Goal: Task Accomplishment & Management: Complete application form

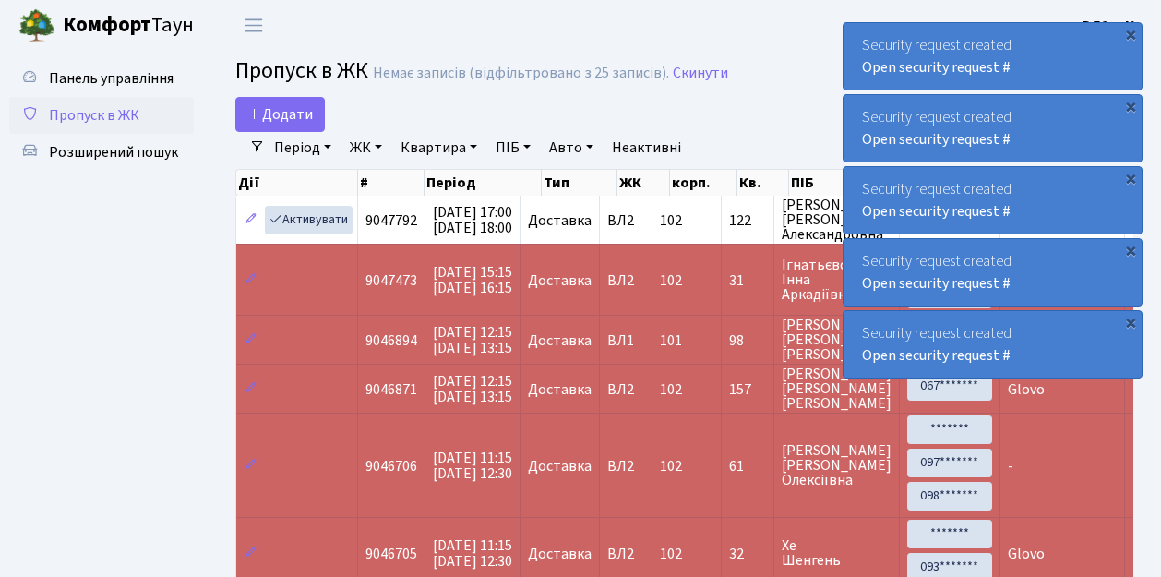
select select "25"
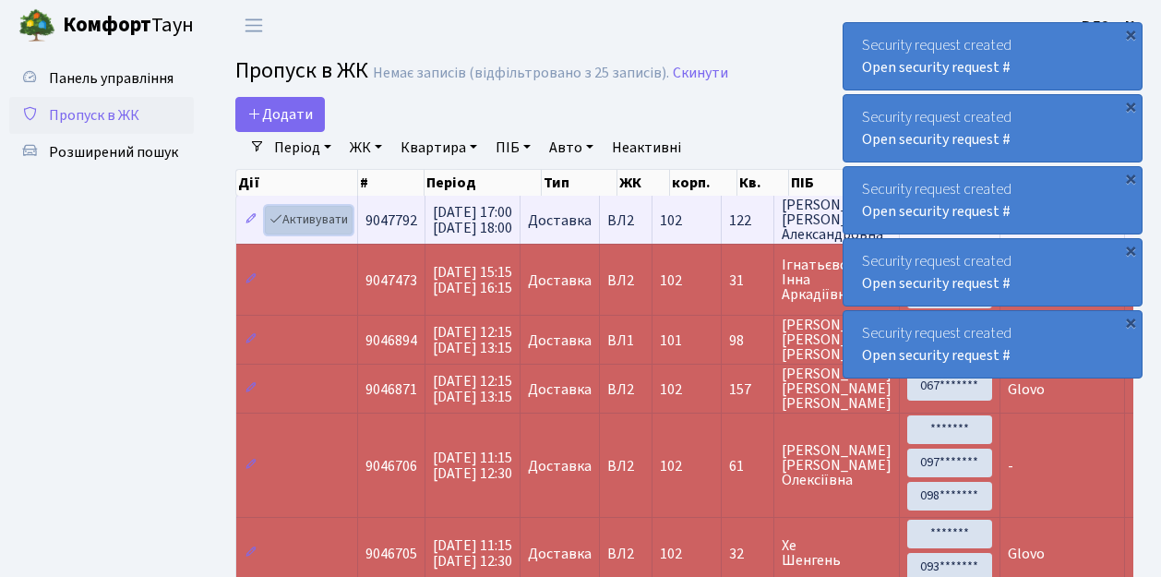
click at [303, 215] on link "Активувати" at bounding box center [309, 220] width 88 height 29
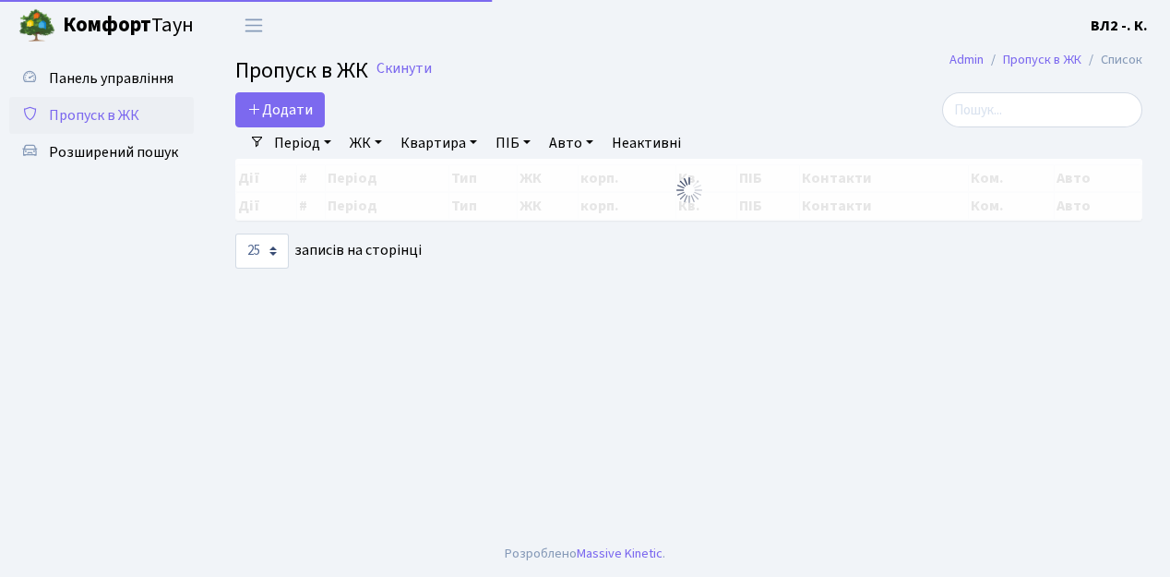
select select "25"
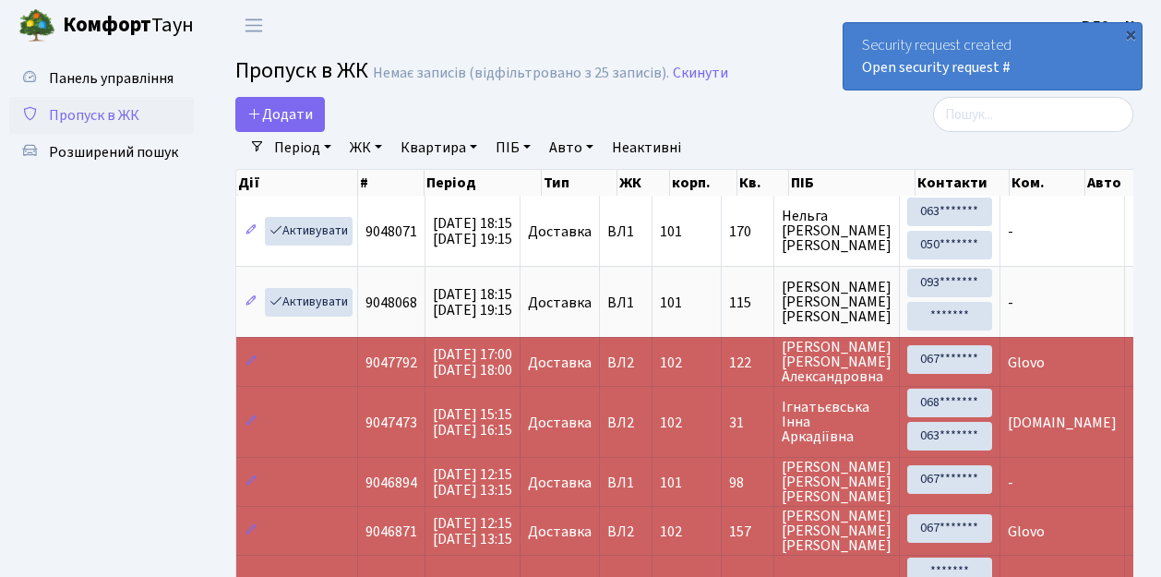
click at [1131, 35] on div "×" at bounding box center [1130, 34] width 18 height 18
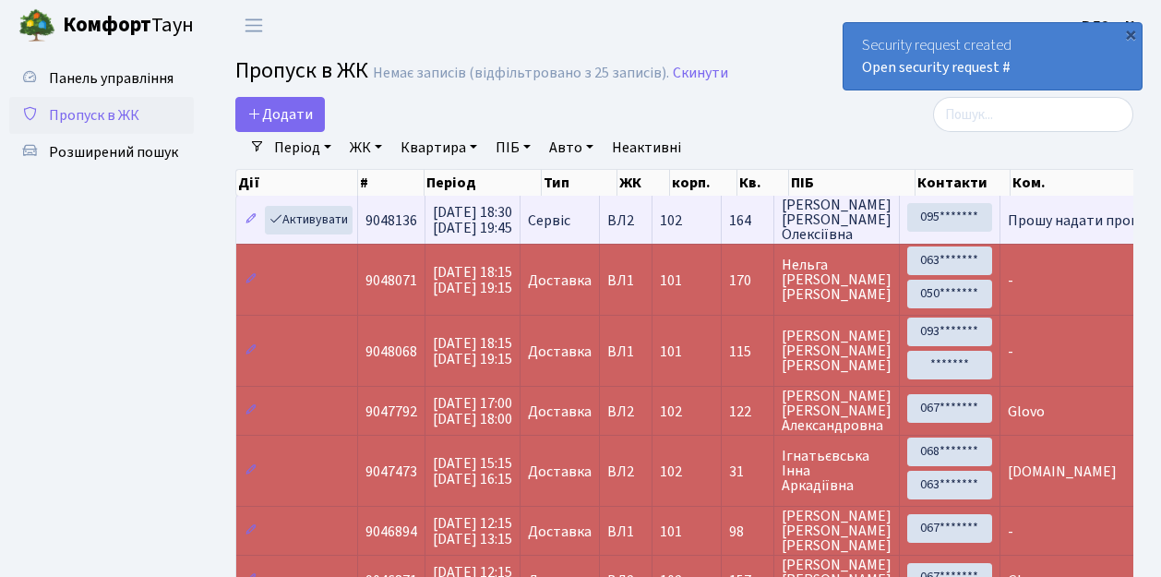
click at [721, 238] on td "102" at bounding box center [687, 220] width 69 height 48
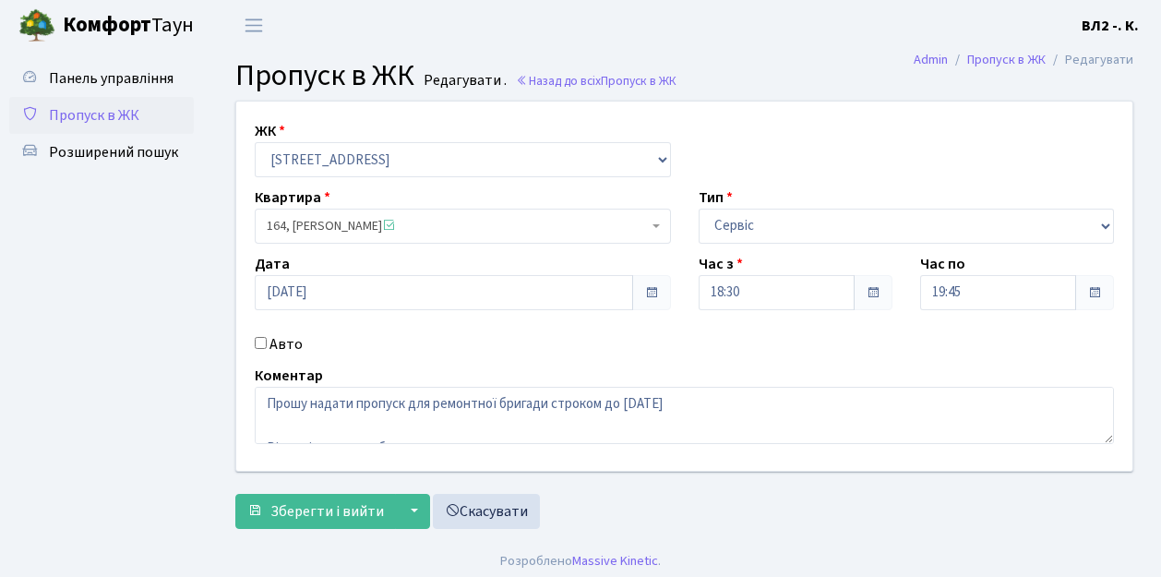
click at [81, 116] on span "Пропуск в ЖК" at bounding box center [94, 115] width 90 height 20
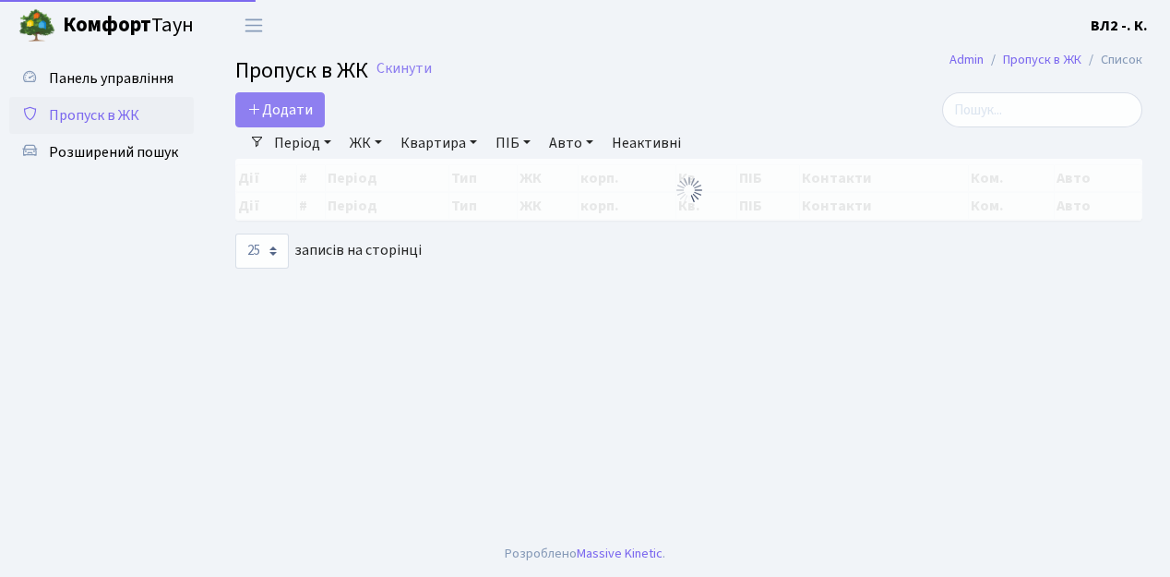
select select "25"
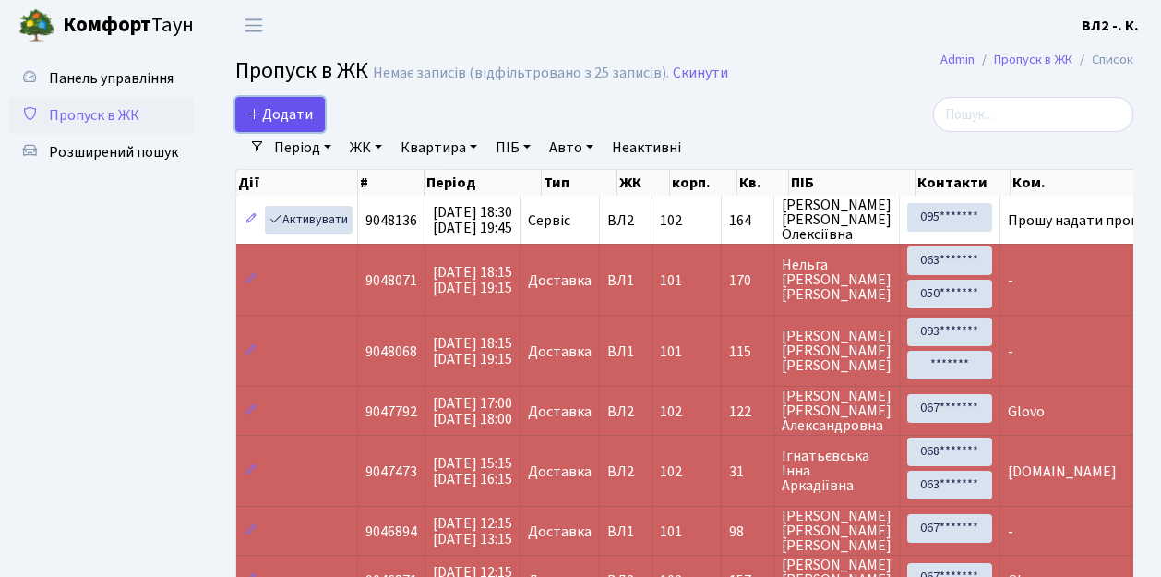
click at [316, 129] on link "Додати" at bounding box center [280, 114] width 90 height 35
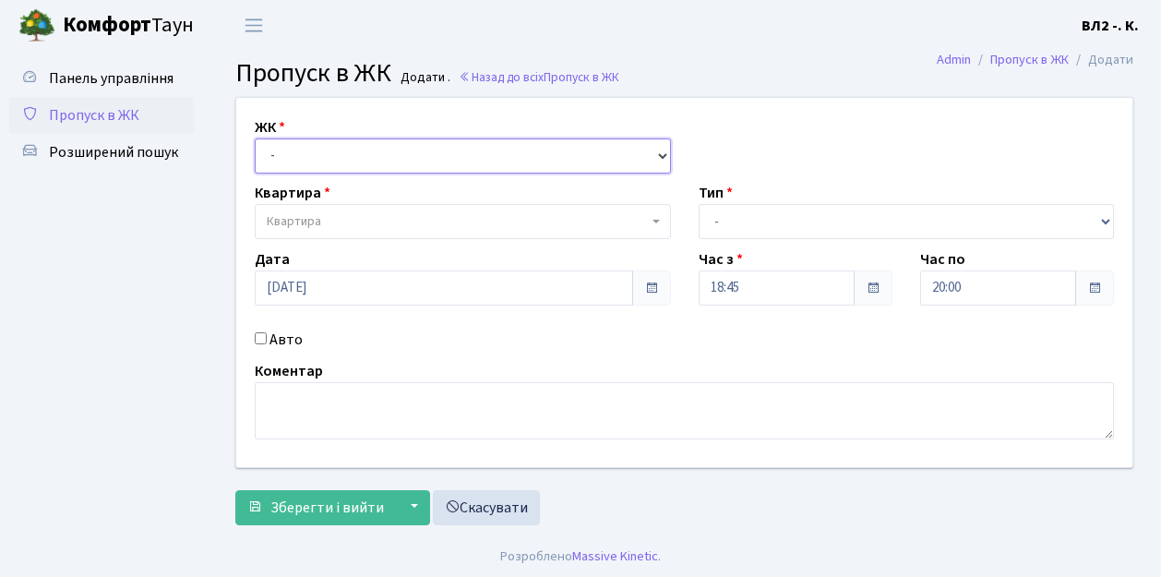
click at [661, 153] on select "- [STREET_ADDRESS][PERSON_NAME]" at bounding box center [463, 155] width 416 height 35
select select "317"
click at [255, 138] on select "- [STREET_ADDRESS][PERSON_NAME]" at bounding box center [463, 155] width 416 height 35
select select
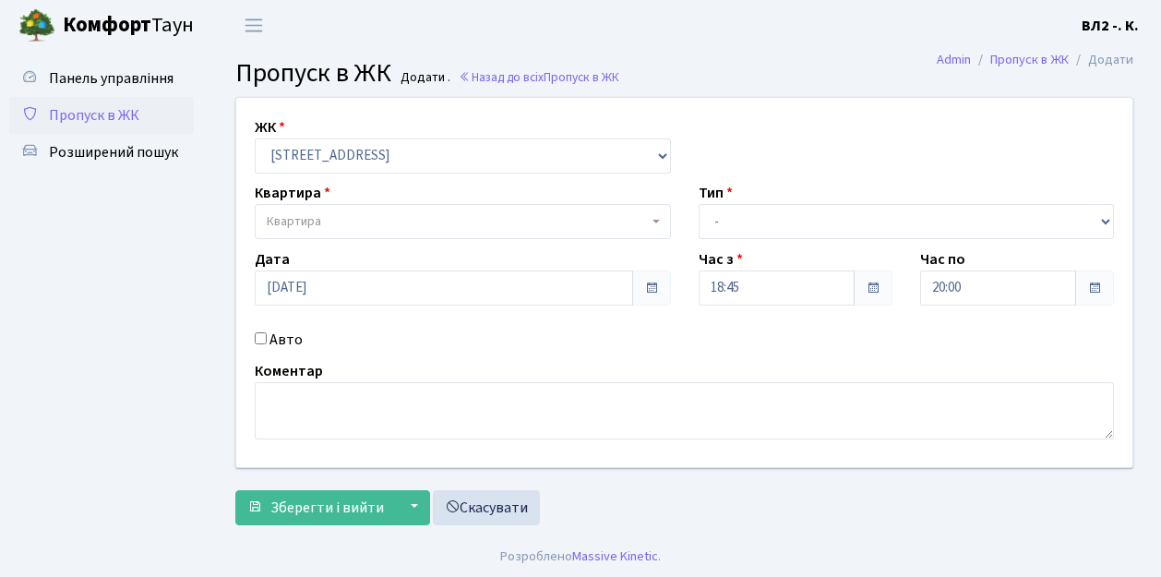
click at [655, 221] on b at bounding box center [656, 222] width 7 height 4
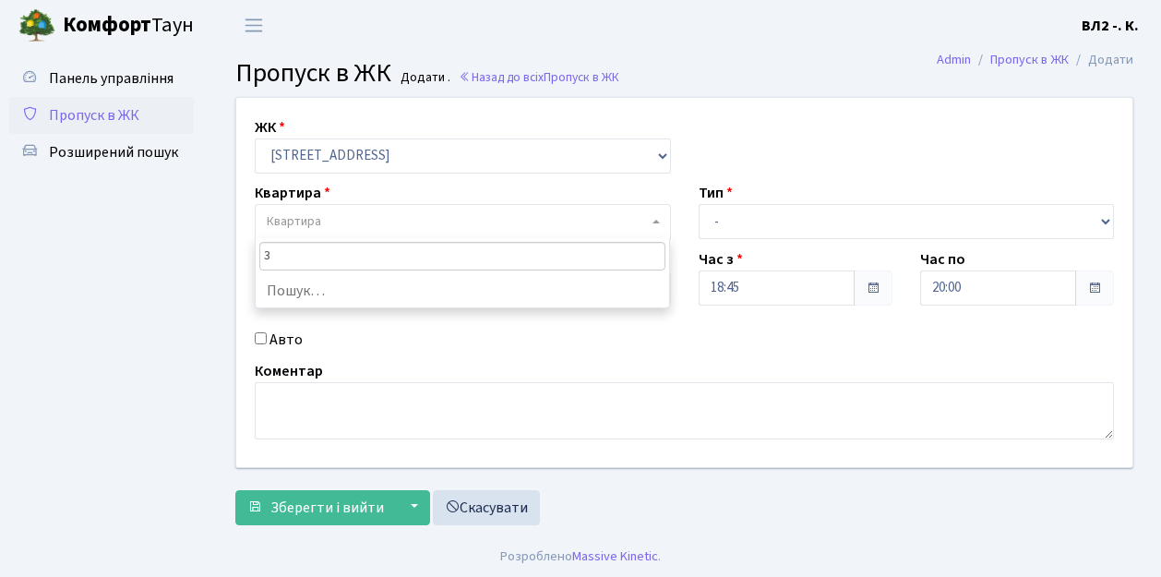
type input "31"
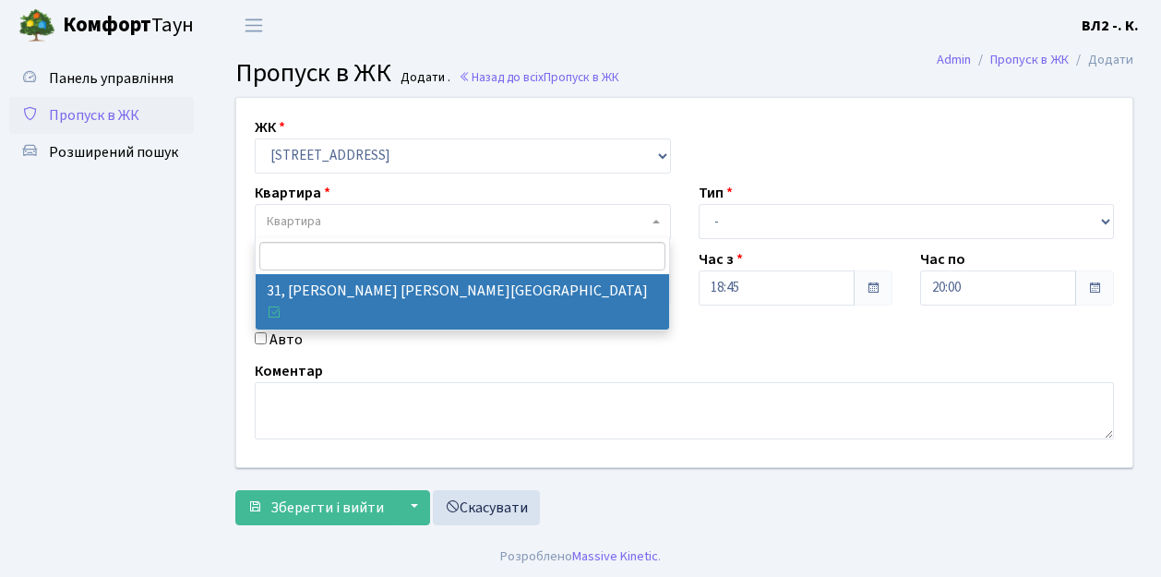
select select "38032"
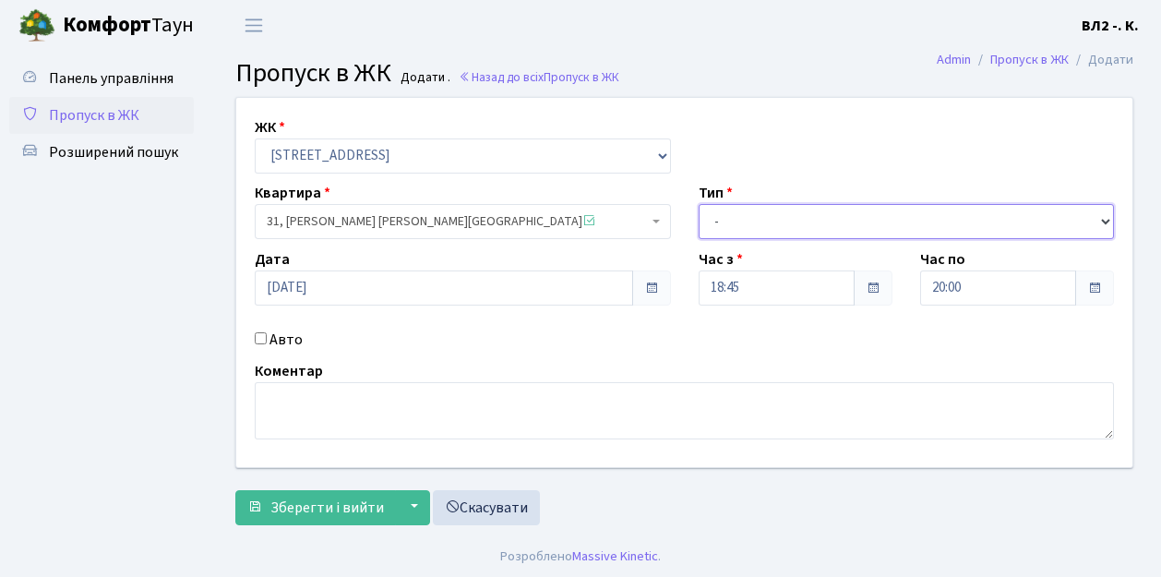
drag, startPoint x: 1104, startPoint y: 218, endPoint x: 875, endPoint y: 198, distance: 229.8
click at [1104, 218] on select "- Доставка Таксі Гості Сервіс" at bounding box center [907, 221] width 416 height 35
select select "1"
click at [699, 204] on select "- Доставка Таксі Гості Сервіс" at bounding box center [907, 221] width 416 height 35
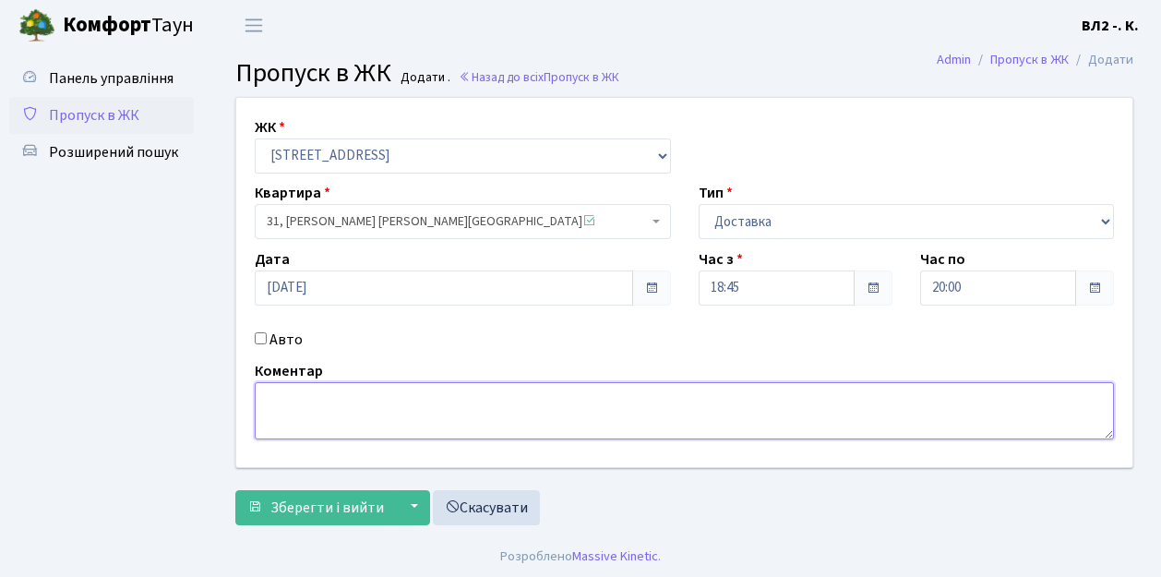
click at [265, 393] on textarea at bounding box center [684, 410] width 859 height 57
type textarea "Glovo 18-56"
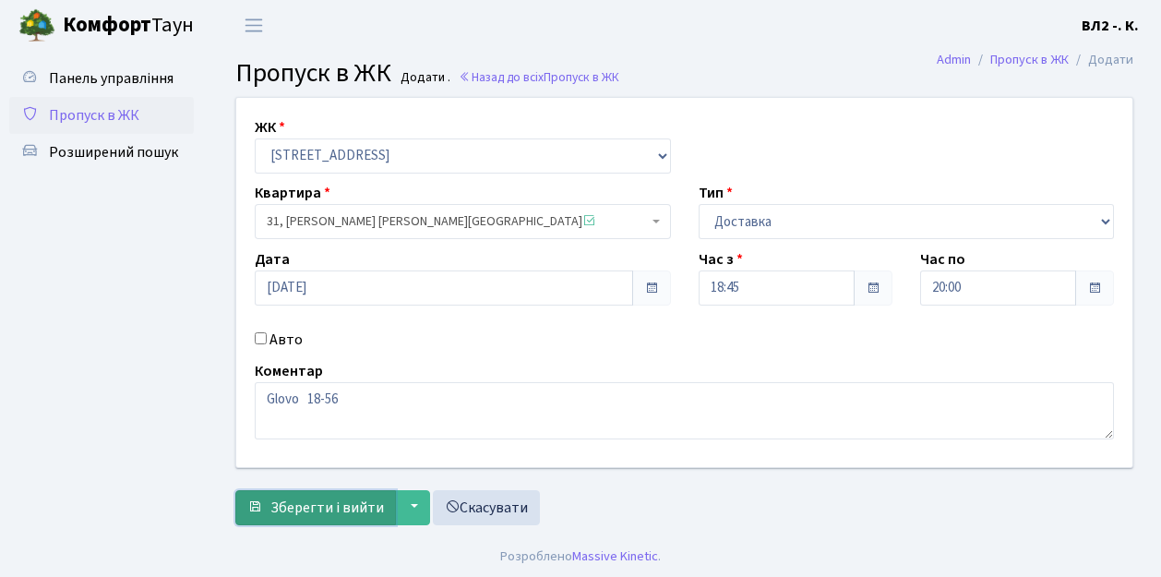
click at [277, 517] on button "Зберегти і вийти" at bounding box center [315, 507] width 161 height 35
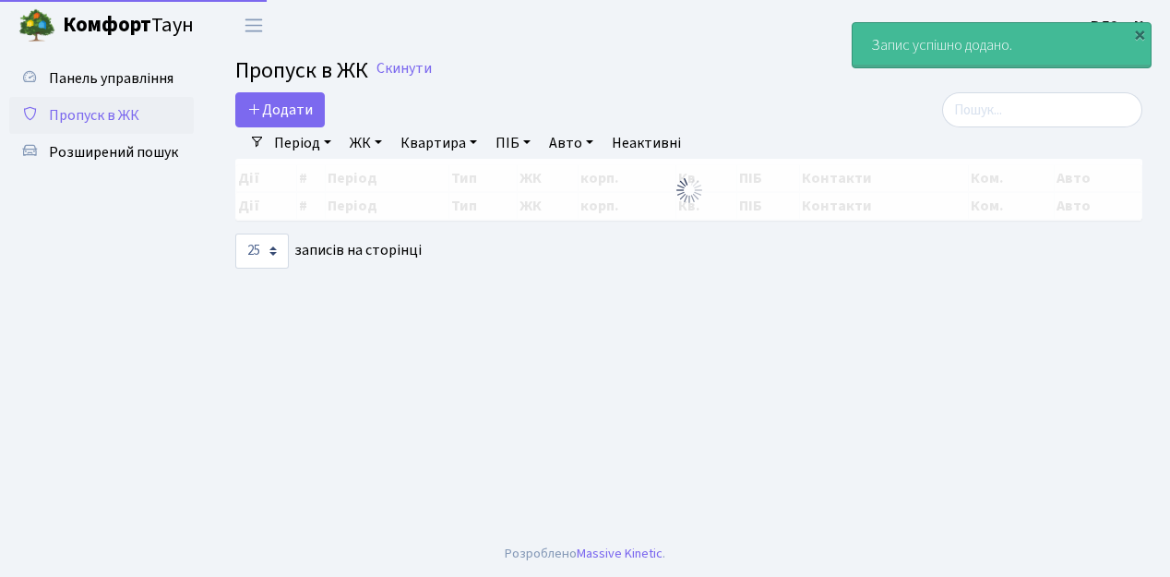
select select "25"
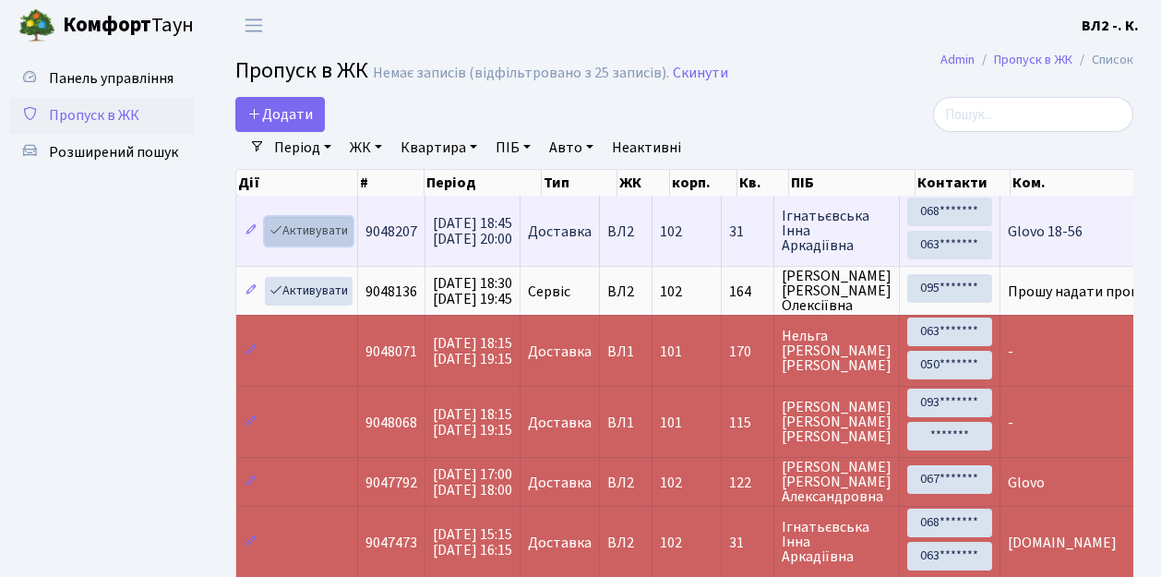
click at [349, 240] on link "Активувати" at bounding box center [309, 231] width 88 height 29
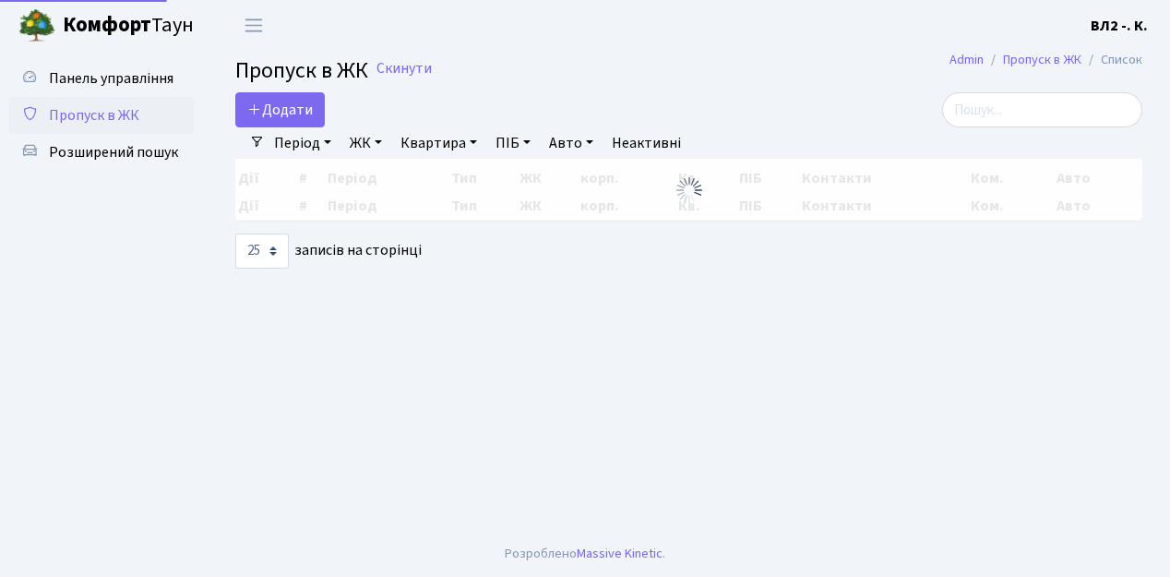
select select "25"
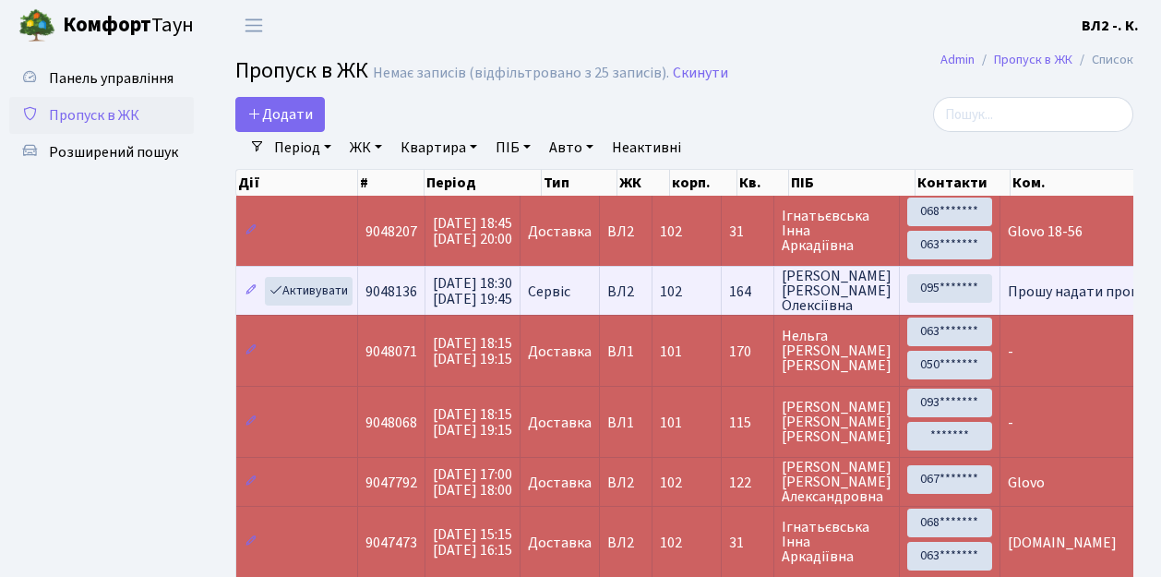
click at [600, 305] on td "Сервіс" at bounding box center [560, 290] width 79 height 49
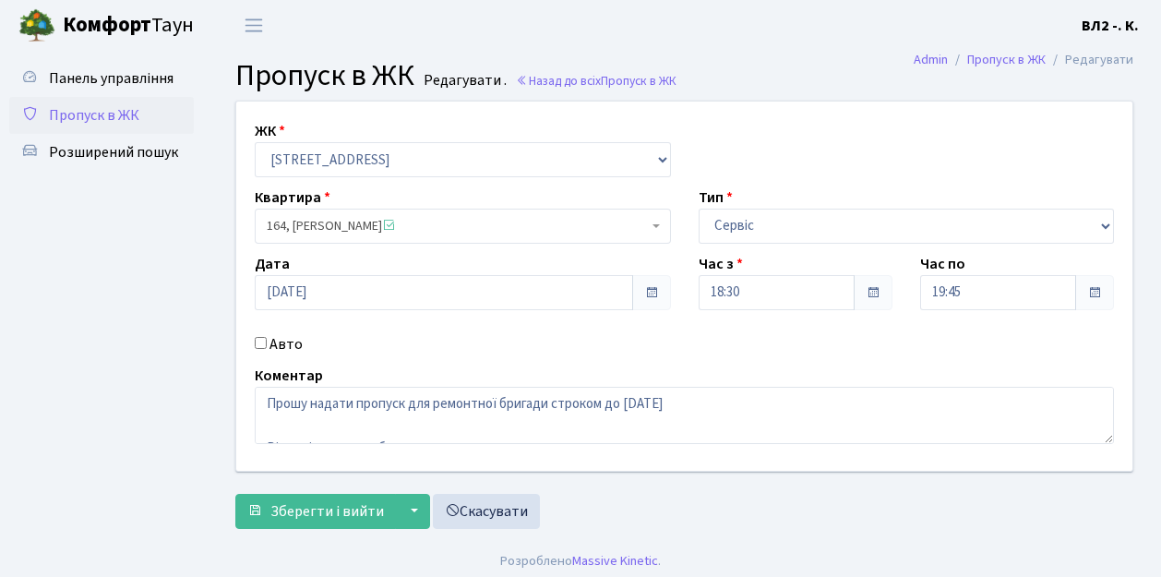
click at [79, 114] on span "Пропуск в ЖК" at bounding box center [94, 115] width 90 height 20
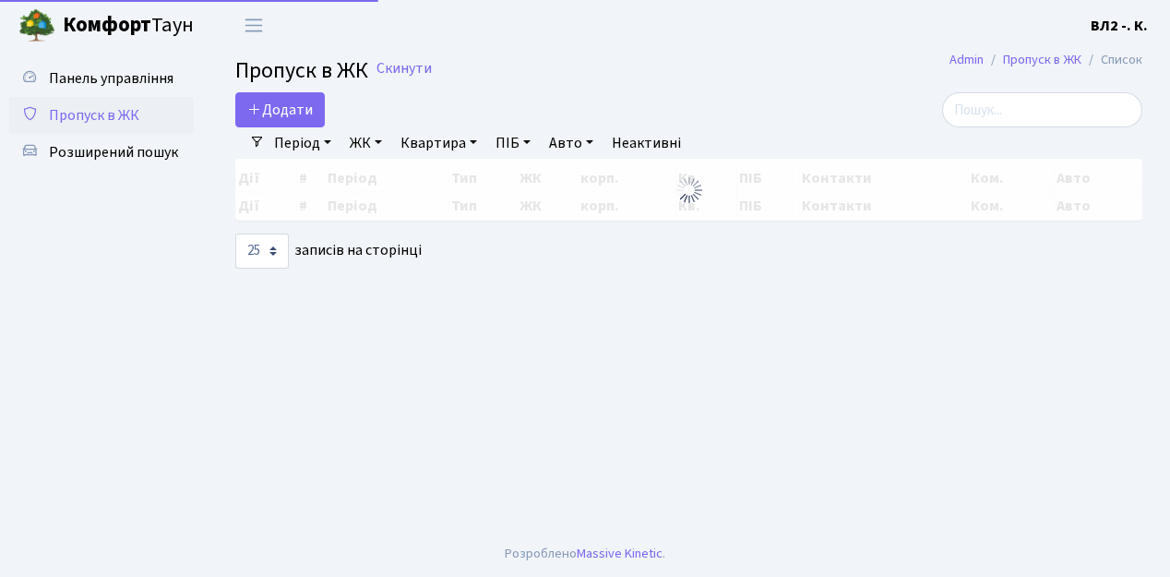
select select "25"
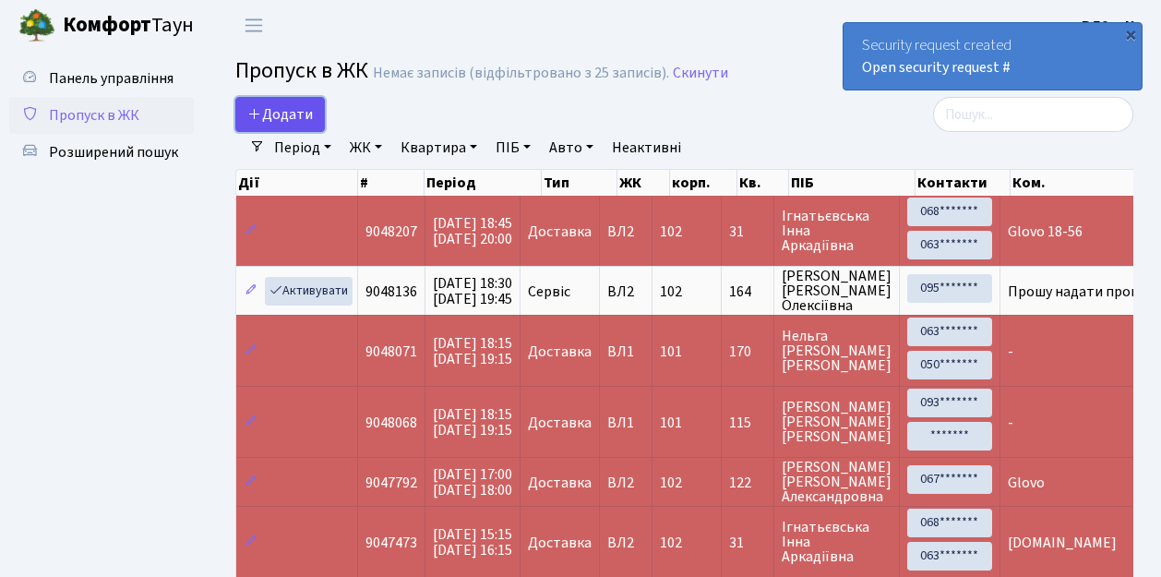
click at [317, 126] on link "Додати" at bounding box center [280, 114] width 90 height 35
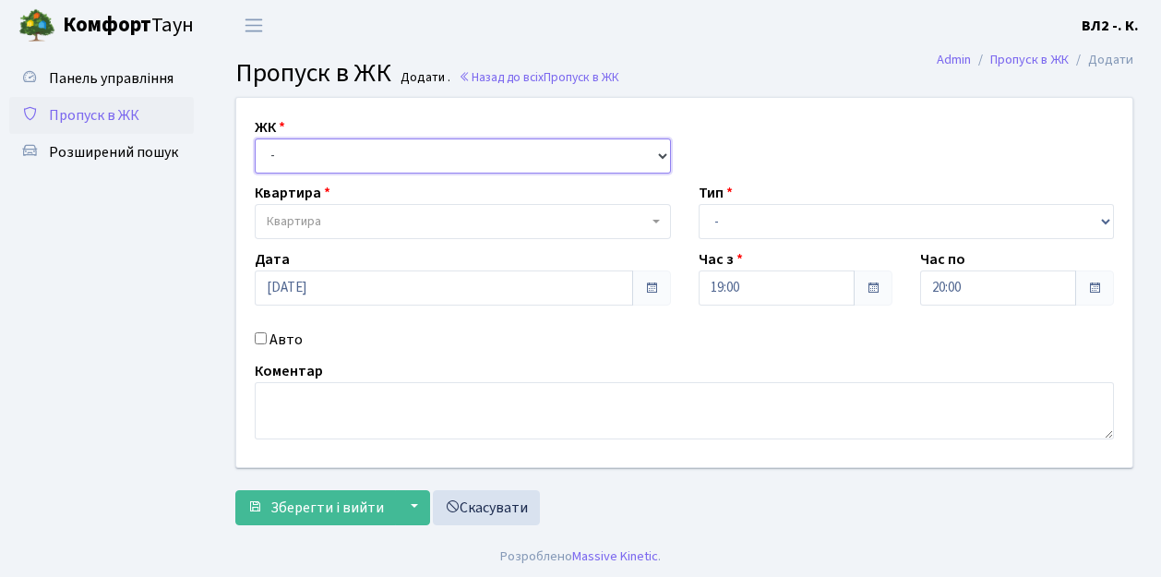
click at [663, 155] on select "- ВЛ1, Ужгородський пров., 4/1 ВЛ2, Голосіївський просп., 76 ВЛ3, пр.Голосіївсь…" at bounding box center [463, 155] width 416 height 35
select select "317"
click at [255, 138] on select "- ВЛ1, Ужгородський пров., 4/1 ВЛ2, Голосіївський просп., 76 ВЛ3, пр.Голосіївсь…" at bounding box center [463, 155] width 416 height 35
select select
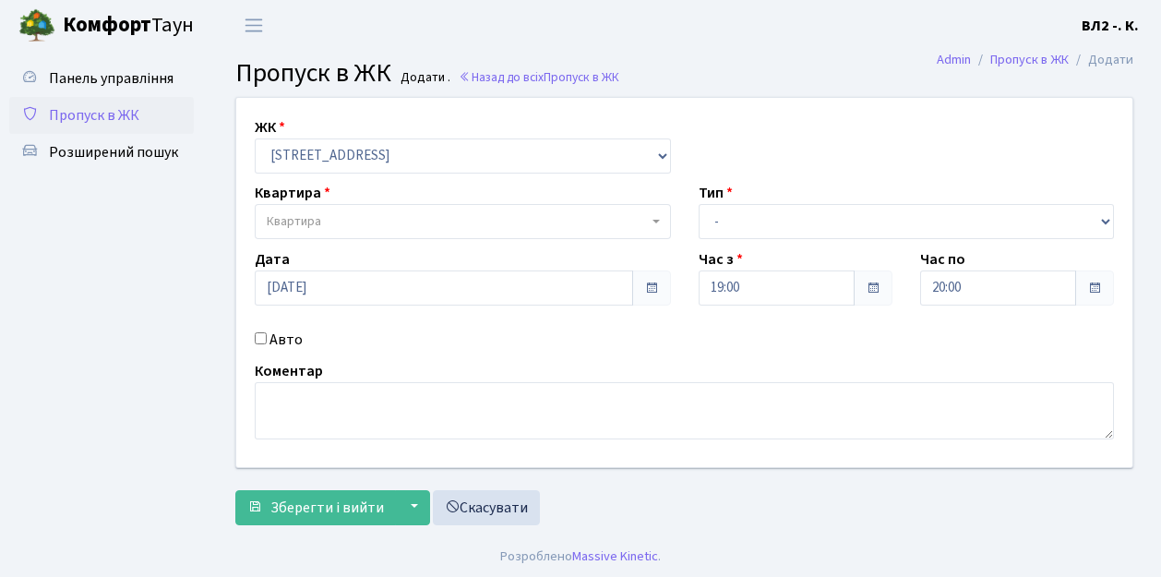
click at [653, 220] on b at bounding box center [656, 222] width 7 height 4
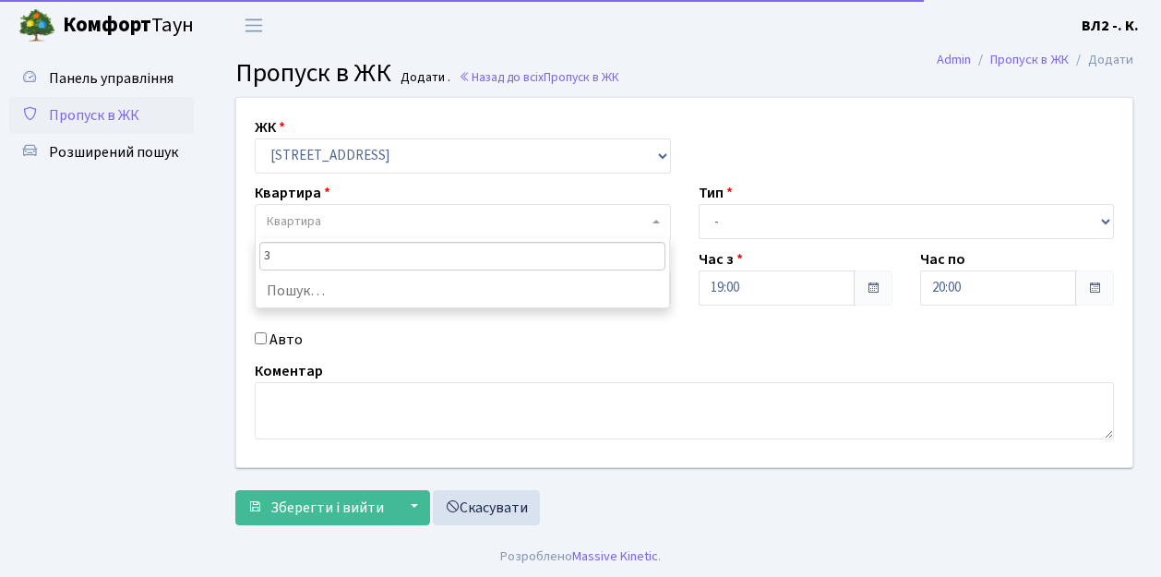
type input "32"
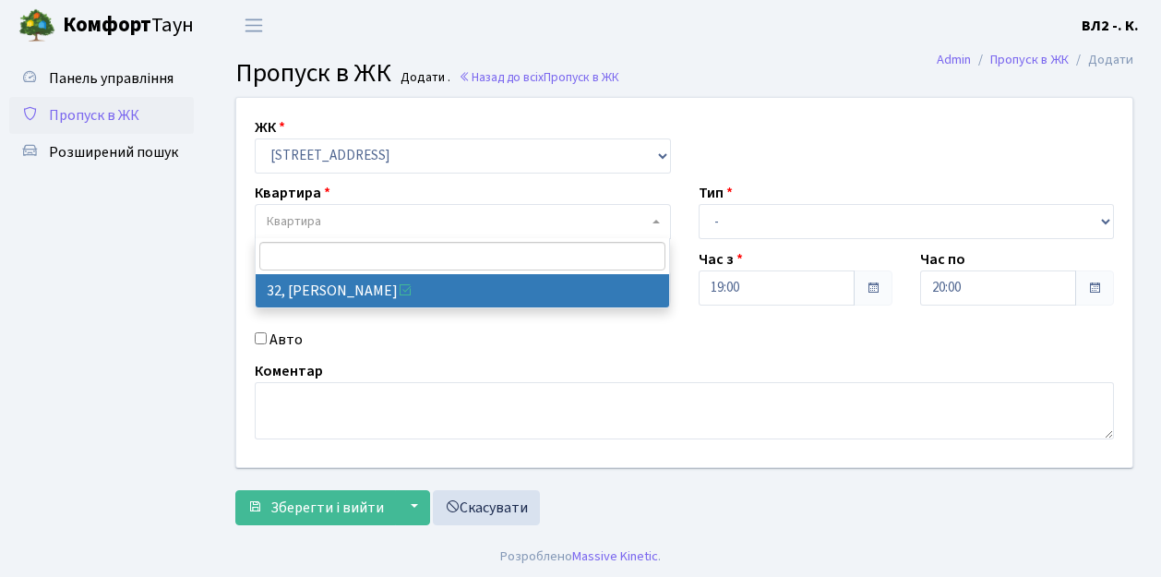
select select "38035"
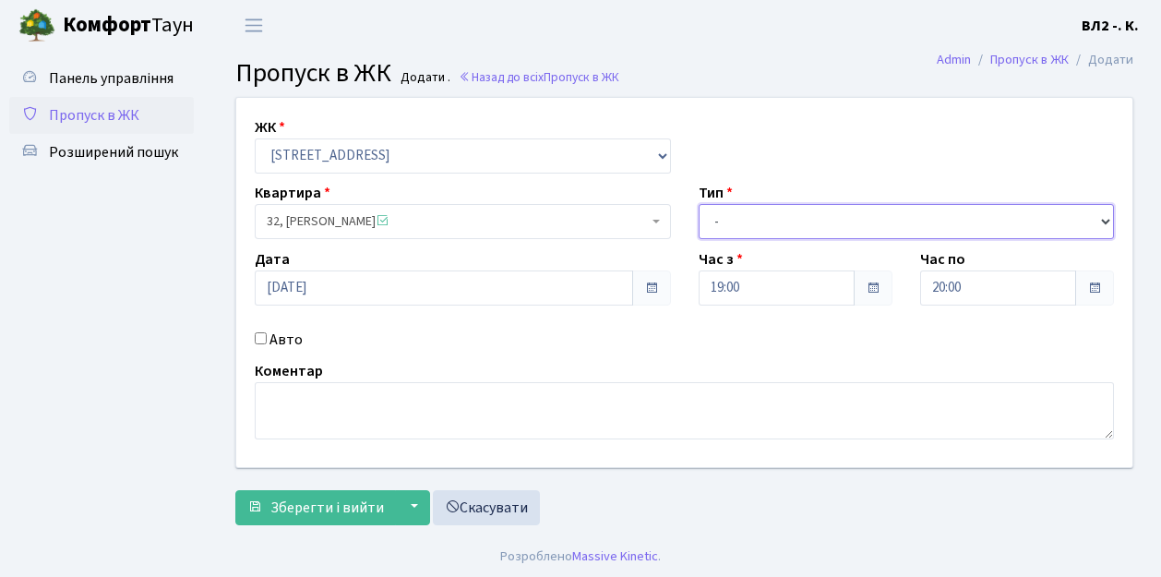
click at [1105, 217] on select "- Доставка Таксі Гості Сервіс" at bounding box center [907, 221] width 416 height 35
select select "1"
click at [699, 204] on select "- Доставка Таксі Гості Сервіс" at bounding box center [907, 221] width 416 height 35
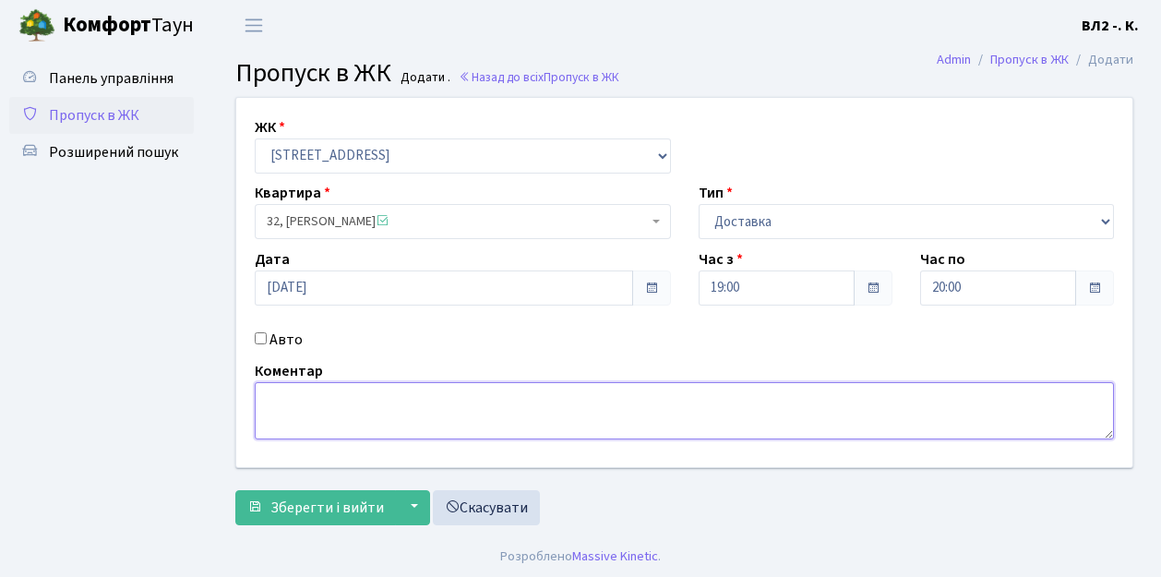
drag, startPoint x: 273, startPoint y: 403, endPoint x: 472, endPoint y: 467, distance: 208.4
click at [274, 402] on textarea at bounding box center [684, 410] width 859 height 57
type textarea "19-00"
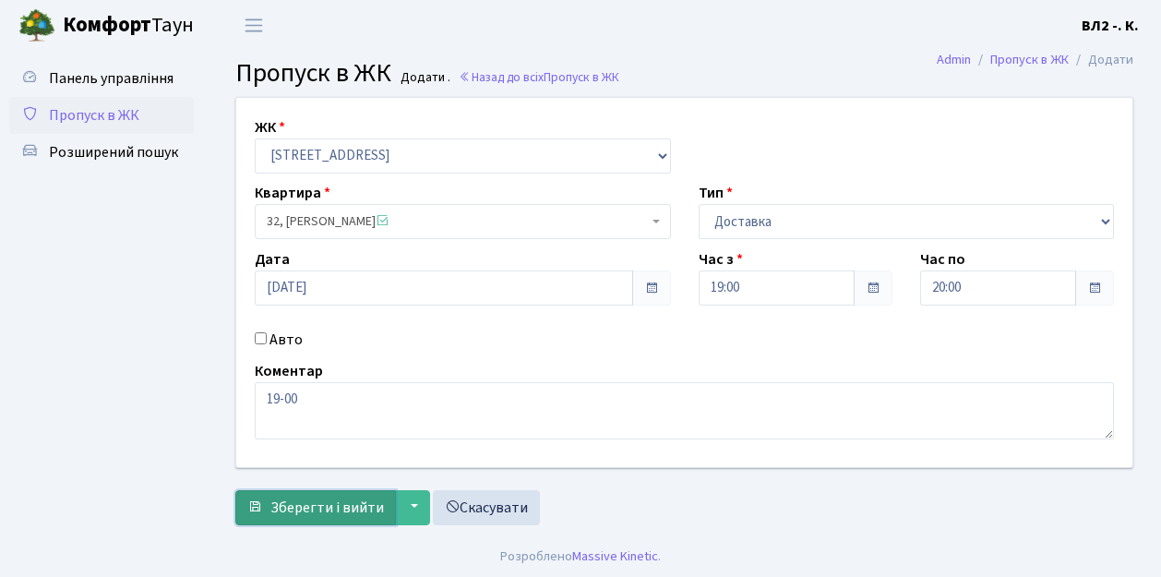
click at [280, 521] on button "Зберегти і вийти" at bounding box center [315, 507] width 161 height 35
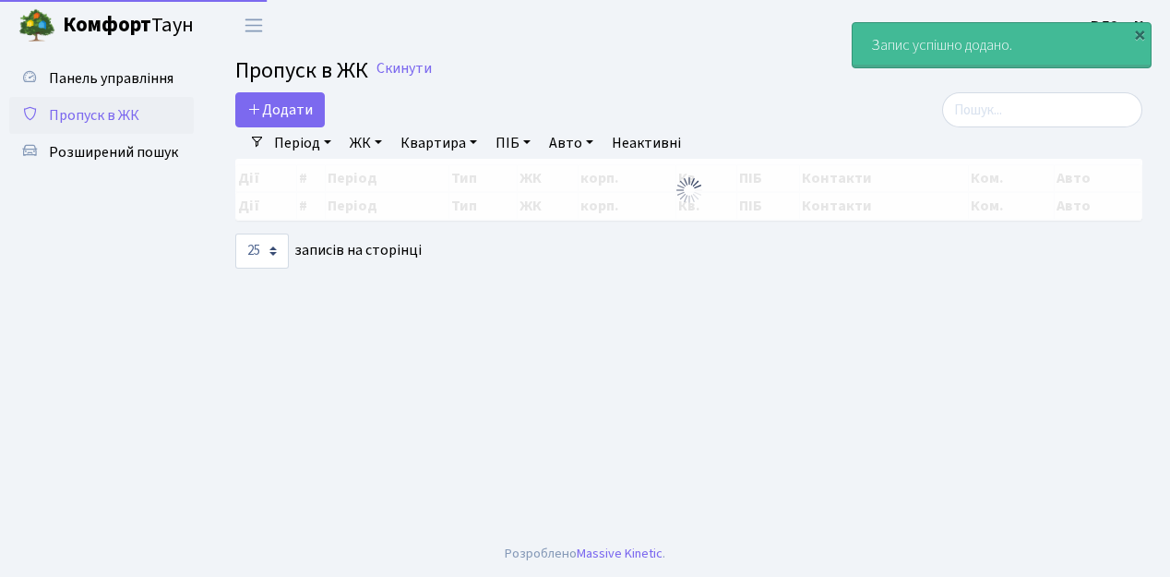
select select "25"
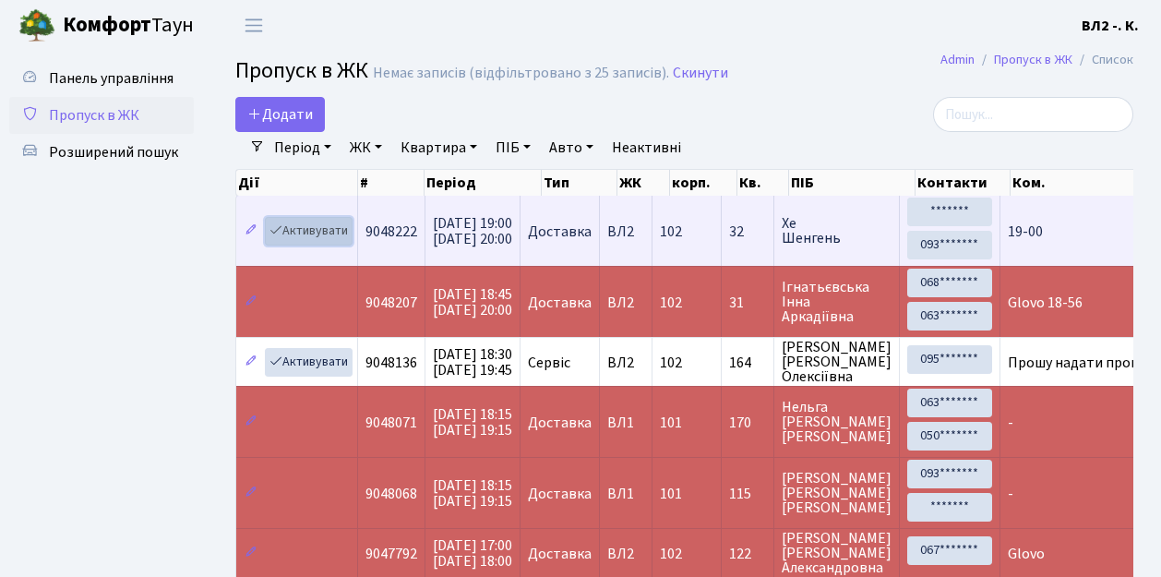
click at [348, 242] on link "Активувати" at bounding box center [309, 231] width 88 height 29
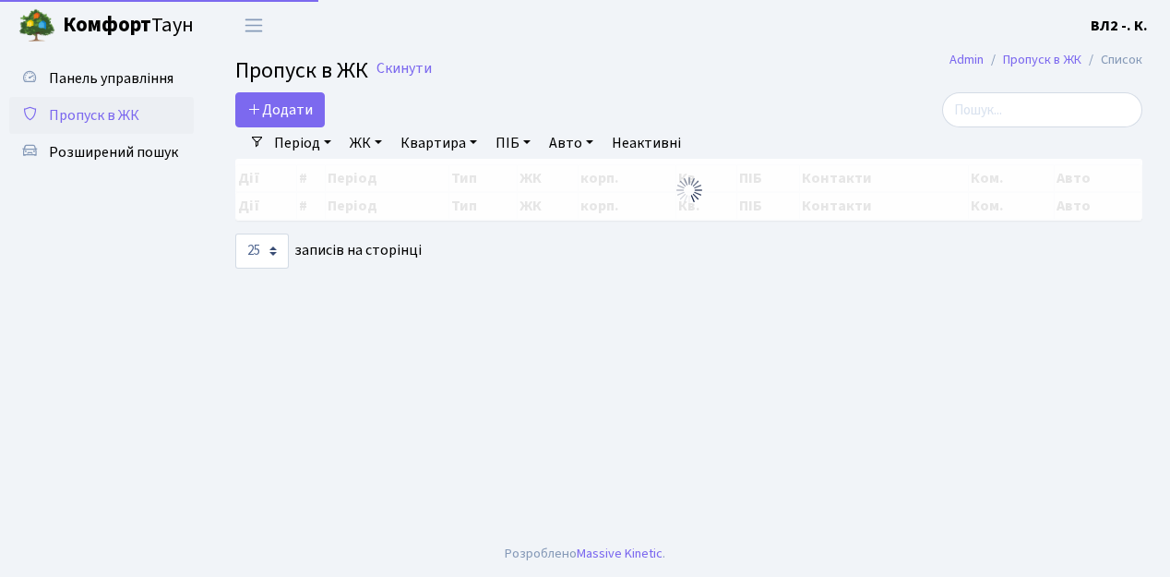
select select "25"
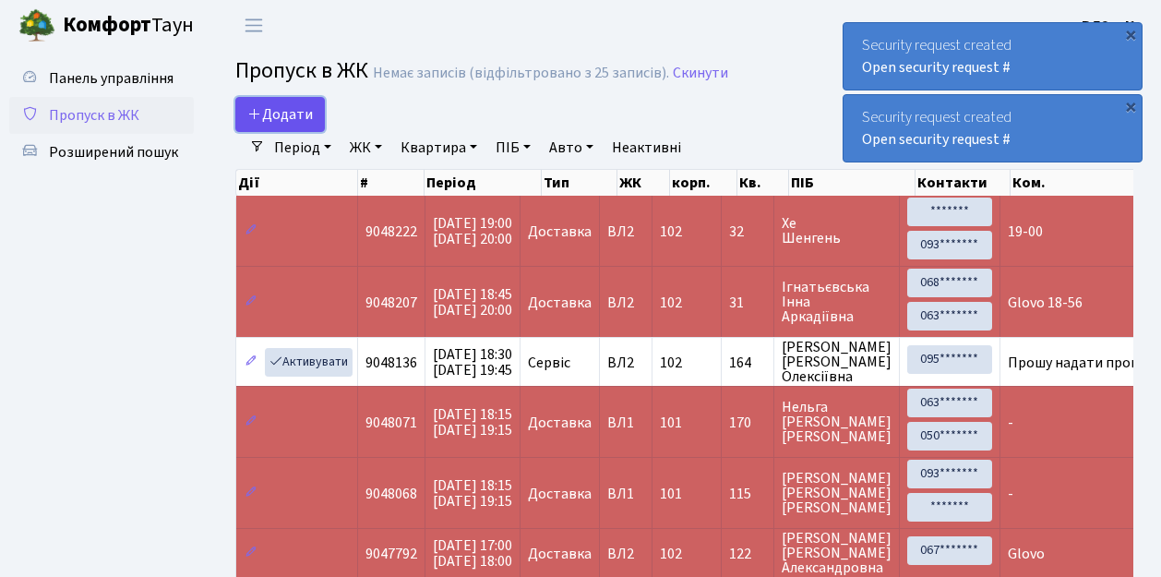
click at [314, 127] on link "Додати" at bounding box center [280, 114] width 90 height 35
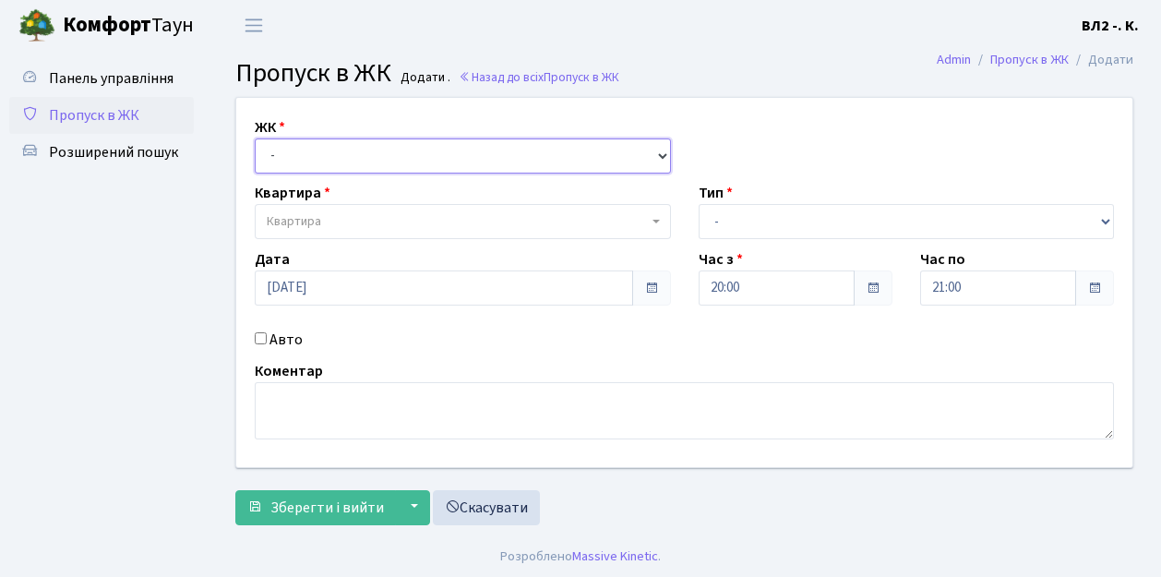
click at [659, 150] on select "- [STREET_ADDRESS][PERSON_NAME]" at bounding box center [463, 155] width 416 height 35
select select "317"
click at [255, 138] on select "- [STREET_ADDRESS][PERSON_NAME]" at bounding box center [463, 155] width 416 height 35
select select
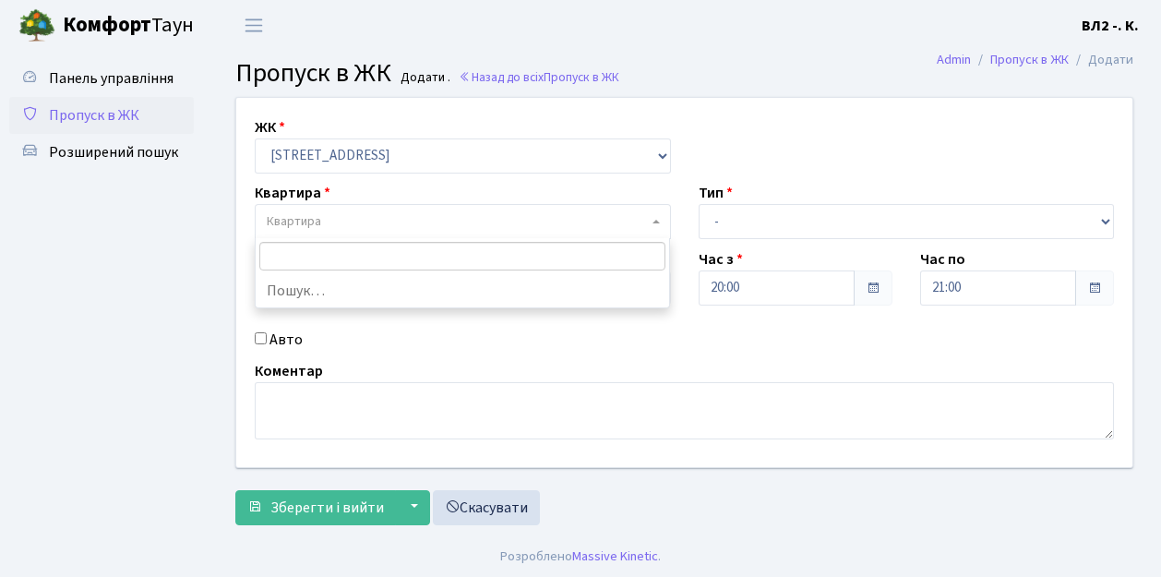
click at [653, 215] on span "Квартира" at bounding box center [463, 221] width 416 height 35
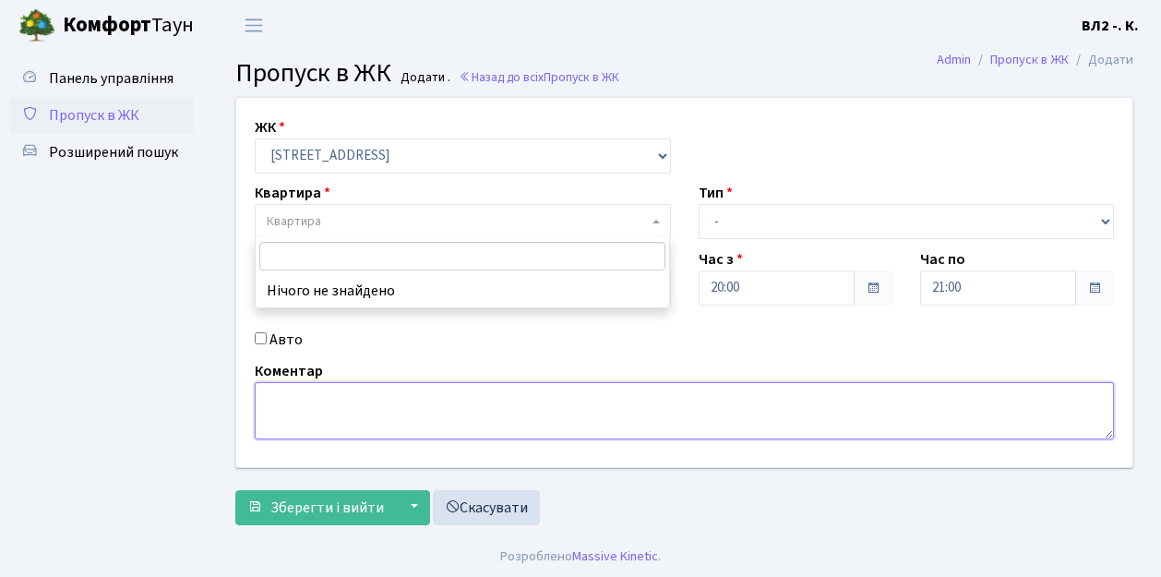
click at [278, 402] on textarea at bounding box center [684, 410] width 859 height 57
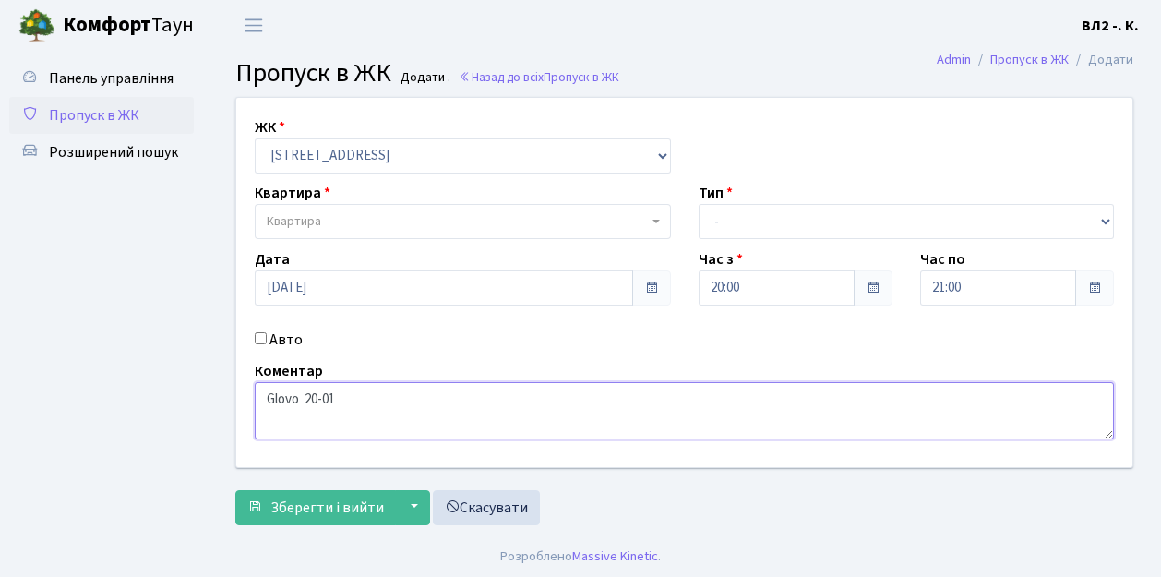
type textarea "Glovo 20-01"
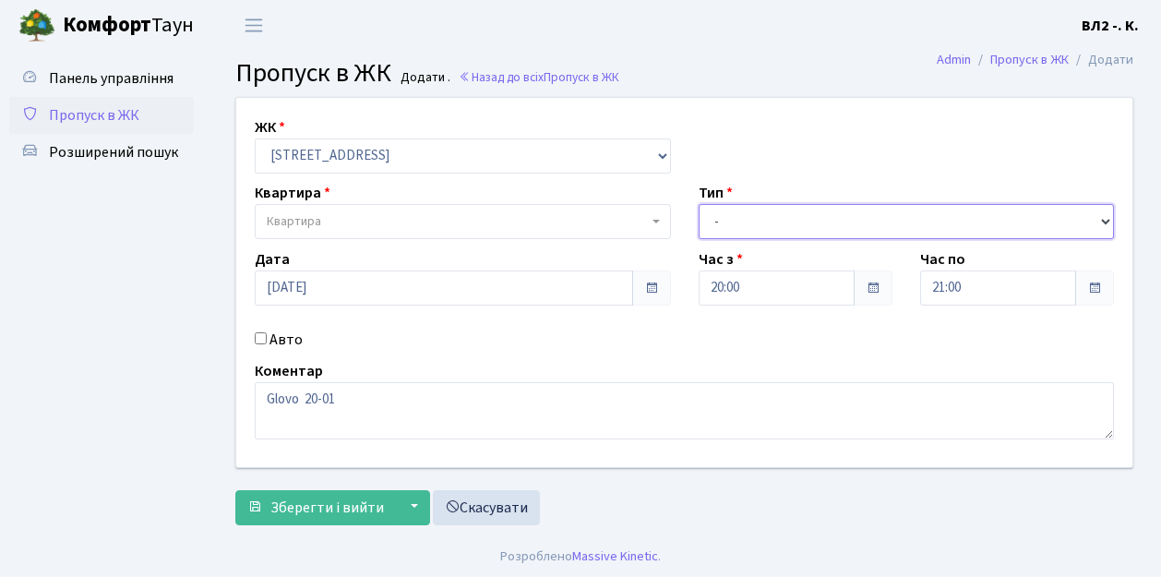
click at [1106, 218] on select "- Доставка Таксі Гості Сервіс" at bounding box center [907, 221] width 416 height 35
select select "1"
click at [699, 204] on select "- Доставка Таксі Гості Сервіс" at bounding box center [907, 221] width 416 height 35
click at [655, 220] on b at bounding box center [656, 222] width 7 height 4
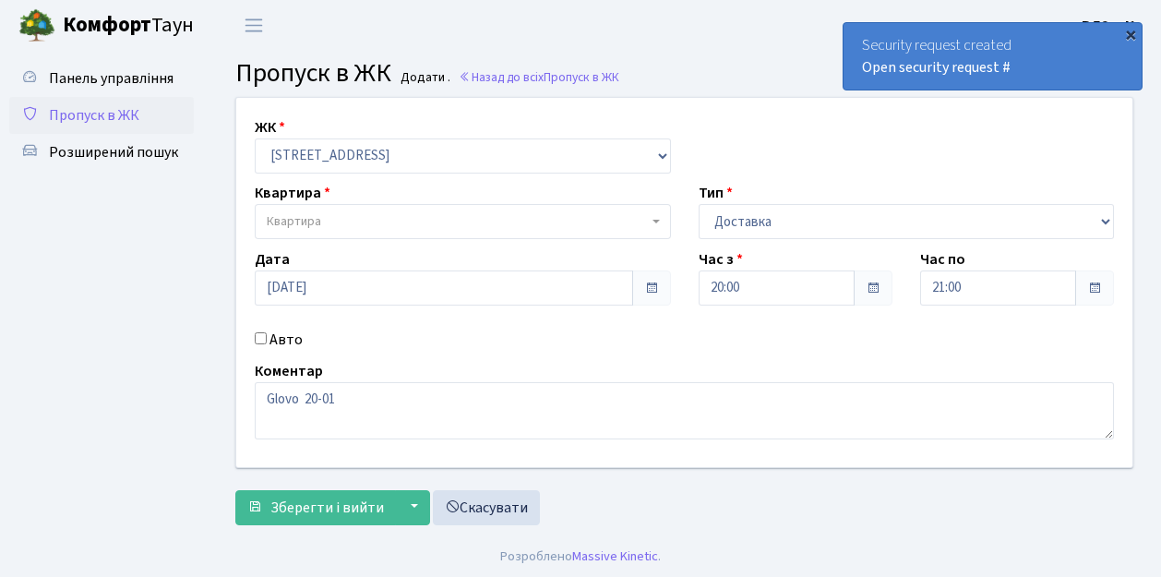
click at [1132, 34] on div "×" at bounding box center [1130, 34] width 18 height 18
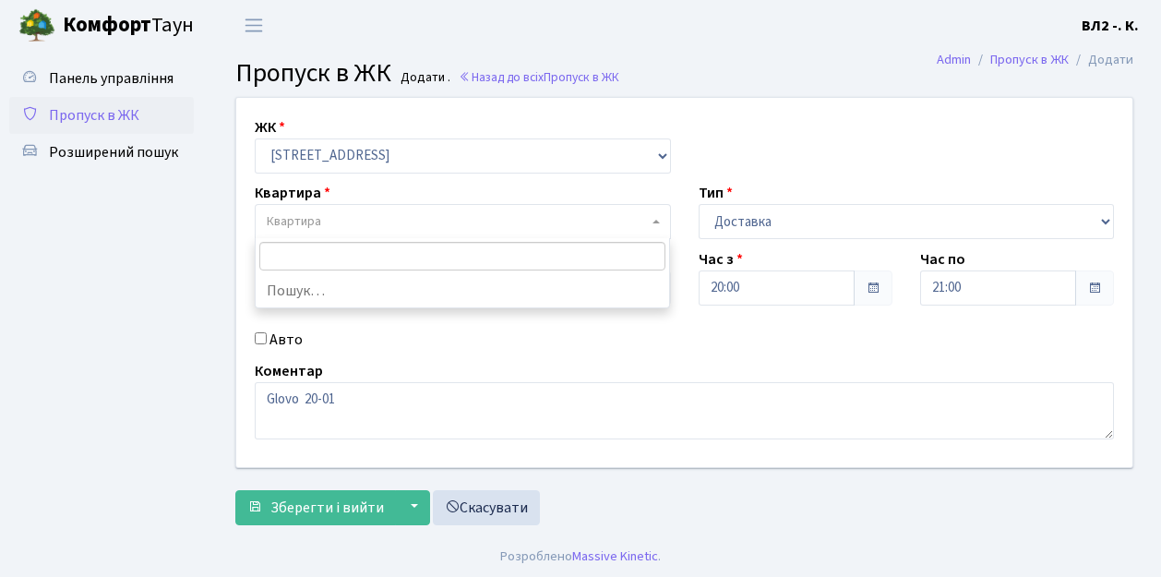
click at [318, 224] on span "Квартира" at bounding box center [294, 221] width 54 height 18
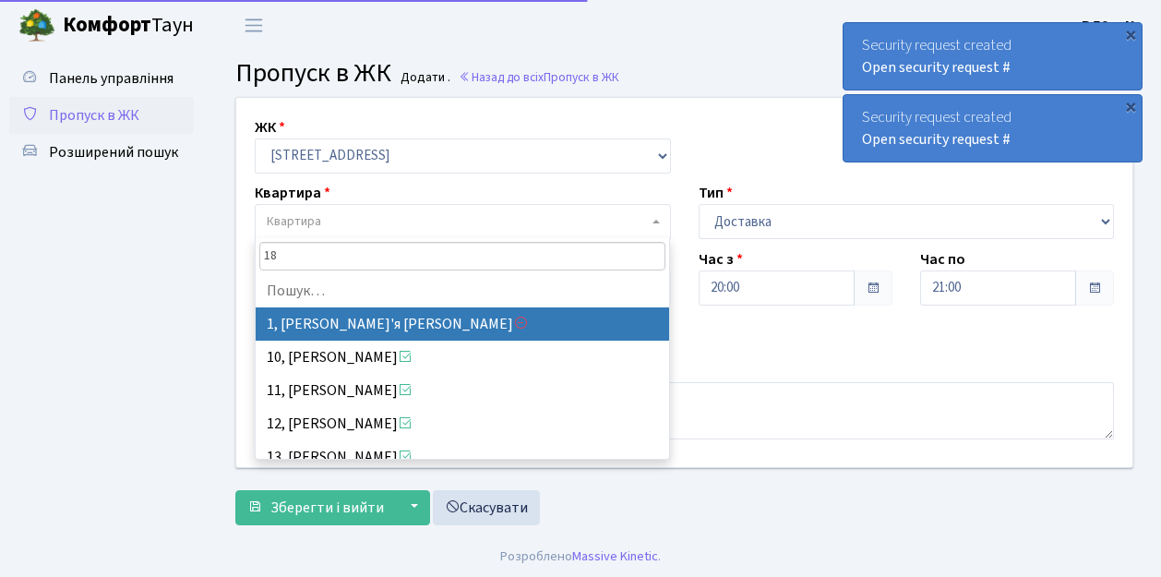
type input "188"
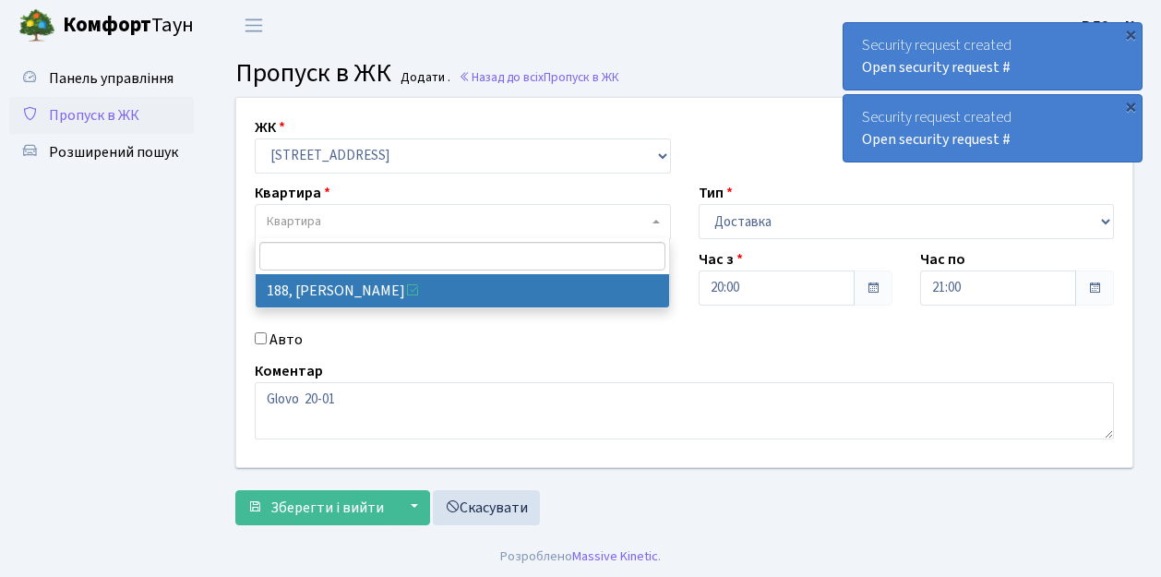
select select "40000"
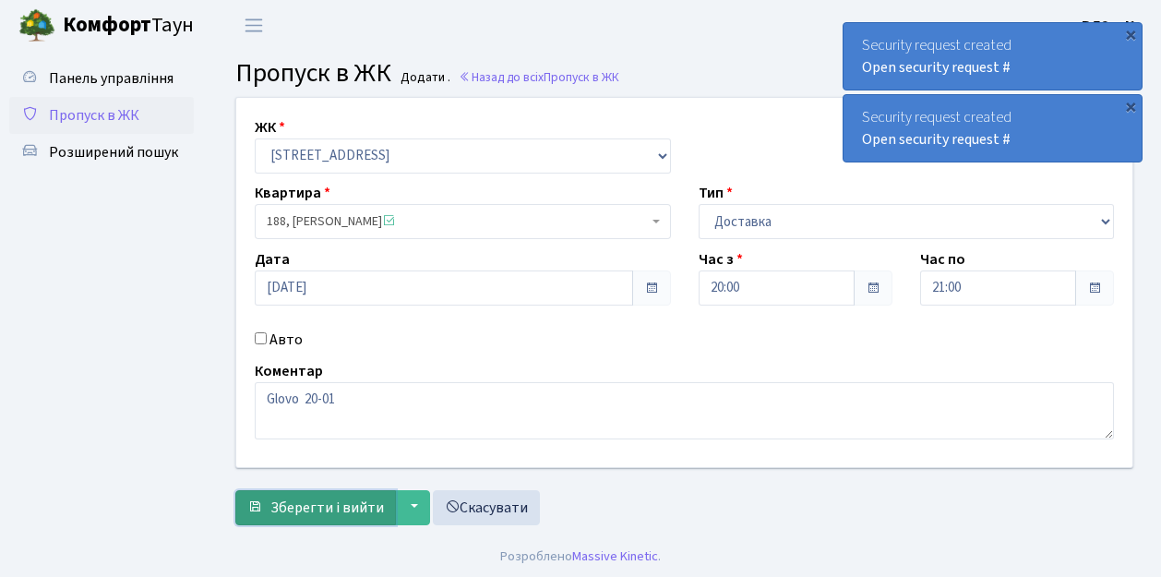
click at [302, 513] on span "Зберегти і вийти" at bounding box center [327, 507] width 114 height 20
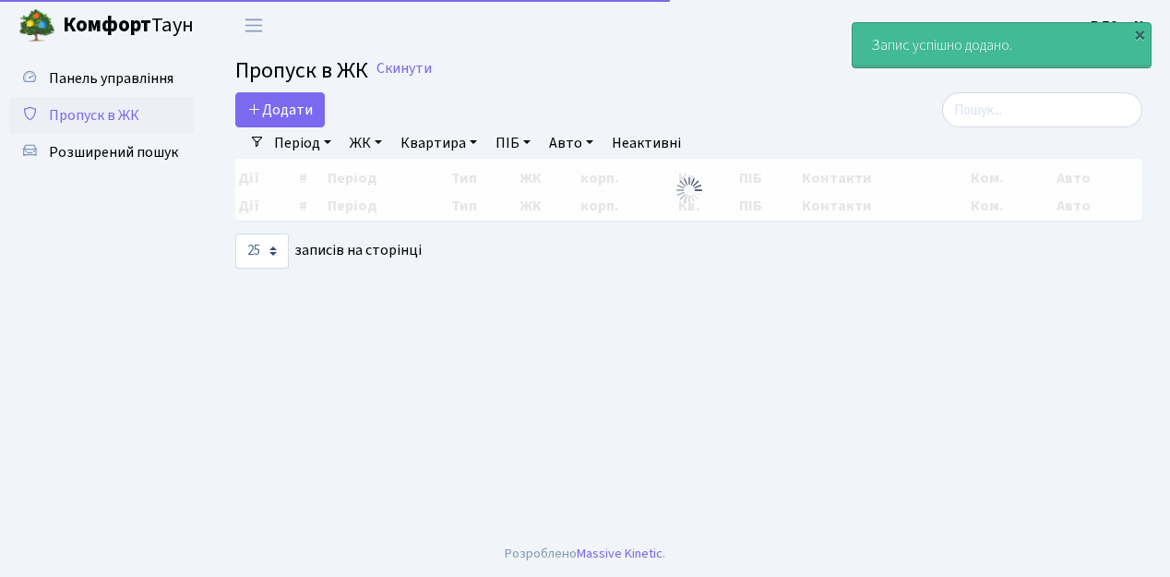
select select "25"
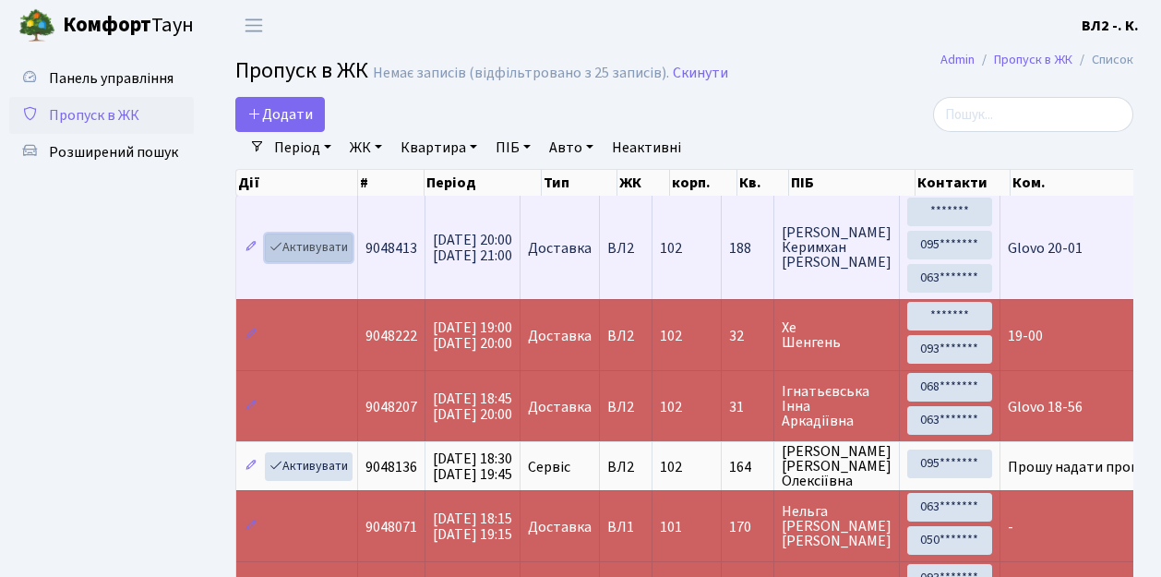
click at [342, 257] on link "Активувати" at bounding box center [309, 248] width 88 height 29
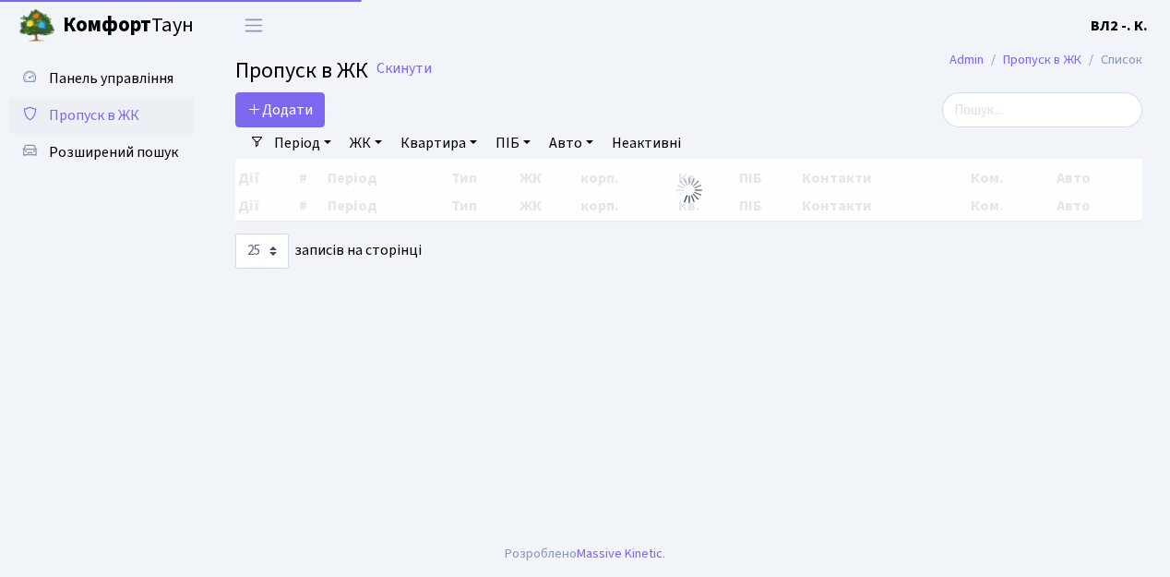
select select "25"
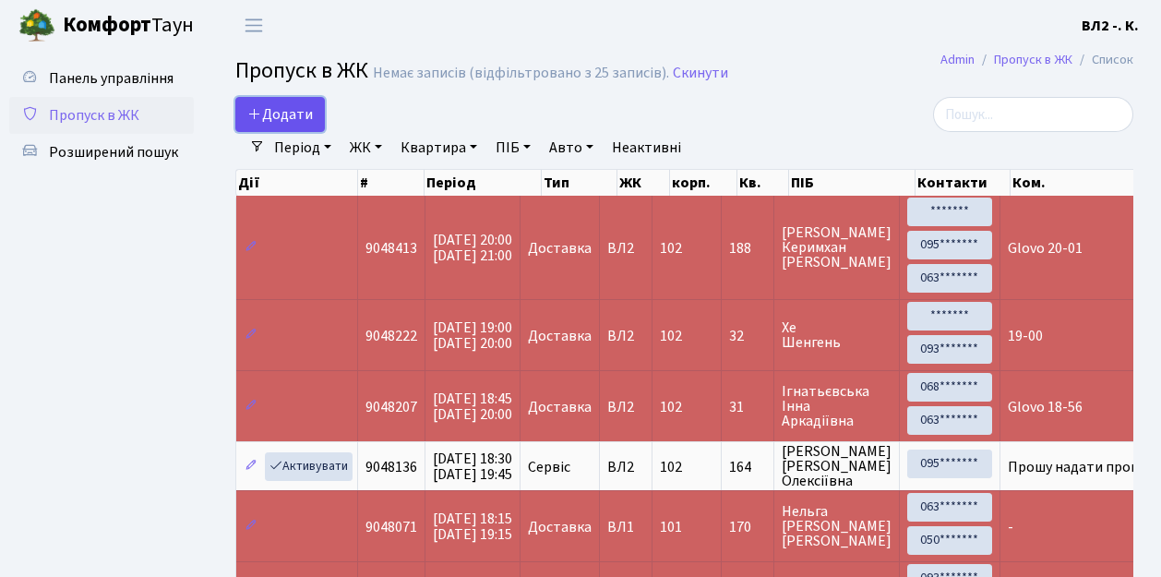
click at [317, 127] on link "Додати" at bounding box center [280, 114] width 90 height 35
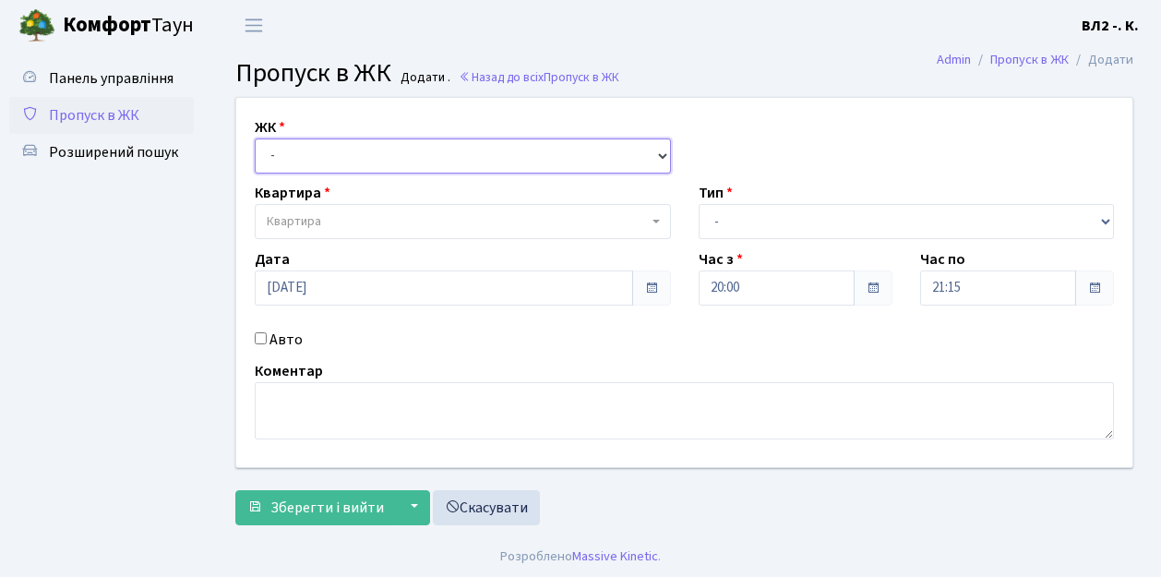
click at [658, 153] on select "- ВЛ1, Ужгородський пров., 4/1 ВЛ2, Голосіївський просп., 76 ВЛ3, пр.Голосіївсь…" at bounding box center [463, 155] width 416 height 35
select select "317"
click at [255, 138] on select "- ВЛ1, Ужгородський пров., 4/1 ВЛ2, Голосіївський просп., 76 ВЛ3, пр.Голосіївсь…" at bounding box center [463, 155] width 416 height 35
select select
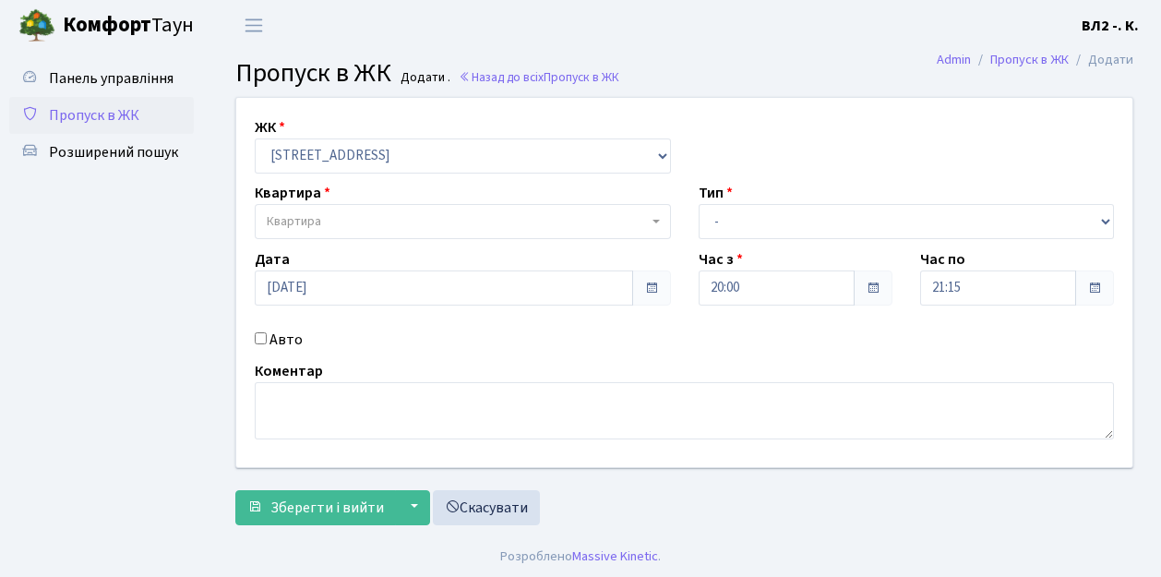
click at [657, 222] on b at bounding box center [656, 222] width 7 height 4
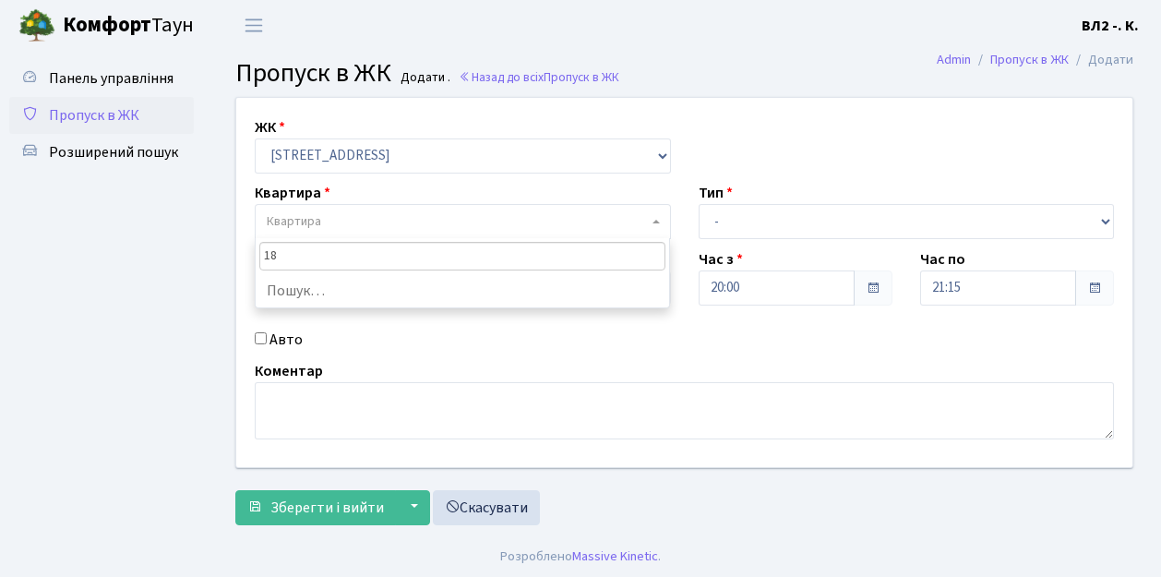
type input "188"
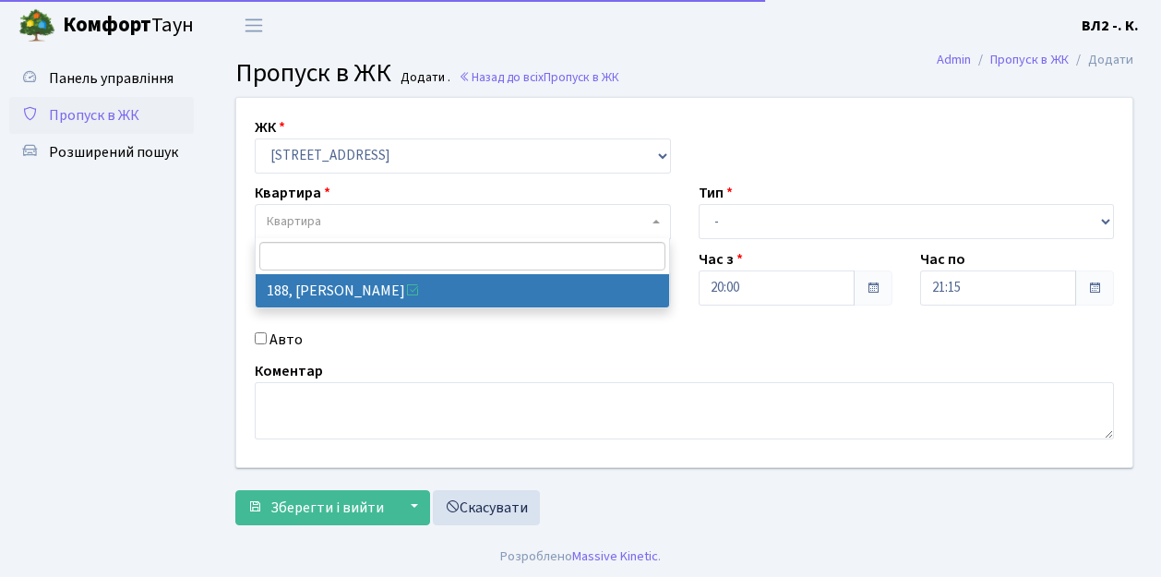
select select "40000"
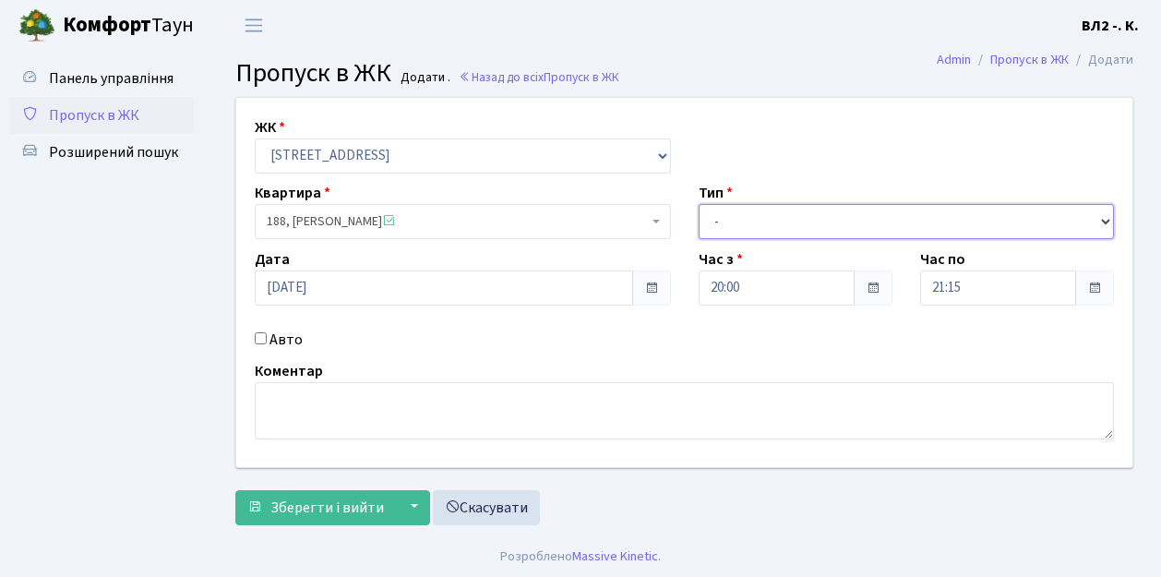
drag, startPoint x: 1105, startPoint y: 222, endPoint x: 1081, endPoint y: 214, distance: 25.1
click at [1105, 220] on select "- Доставка Таксі Гості Сервіс" at bounding box center [907, 221] width 416 height 35
select select "1"
click at [699, 204] on select "- Доставка Таксі Гості Сервіс" at bounding box center [907, 221] width 416 height 35
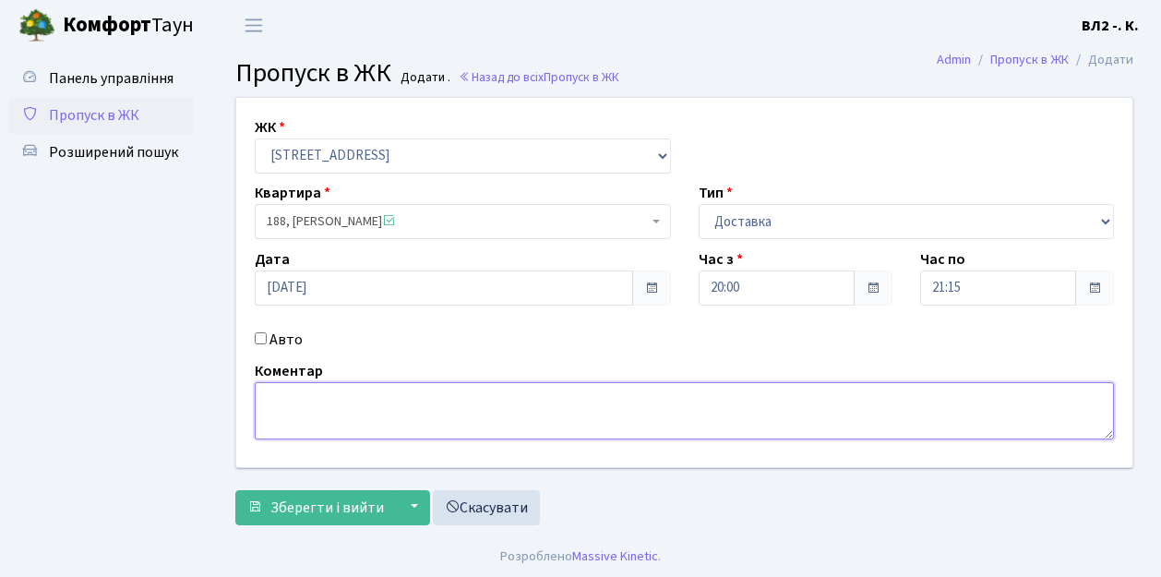
drag, startPoint x: 270, startPoint y: 401, endPoint x: 275, endPoint y: 389, distance: 14.1
click at [270, 401] on textarea at bounding box center [684, 410] width 859 height 57
type textarea "Loko 20-11"
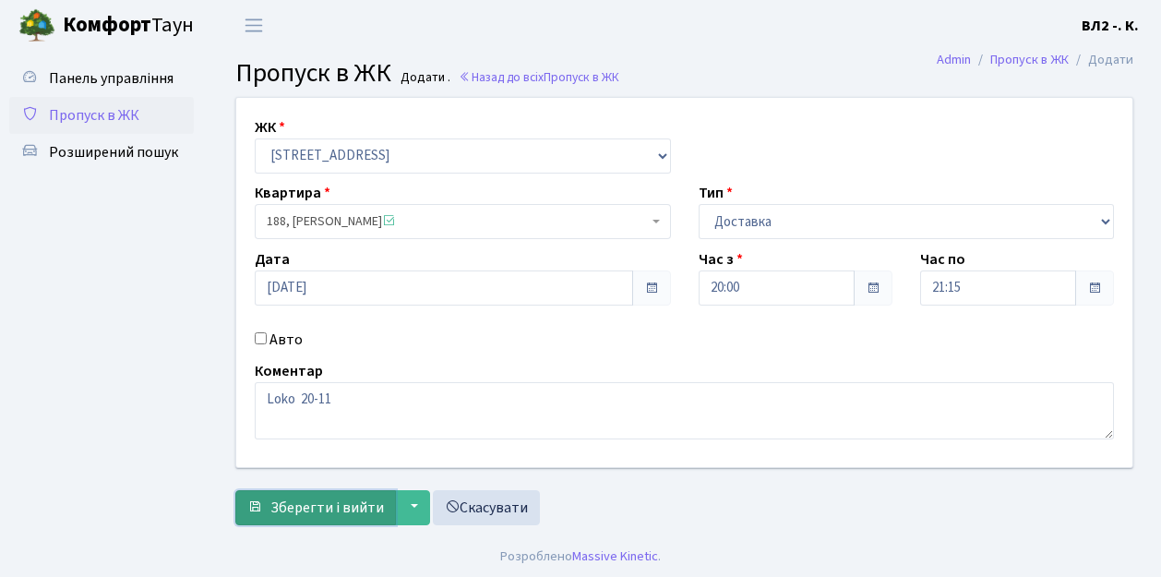
click at [287, 505] on span "Зберегти і вийти" at bounding box center [327, 507] width 114 height 20
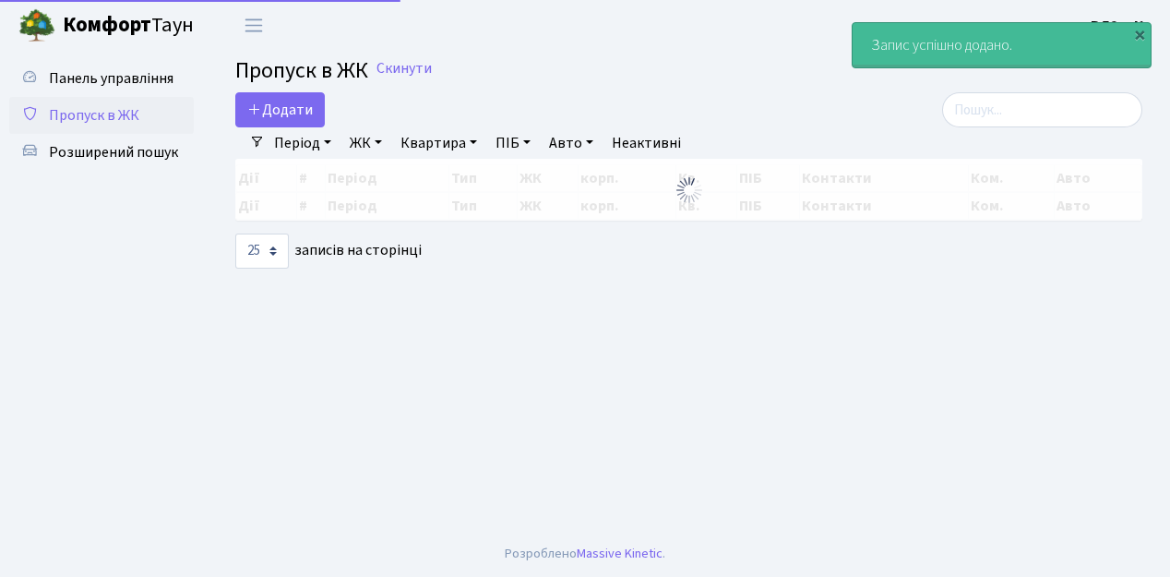
select select "25"
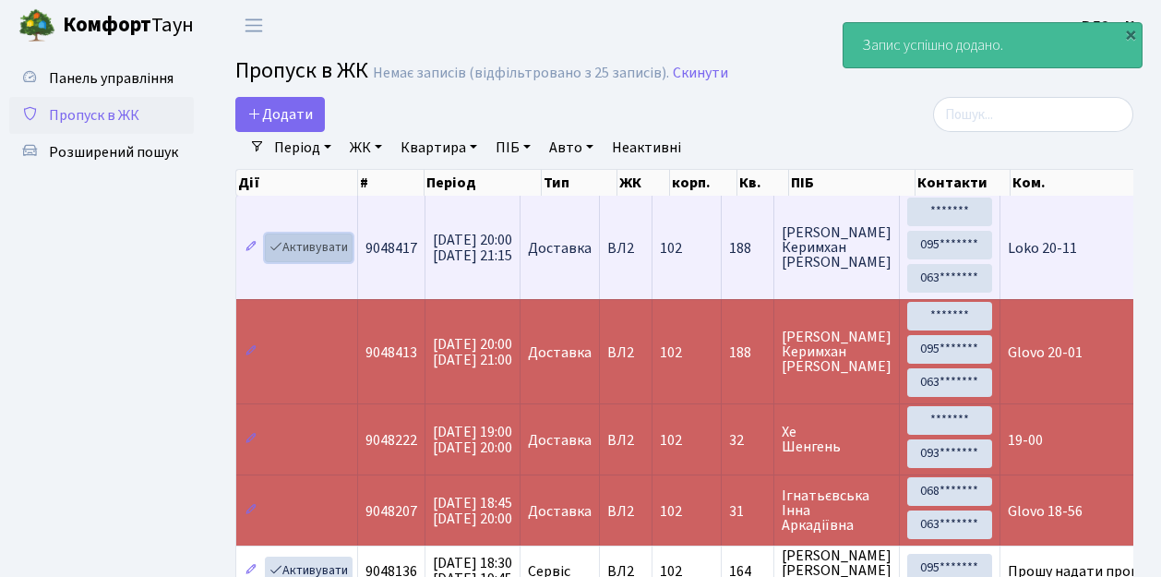
click at [340, 255] on link "Активувати" at bounding box center [309, 248] width 88 height 29
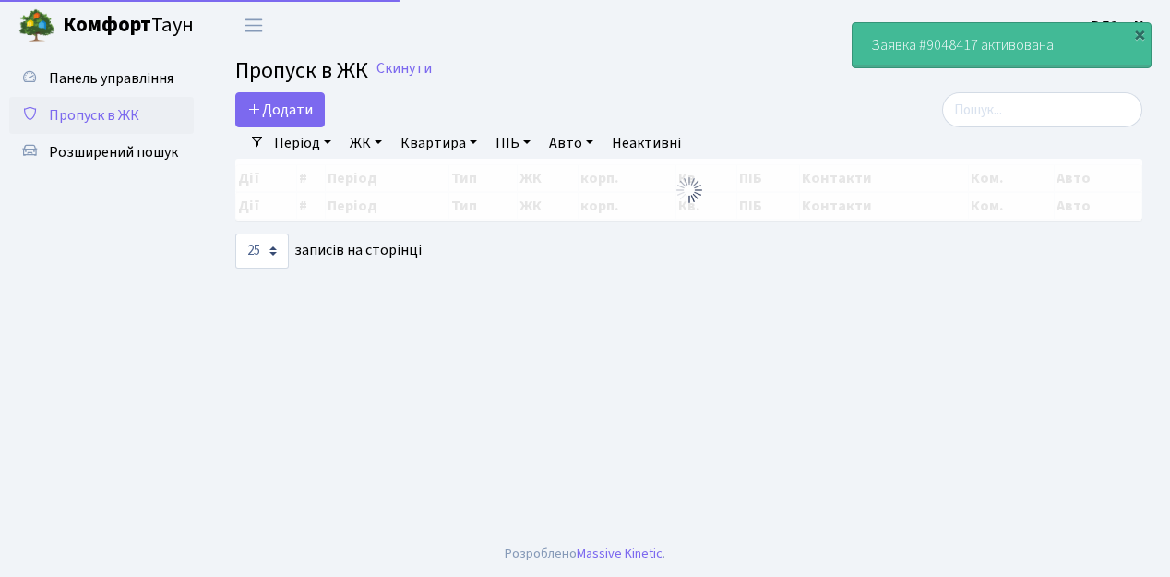
select select "25"
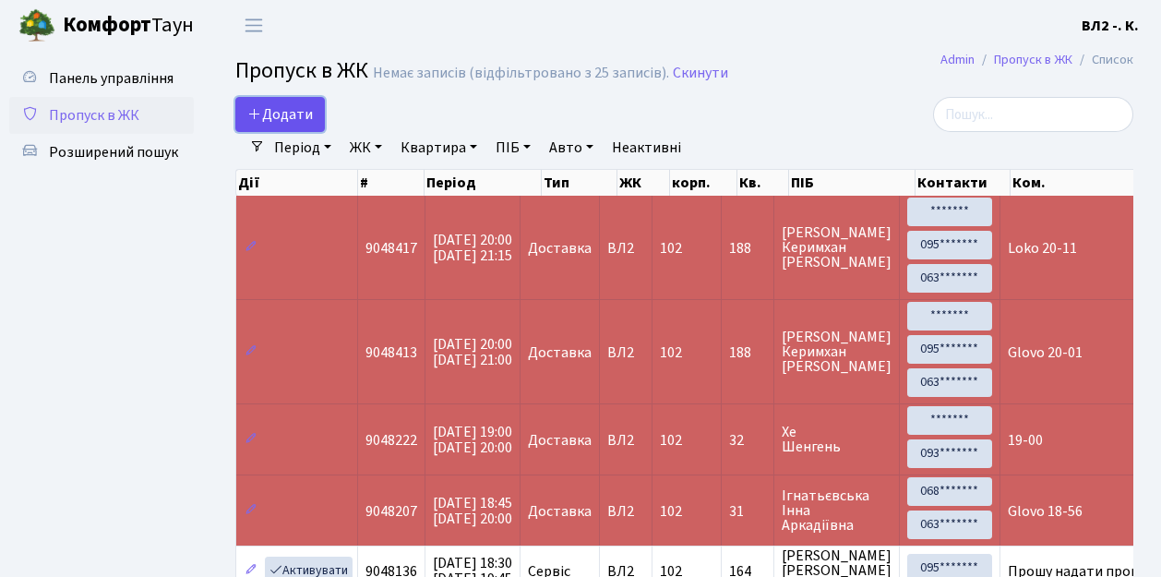
click at [317, 126] on link "Додати" at bounding box center [280, 114] width 90 height 35
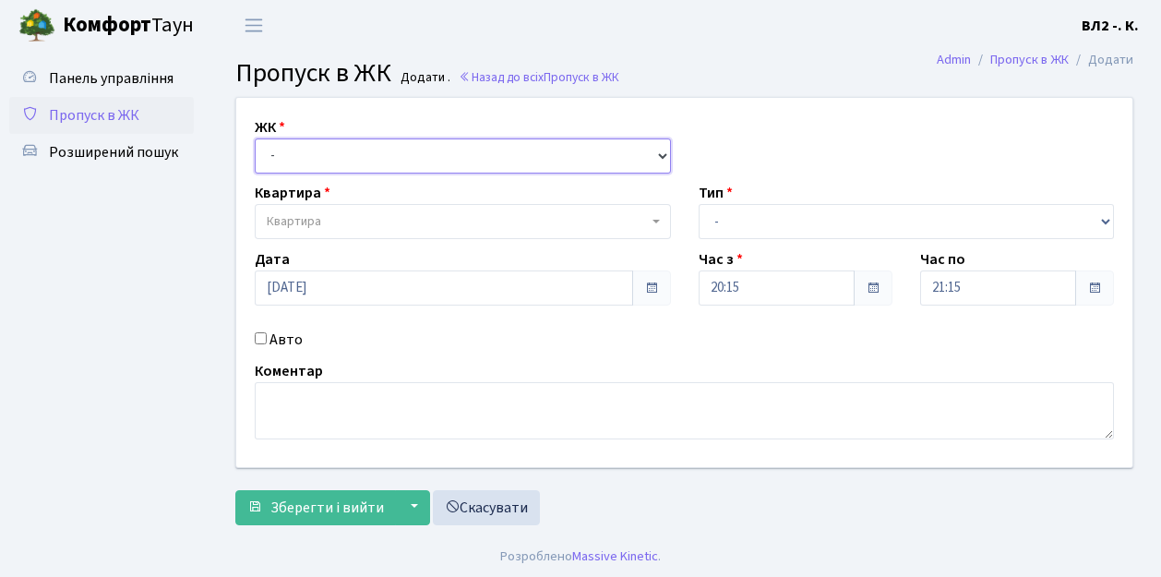
click at [659, 151] on select "- [STREET_ADDRESS][PERSON_NAME]" at bounding box center [463, 155] width 416 height 35
select select "317"
click at [255, 138] on select "- [STREET_ADDRESS][PERSON_NAME]" at bounding box center [463, 155] width 416 height 35
select select
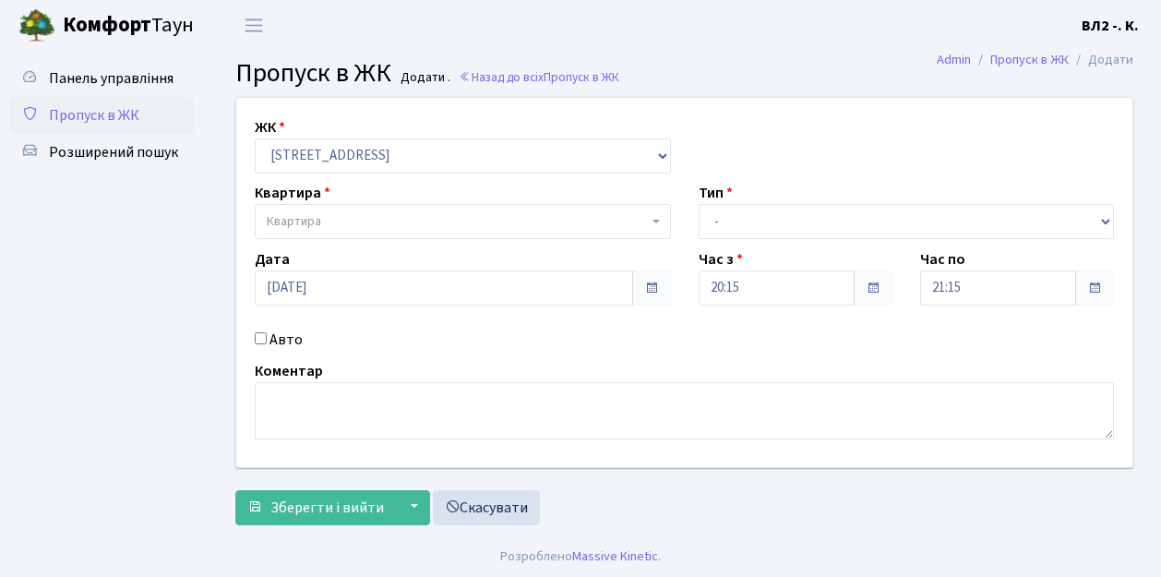
click at [652, 223] on span "Квартира" at bounding box center [463, 221] width 416 height 35
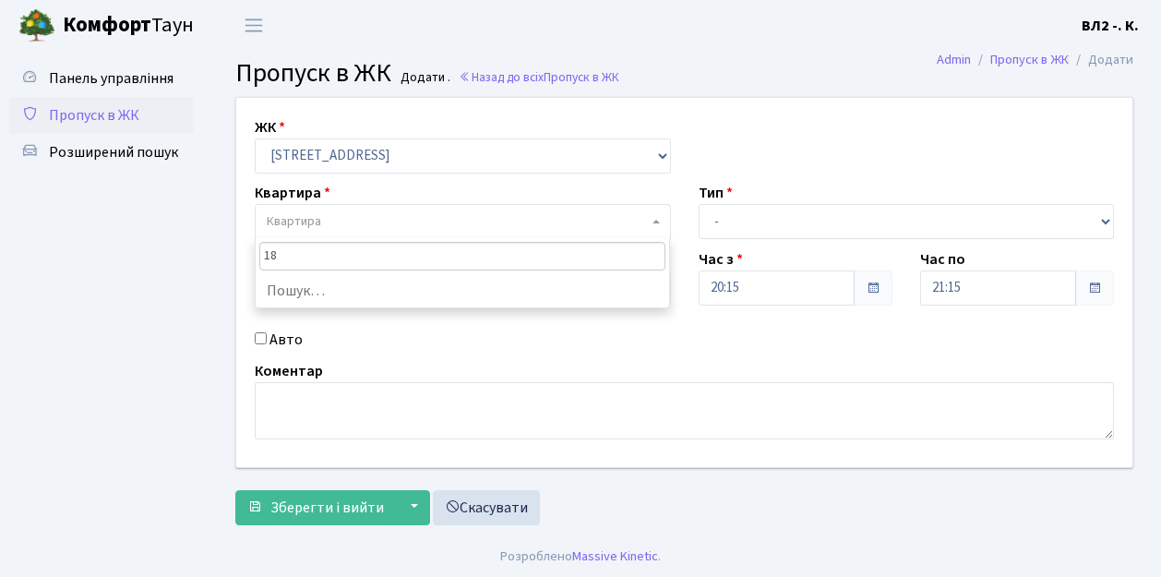
type input "188"
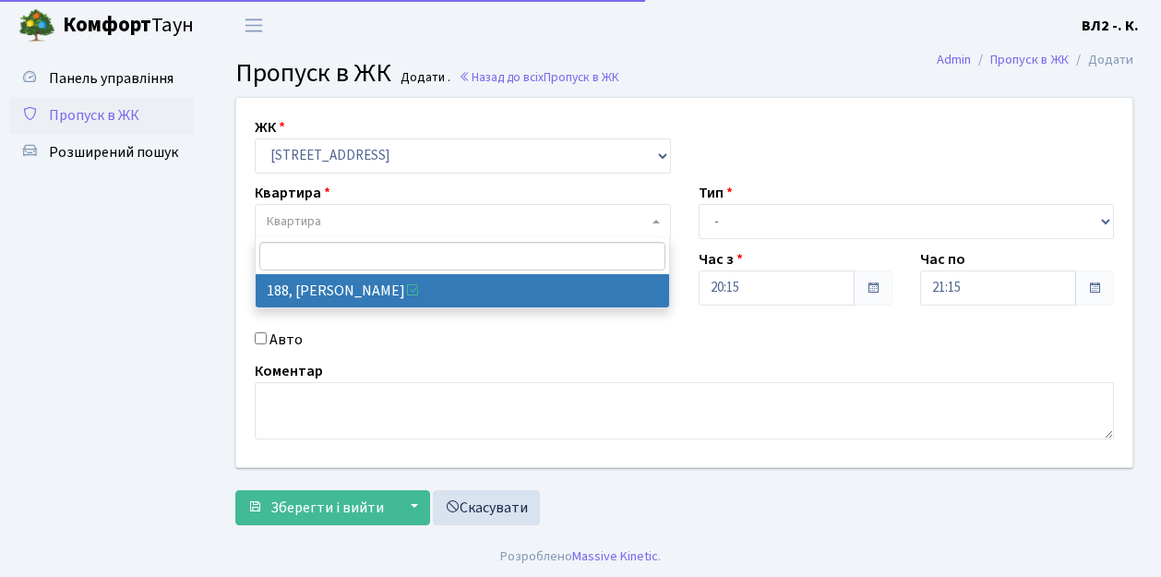
select select "40000"
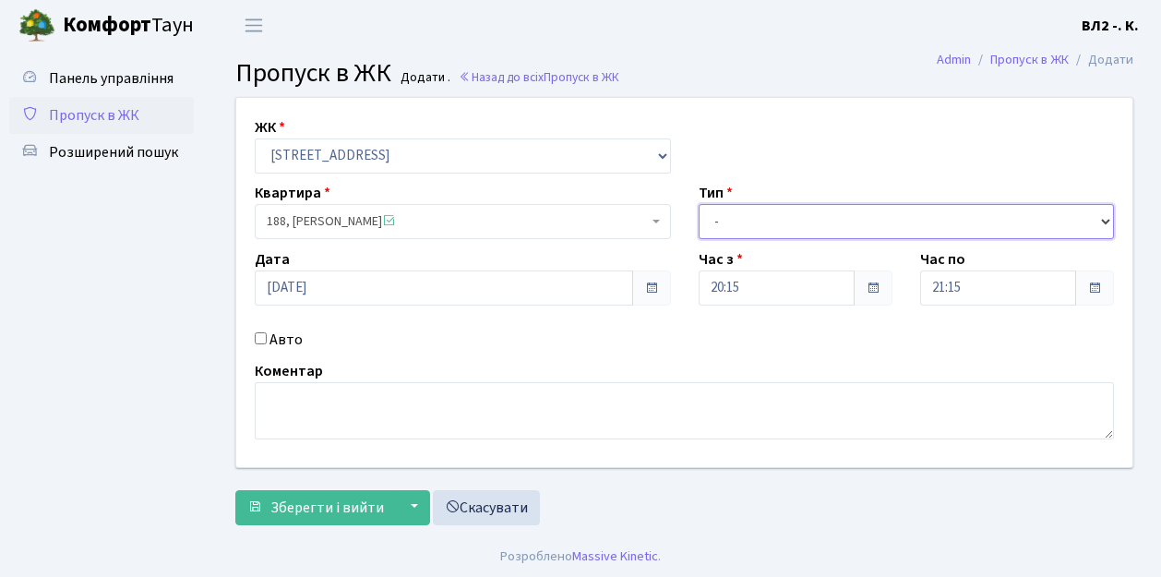
click at [1105, 216] on select "- Доставка Таксі Гості Сервіс" at bounding box center [907, 221] width 416 height 35
select select "1"
click at [699, 204] on select "- Доставка Таксі Гості Сервіс" at bounding box center [907, 221] width 416 height 35
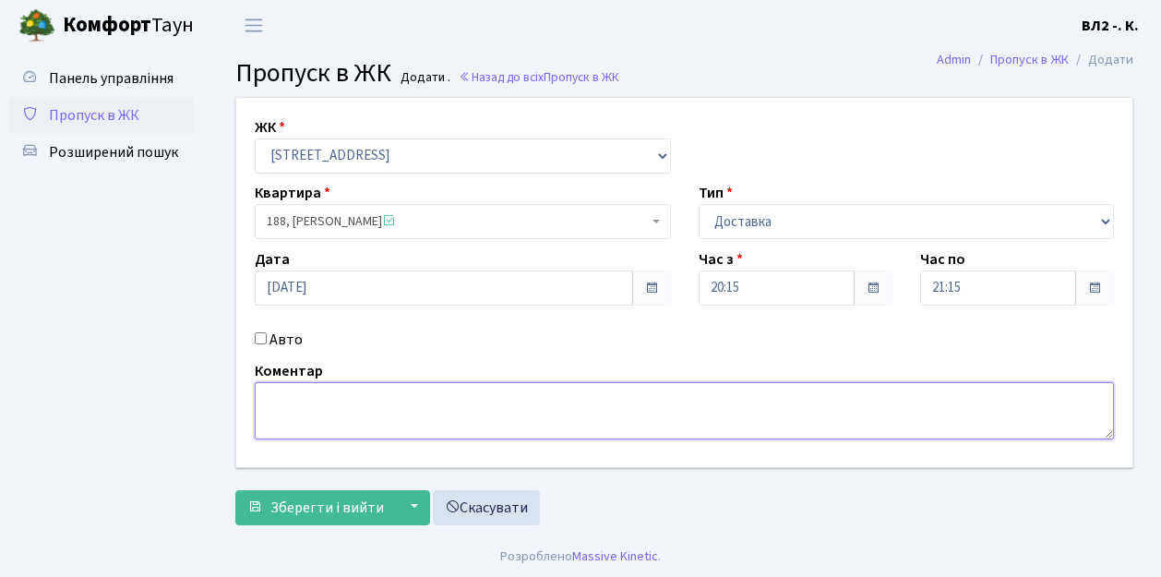
click at [258, 388] on textarea at bounding box center [684, 410] width 859 height 57
type textarea "Silpo 20-12"
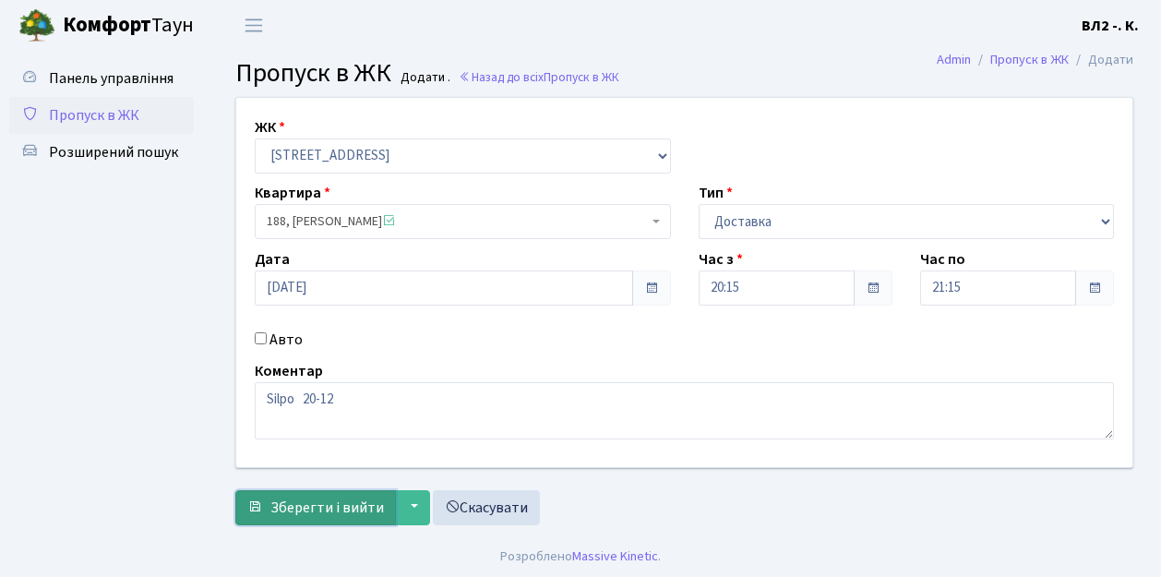
click at [285, 515] on span "Зберегти і вийти" at bounding box center [327, 507] width 114 height 20
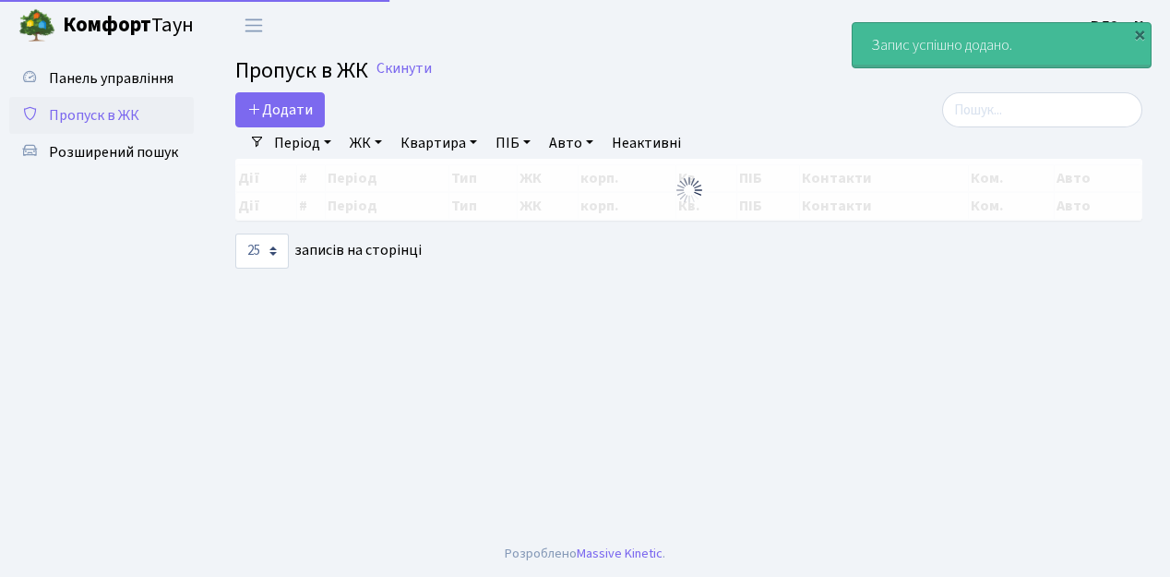
select select "25"
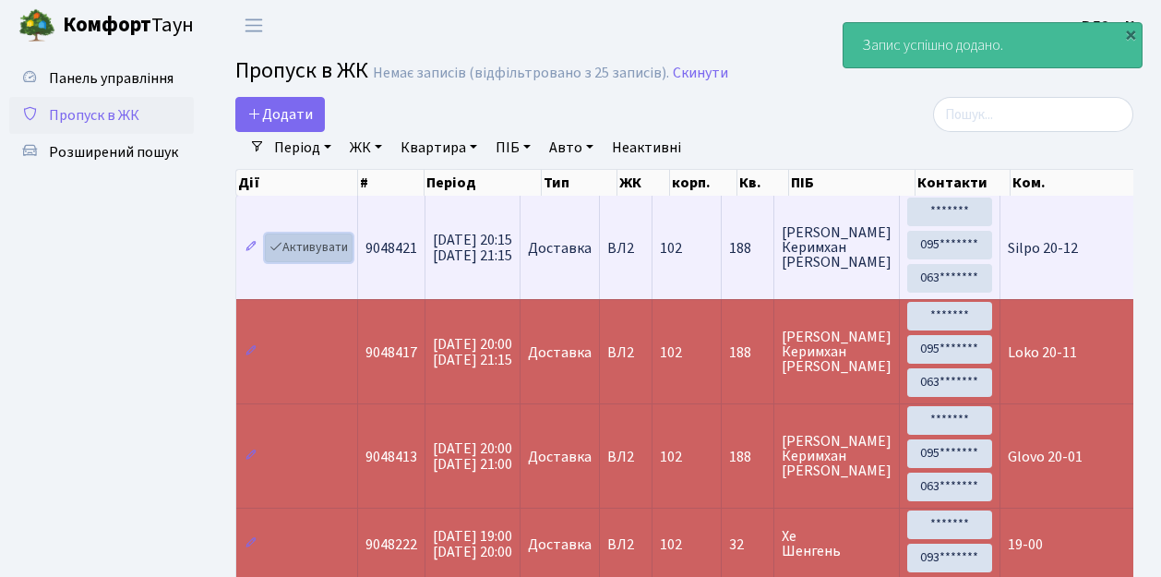
click at [343, 257] on link "Активувати" at bounding box center [309, 248] width 88 height 29
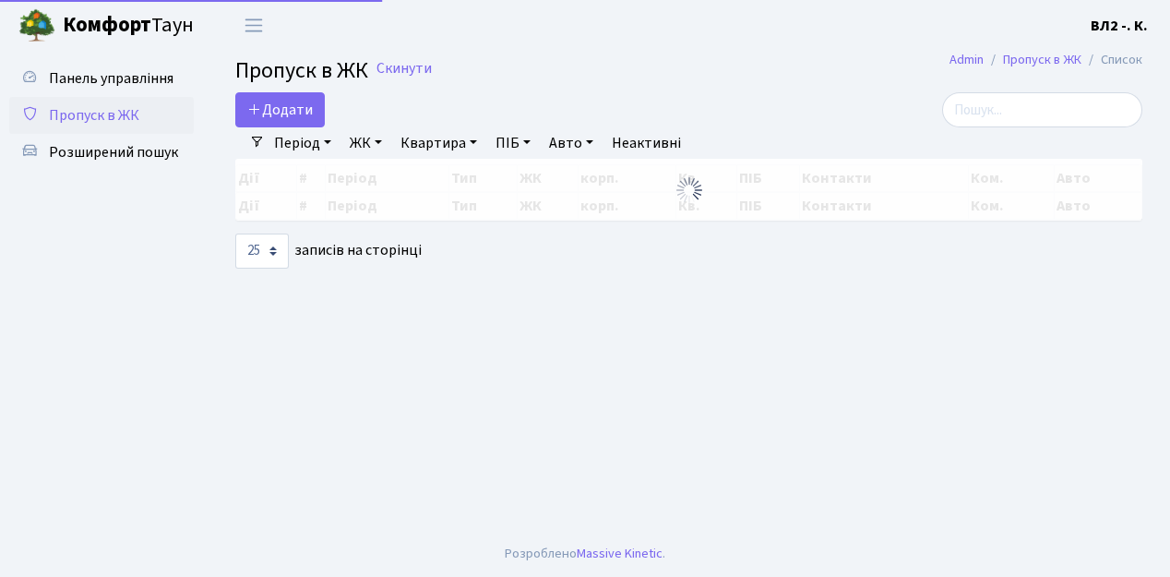
select select "25"
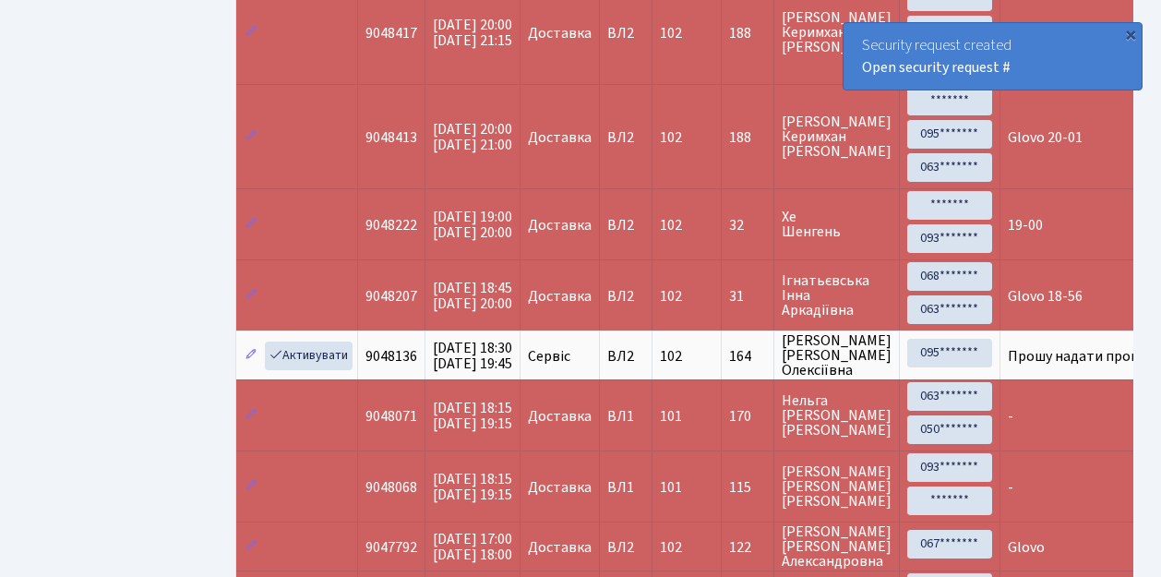
scroll to position [307, 0]
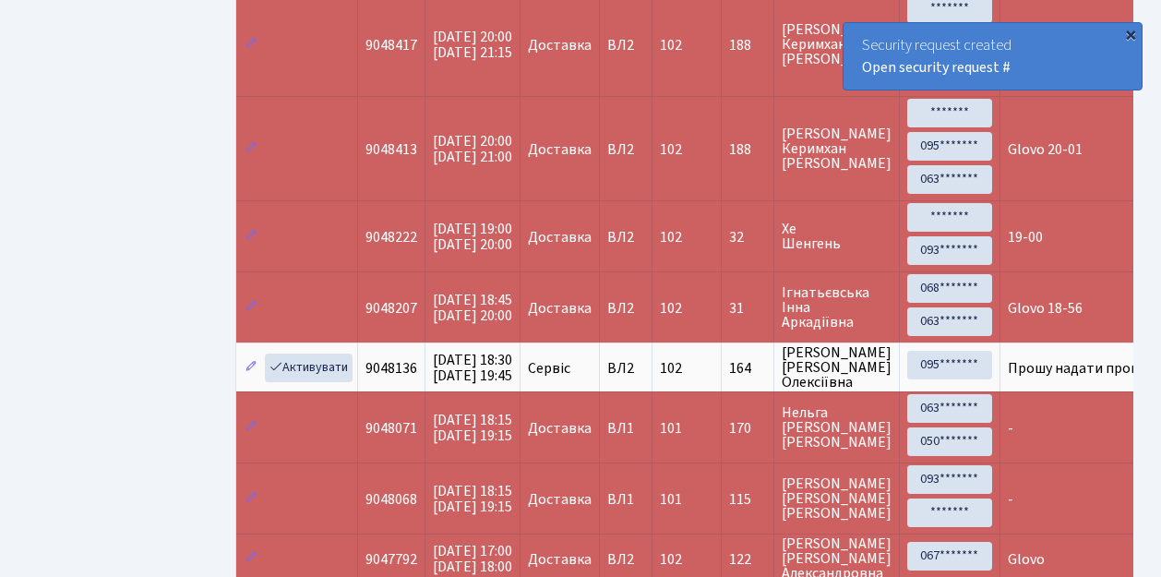
click at [1132, 33] on div "×" at bounding box center [1130, 34] width 18 height 18
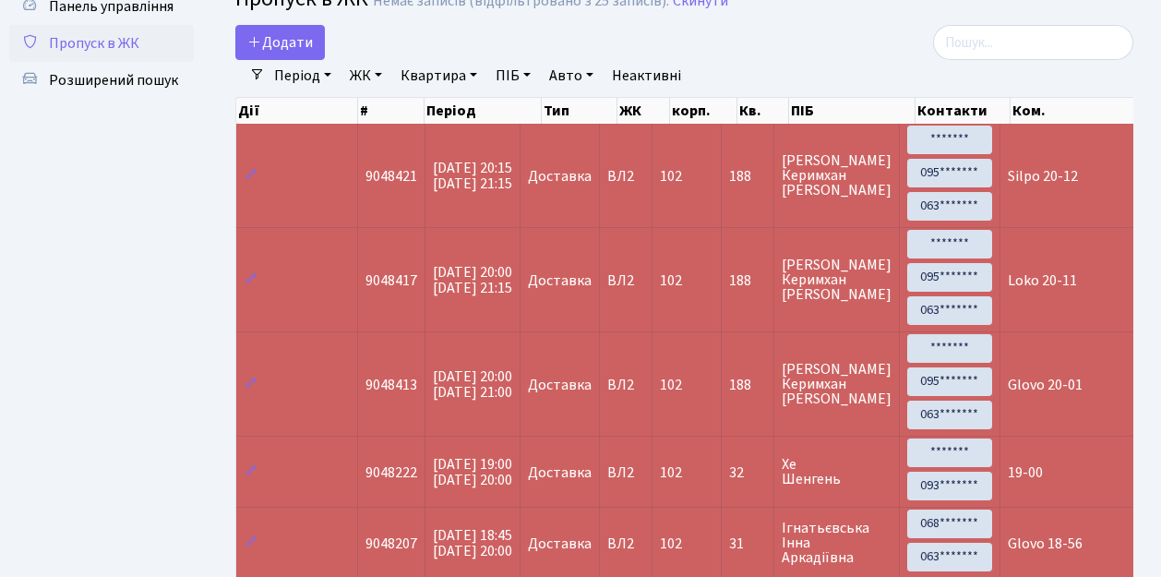
scroll to position [61, 0]
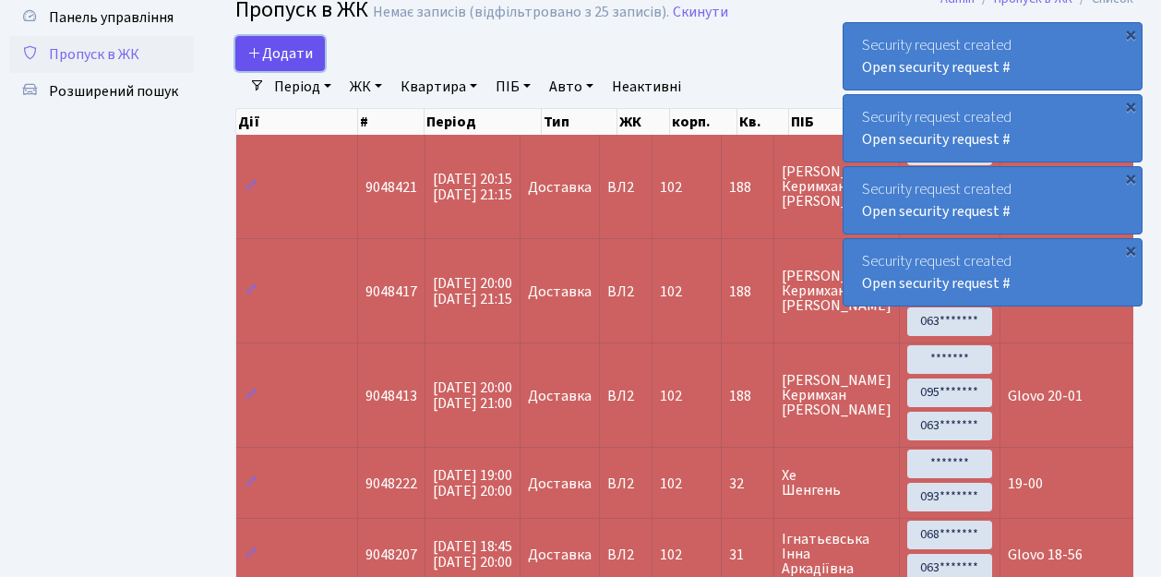
click at [319, 66] on link "Додати" at bounding box center [280, 53] width 90 height 35
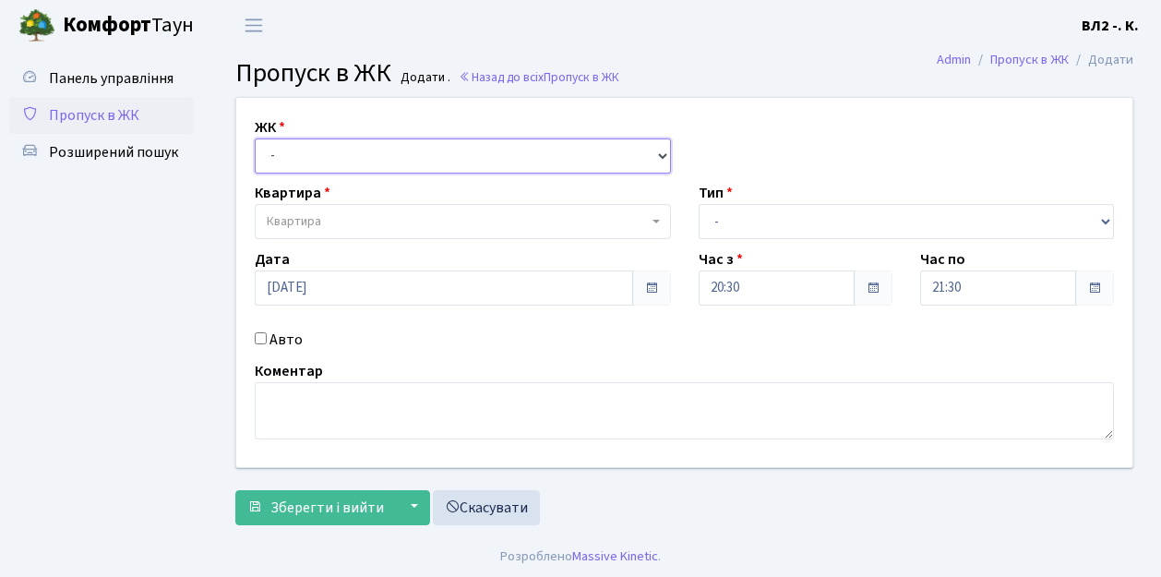
click at [657, 157] on select "- ВЛ1, Ужгородський пров., 4/1 ВЛ2, Голосіївський просп., 76 ВЛ3, пр.Голосіївсь…" at bounding box center [463, 155] width 416 height 35
select select "317"
click at [255, 138] on select "- ВЛ1, Ужгородський пров., 4/1 ВЛ2, Голосіївський просп., 76 ВЛ3, пр.Голосіївсь…" at bounding box center [463, 155] width 416 height 35
select select
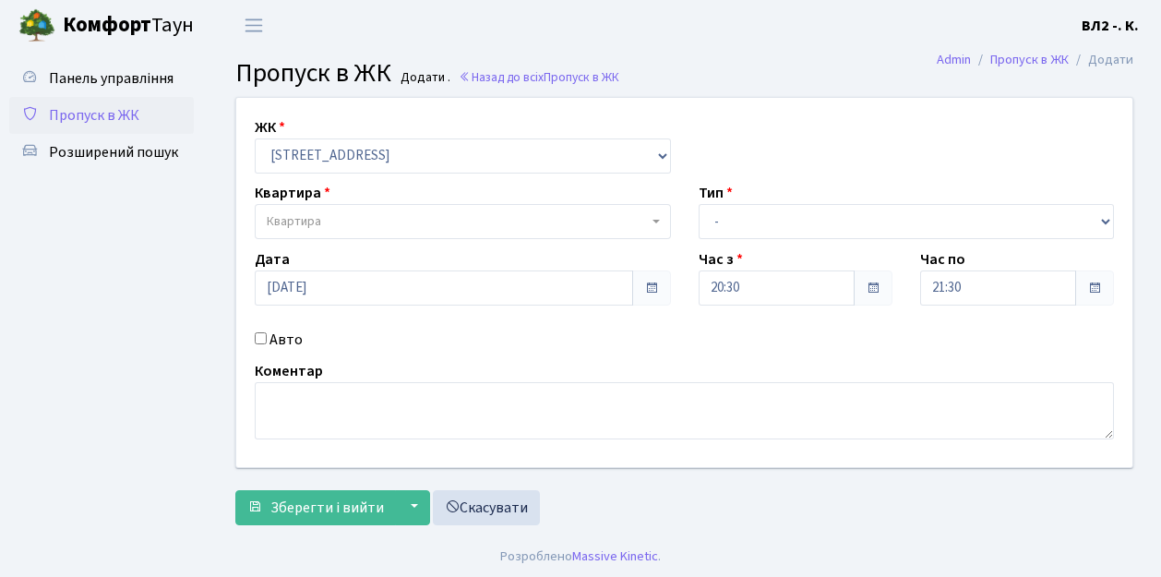
click at [657, 220] on b at bounding box center [656, 222] width 7 height 4
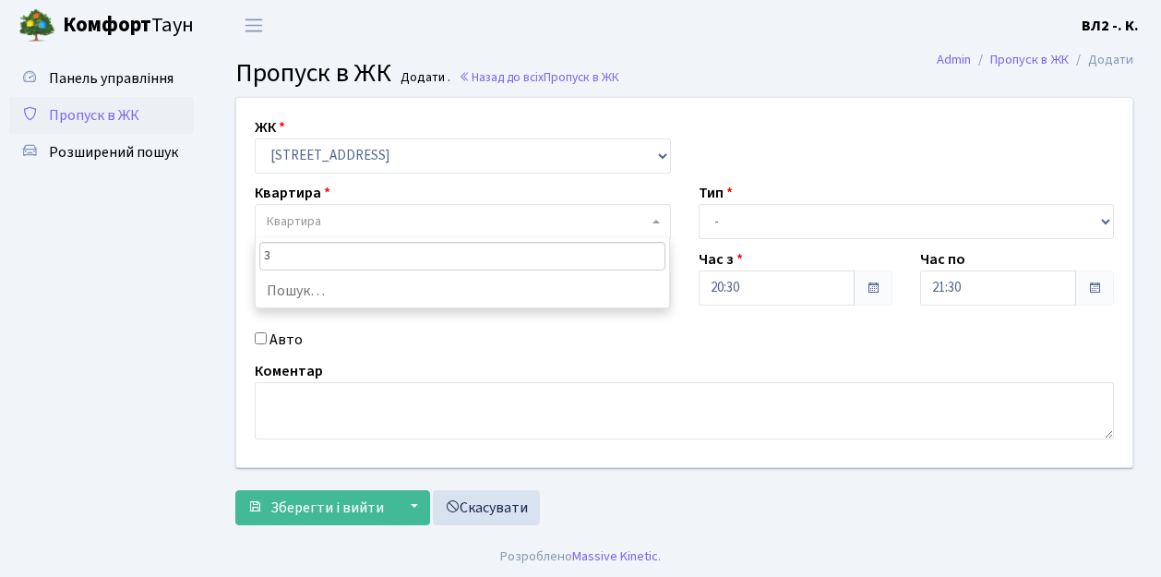
type input "31"
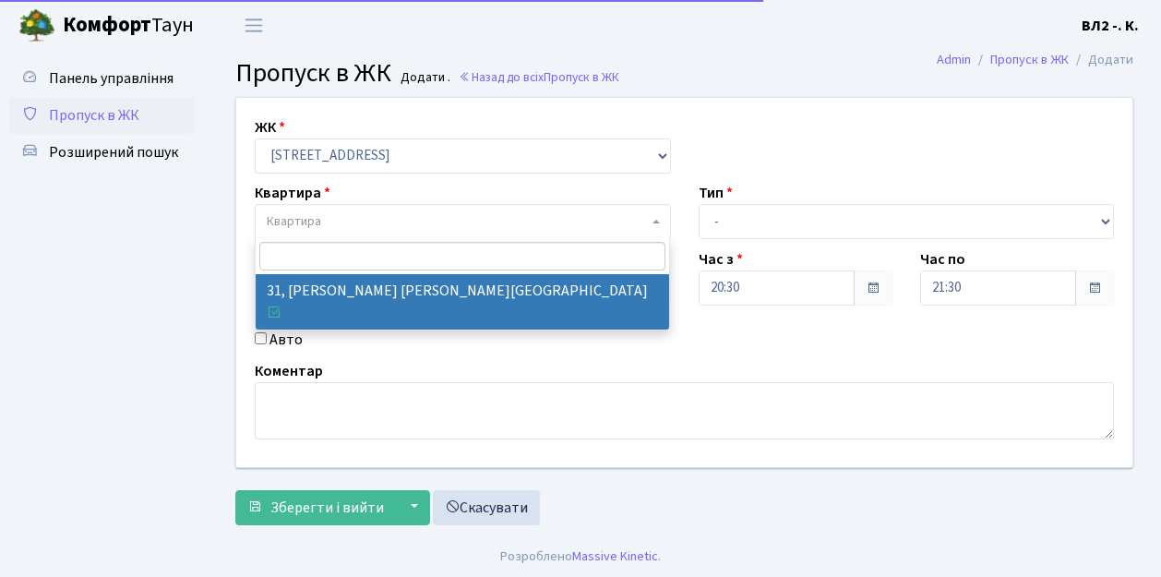
select select "38032"
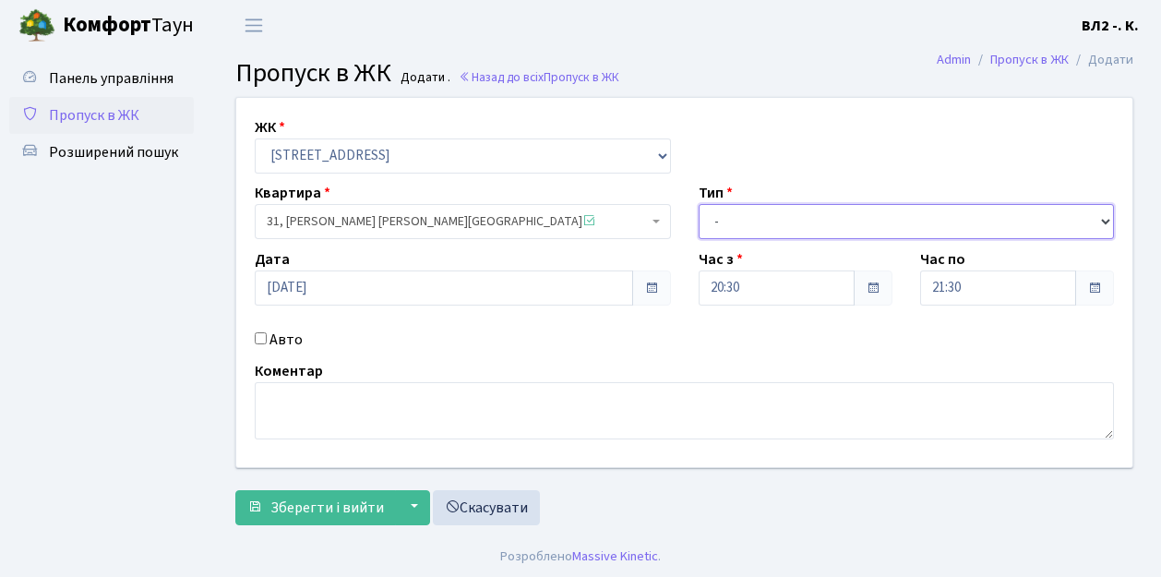
click at [1106, 221] on select "- Доставка Таксі Гості Сервіс" at bounding box center [907, 221] width 416 height 35
select select "1"
click at [699, 204] on select "- Доставка Таксі Гості Сервіс" at bounding box center [907, 221] width 416 height 35
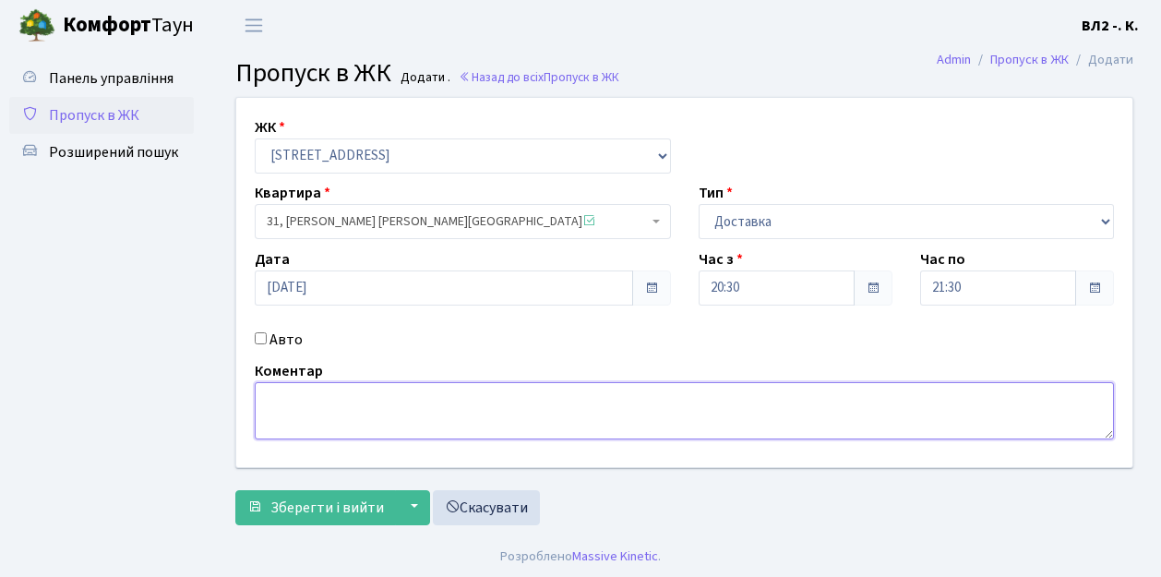
click at [287, 397] on textarea at bounding box center [684, 410] width 859 height 57
type textarea "Glovo 20-31"
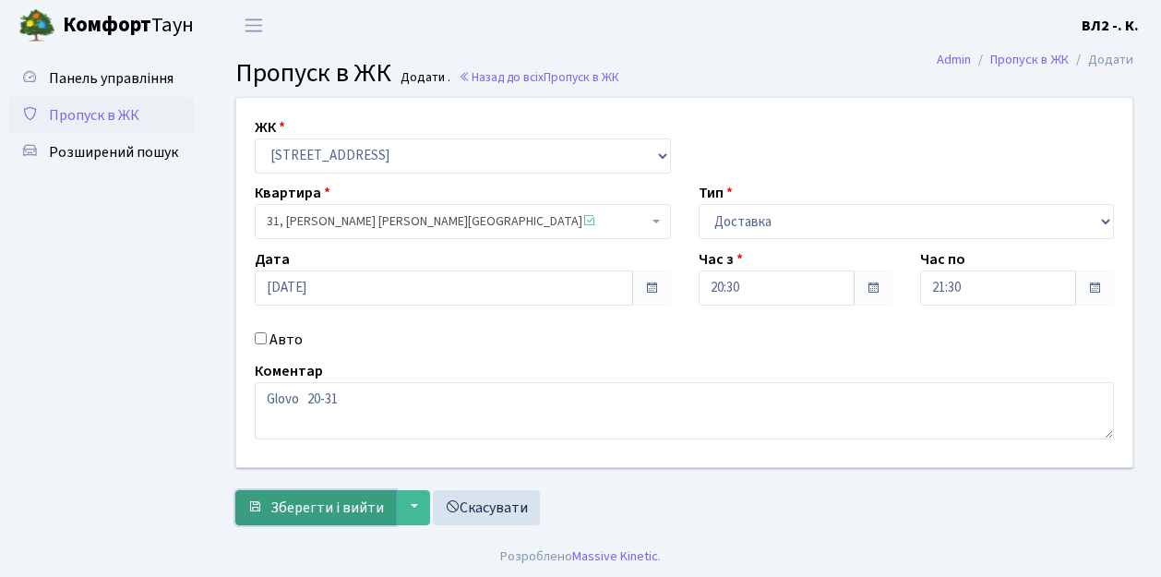
click at [279, 519] on button "Зберегти і вийти" at bounding box center [315, 507] width 161 height 35
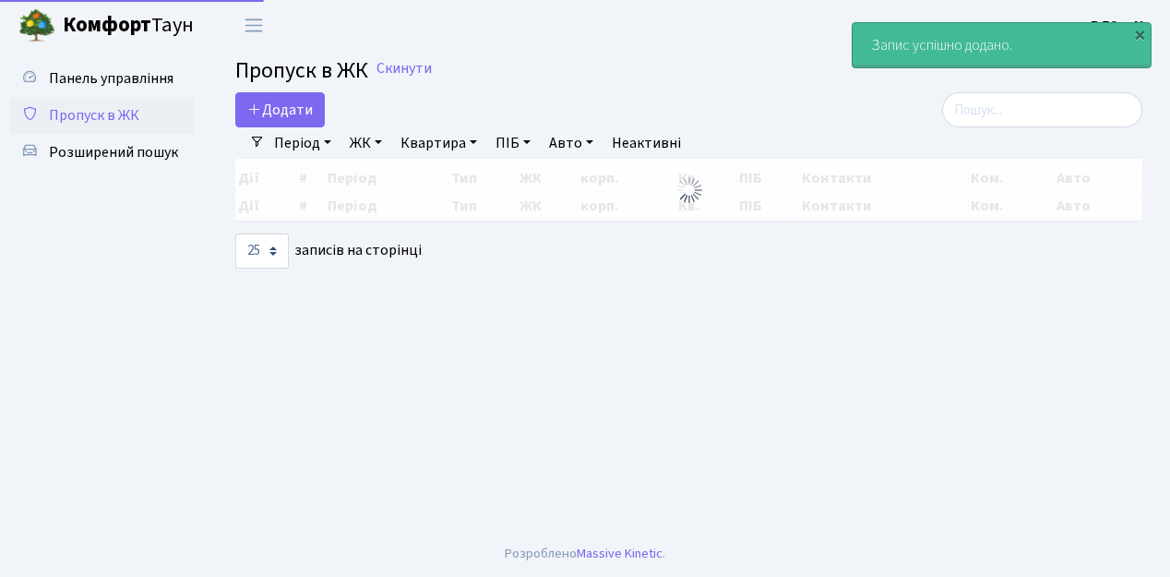
select select "25"
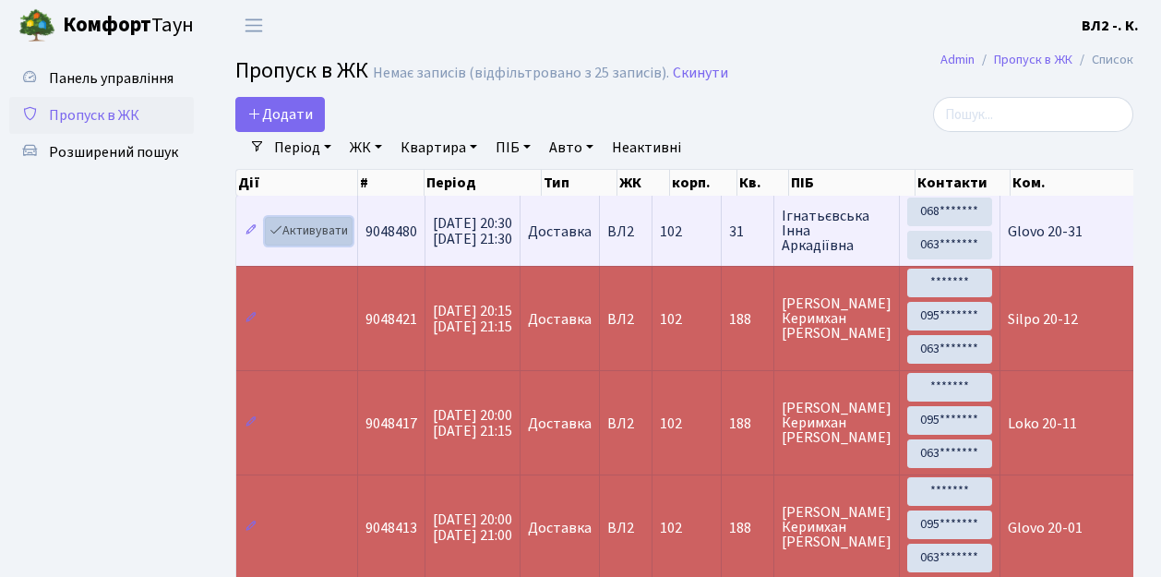
click at [347, 240] on link "Активувати" at bounding box center [309, 231] width 88 height 29
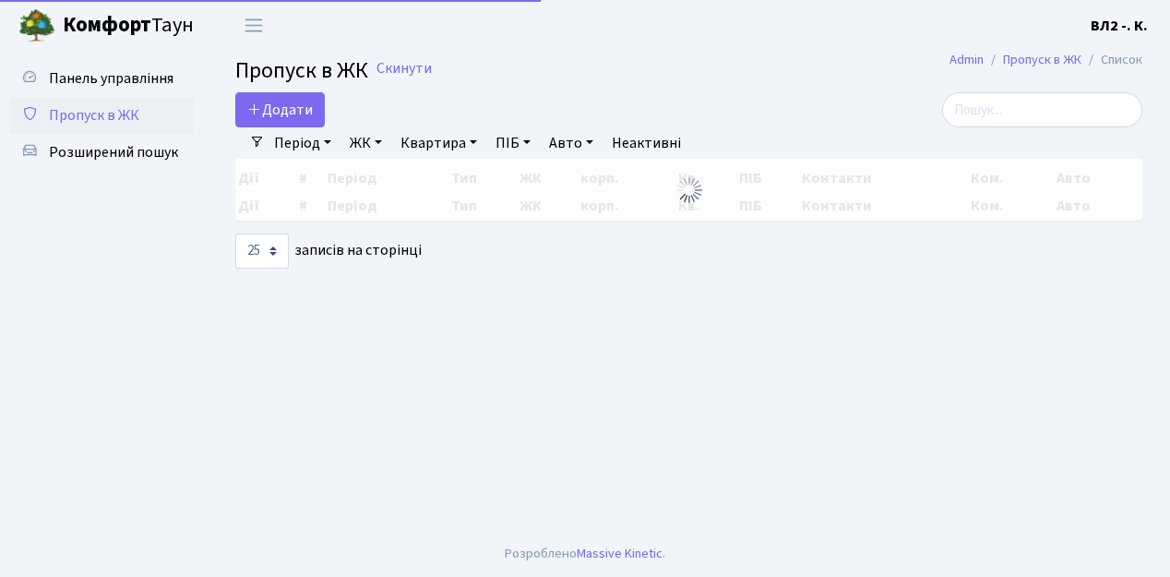
select select "25"
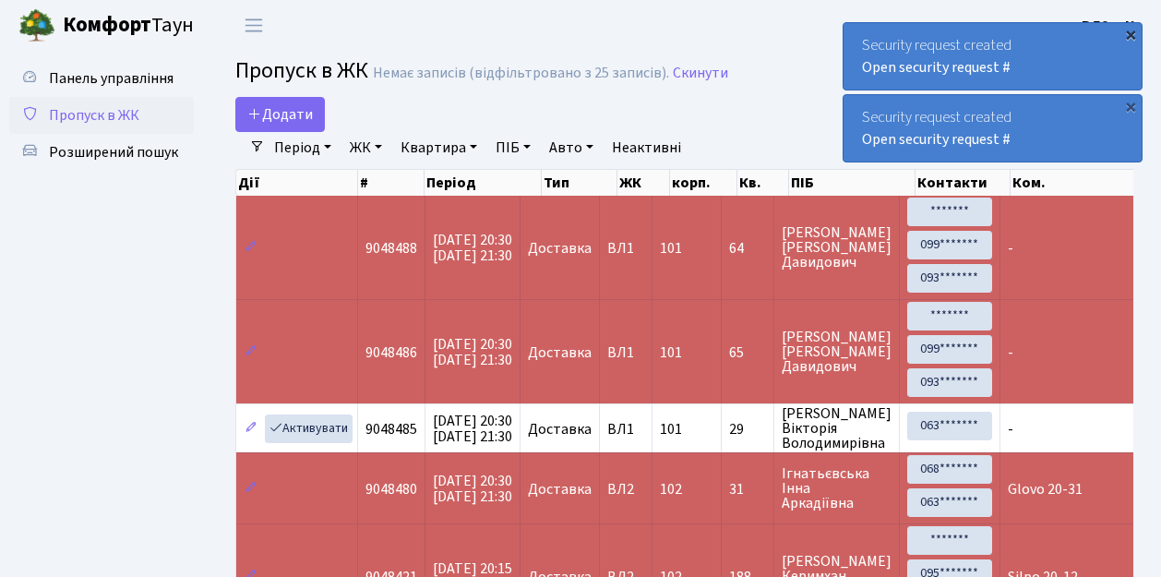
click at [1130, 34] on div "×" at bounding box center [1130, 34] width 18 height 18
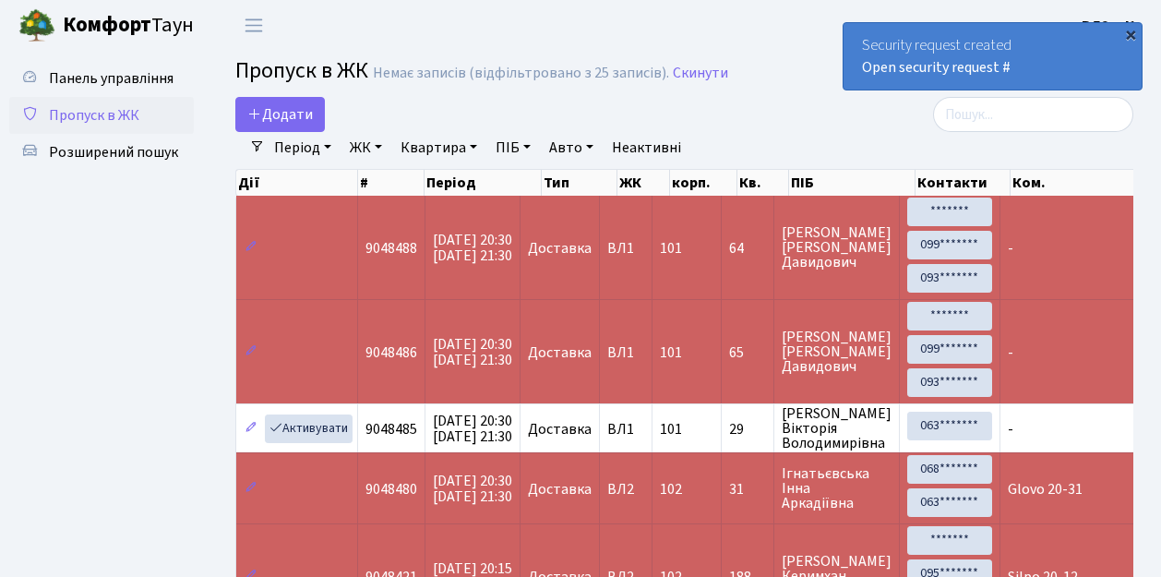
click at [1130, 38] on div "×" at bounding box center [1130, 34] width 18 height 18
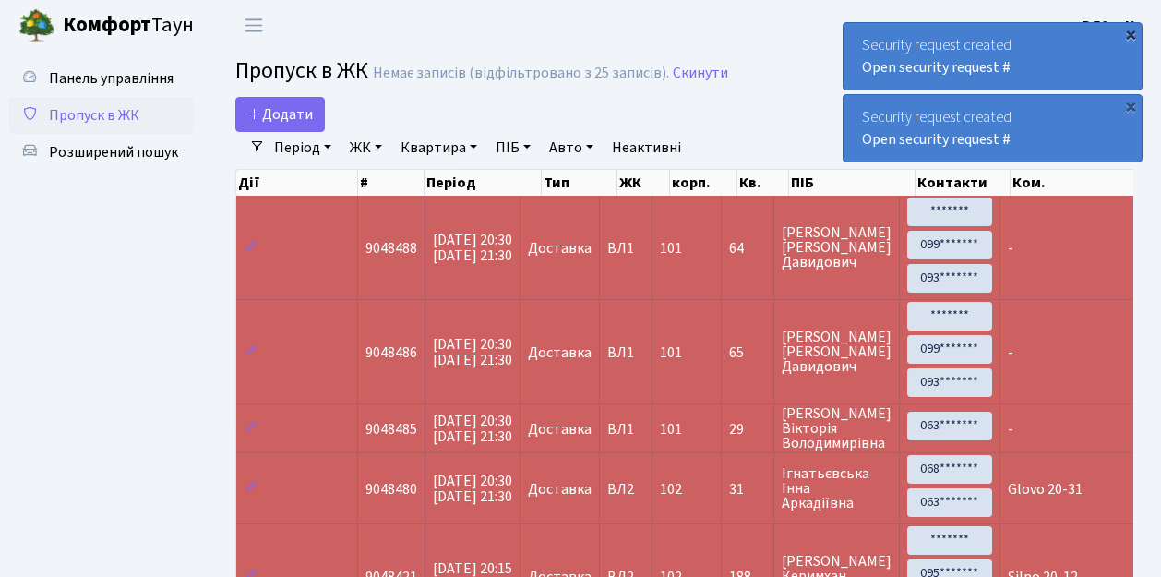
click at [1130, 35] on div "×" at bounding box center [1130, 34] width 18 height 18
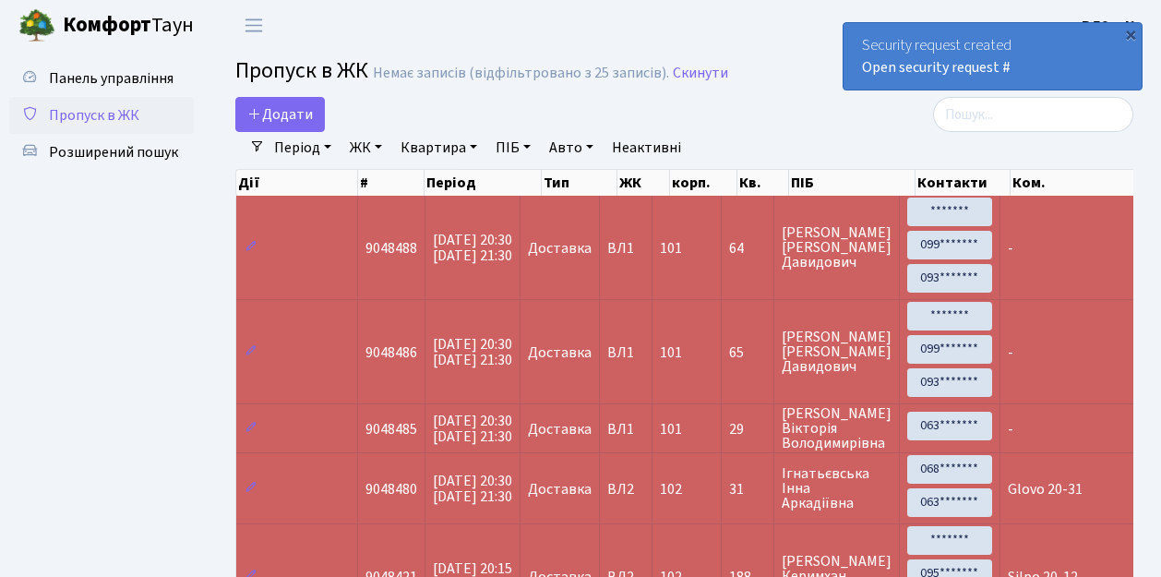
click at [1130, 35] on div "×" at bounding box center [1130, 34] width 18 height 18
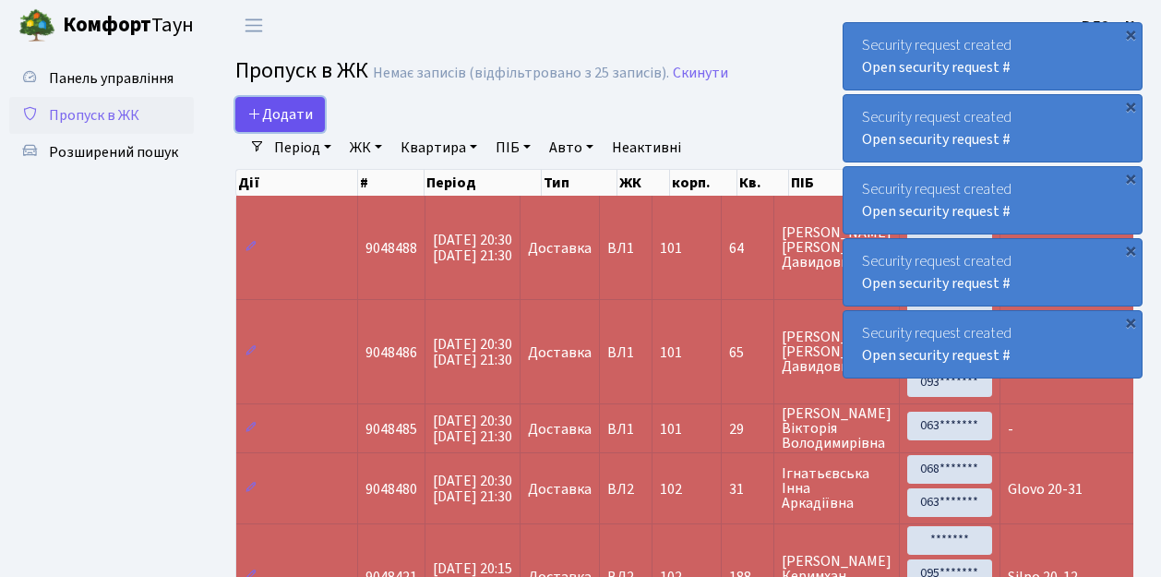
click at [317, 126] on link "Додати" at bounding box center [280, 114] width 90 height 35
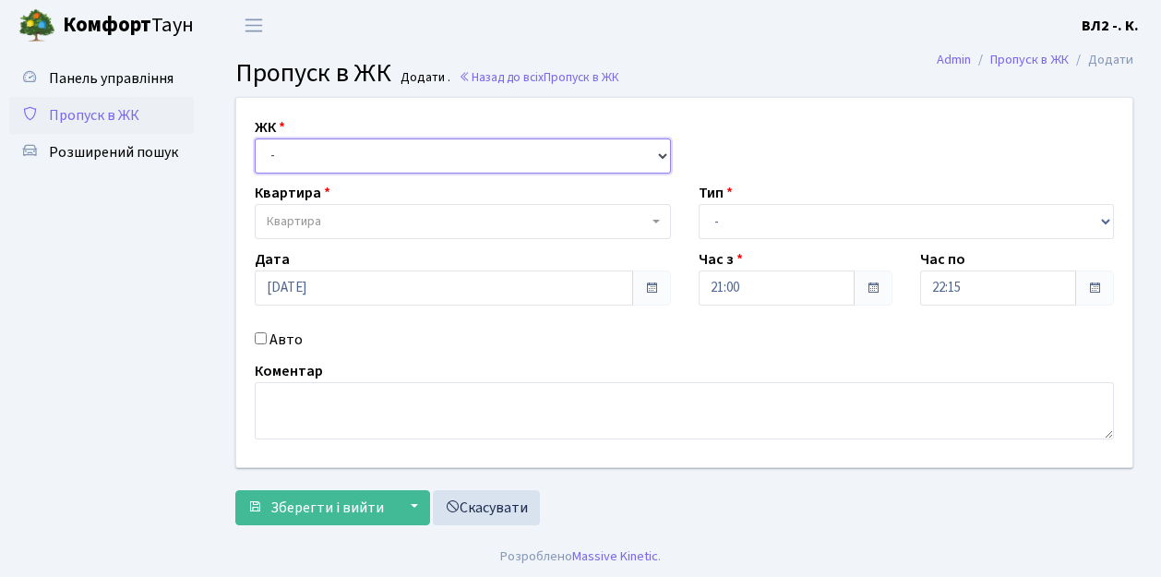
click at [660, 153] on select "- [STREET_ADDRESS][PERSON_NAME]" at bounding box center [463, 155] width 416 height 35
select select "317"
click at [255, 138] on select "- [STREET_ADDRESS][PERSON_NAME]" at bounding box center [463, 155] width 416 height 35
select select
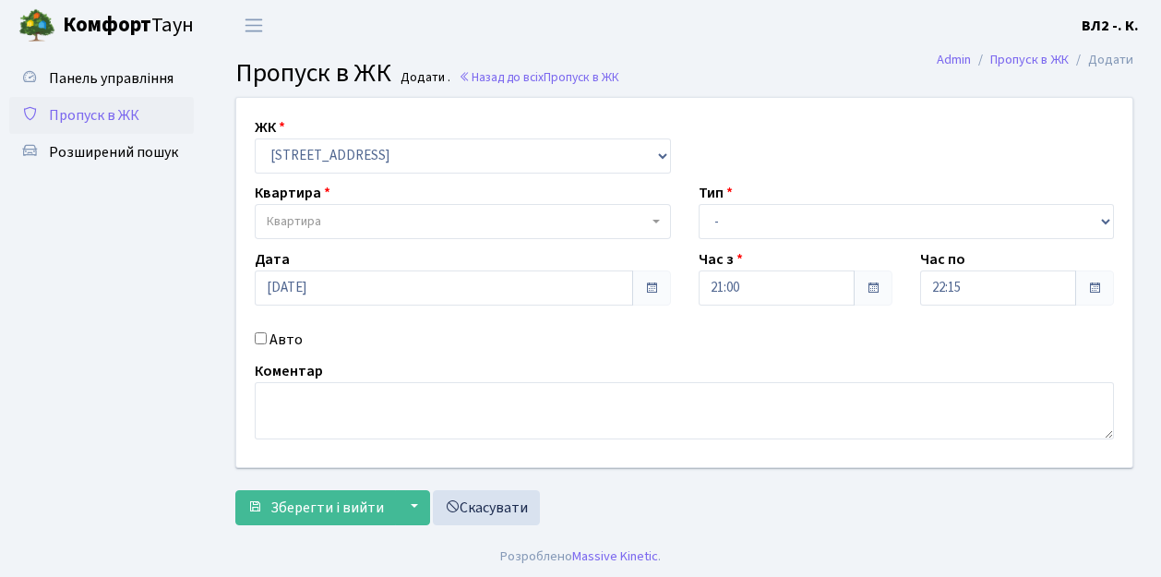
click at [656, 222] on b at bounding box center [656, 222] width 7 height 4
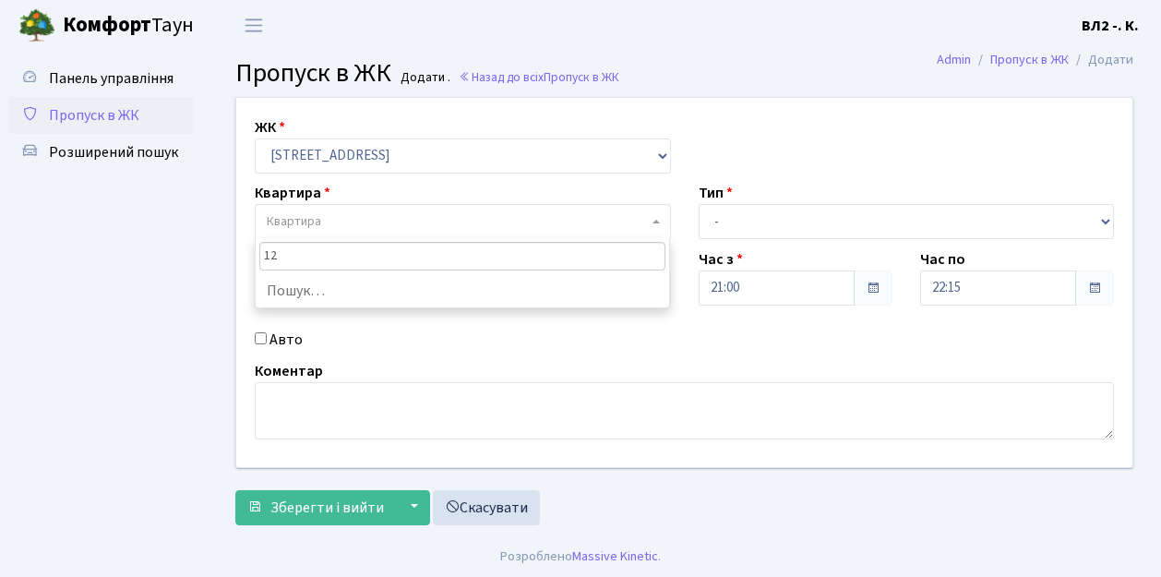
type input "120"
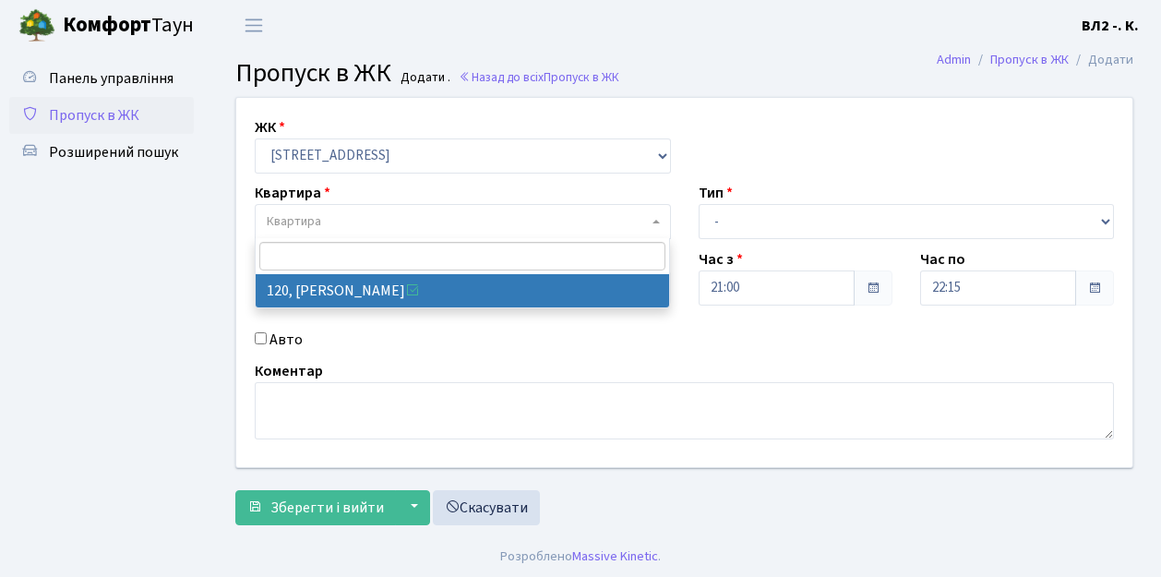
select select "38296"
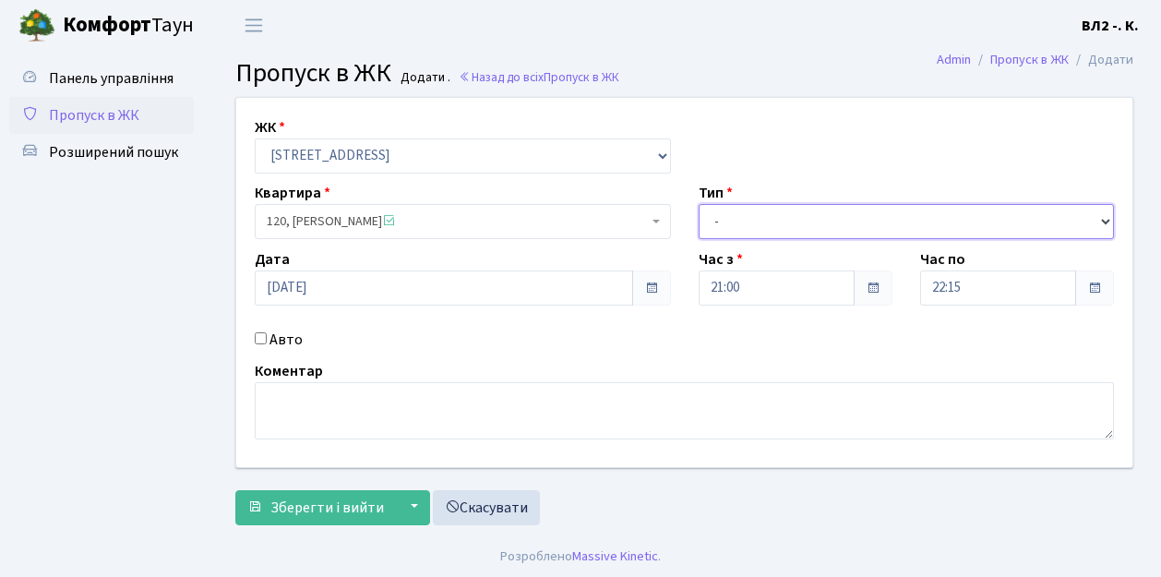
click at [1107, 218] on select "- Доставка Таксі Гості Сервіс" at bounding box center [907, 221] width 416 height 35
select select "1"
click at [699, 204] on select "- Доставка Таксі Гості Сервіс" at bounding box center [907, 221] width 416 height 35
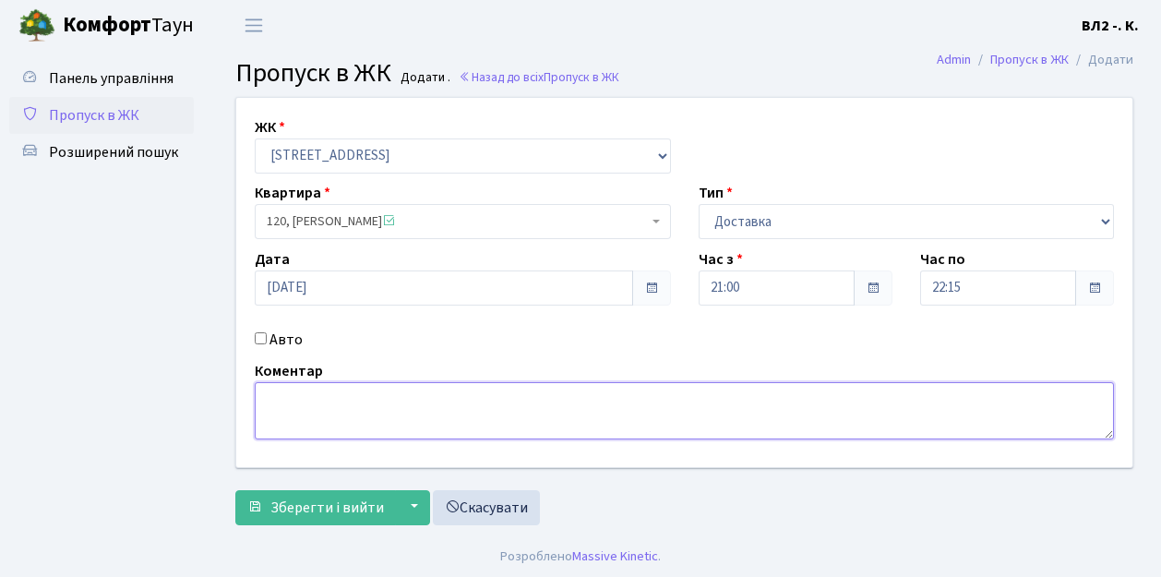
click at [280, 390] on textarea at bounding box center [684, 410] width 859 height 57
type textarea "Glovo 21-11"
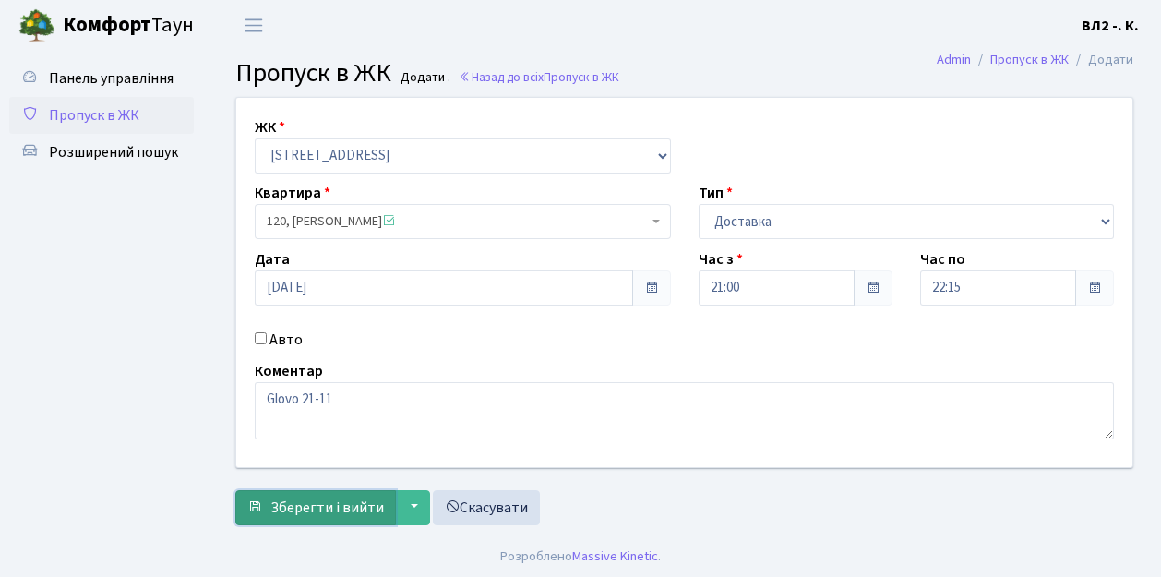
click at [282, 519] on button "Зберегти і вийти" at bounding box center [315, 507] width 161 height 35
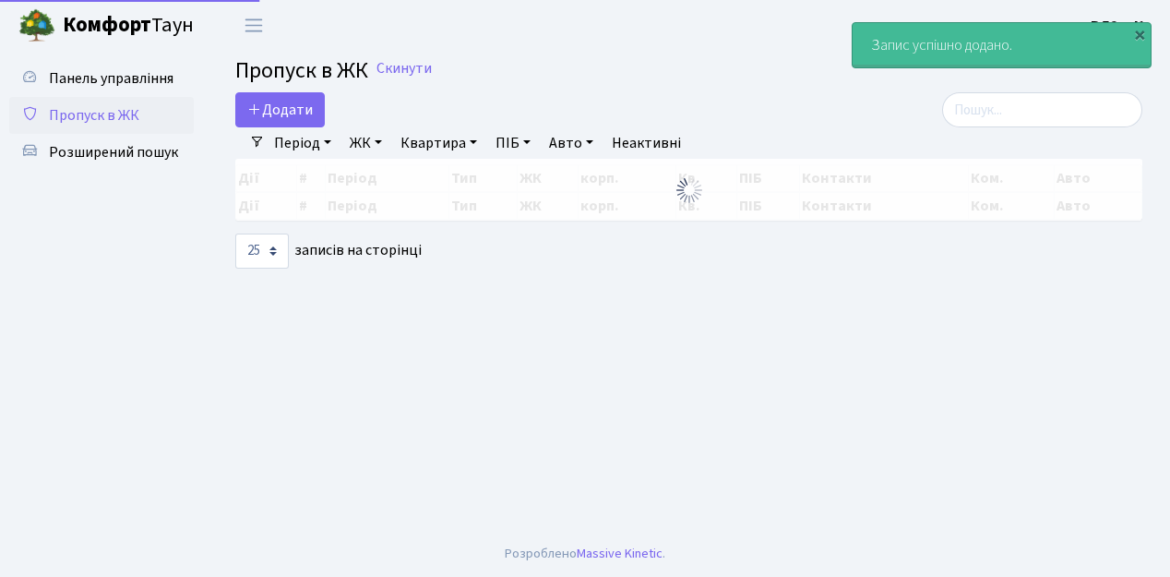
select select "25"
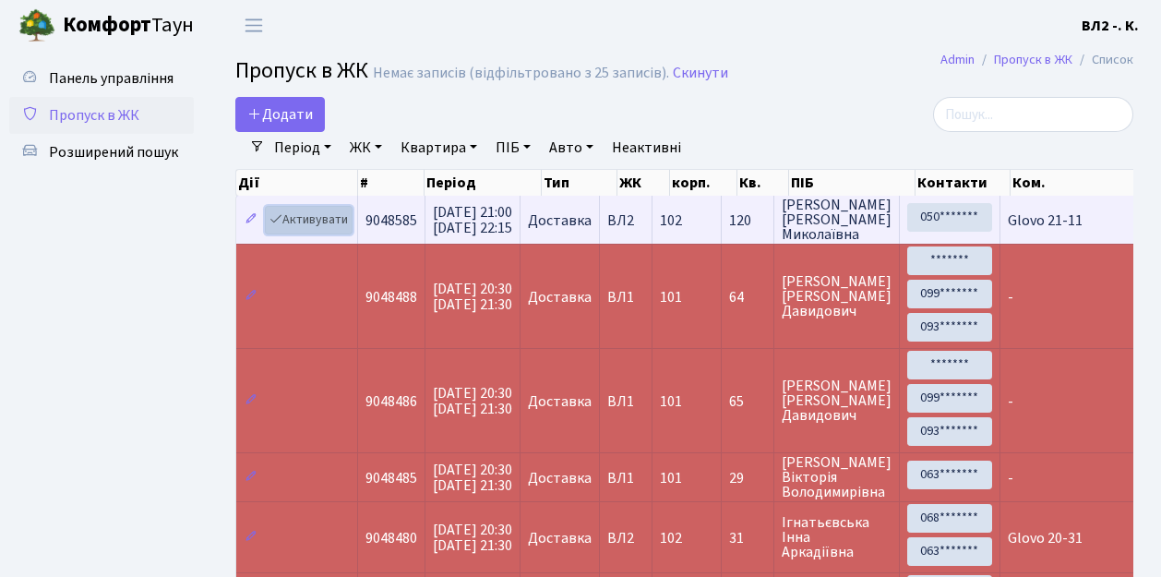
click at [345, 232] on link "Активувати" at bounding box center [309, 220] width 88 height 29
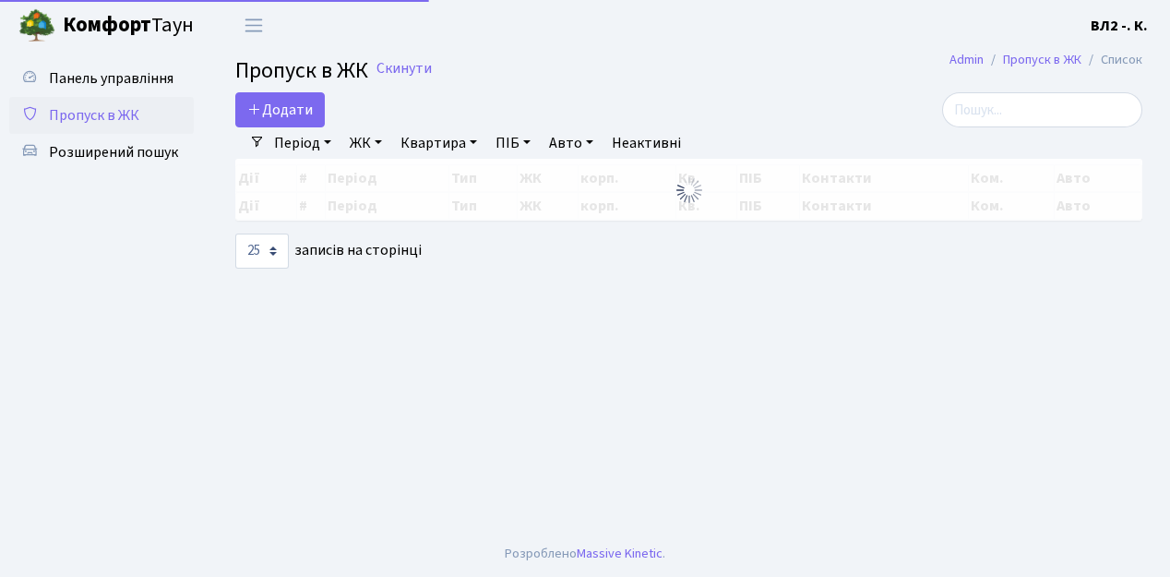
select select "25"
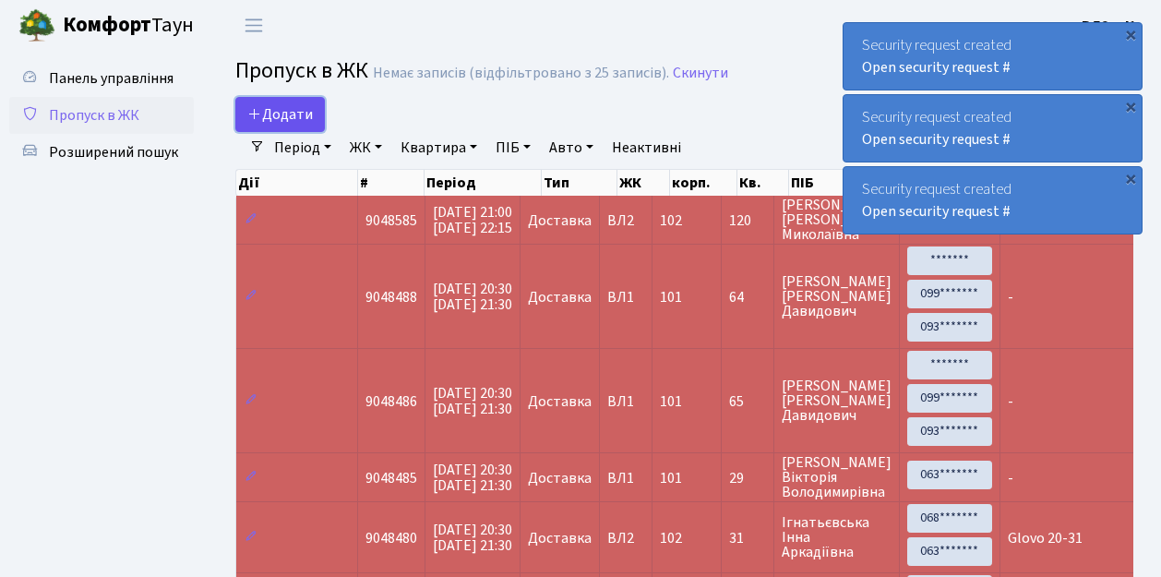
click at [316, 126] on link "Додати" at bounding box center [280, 114] width 90 height 35
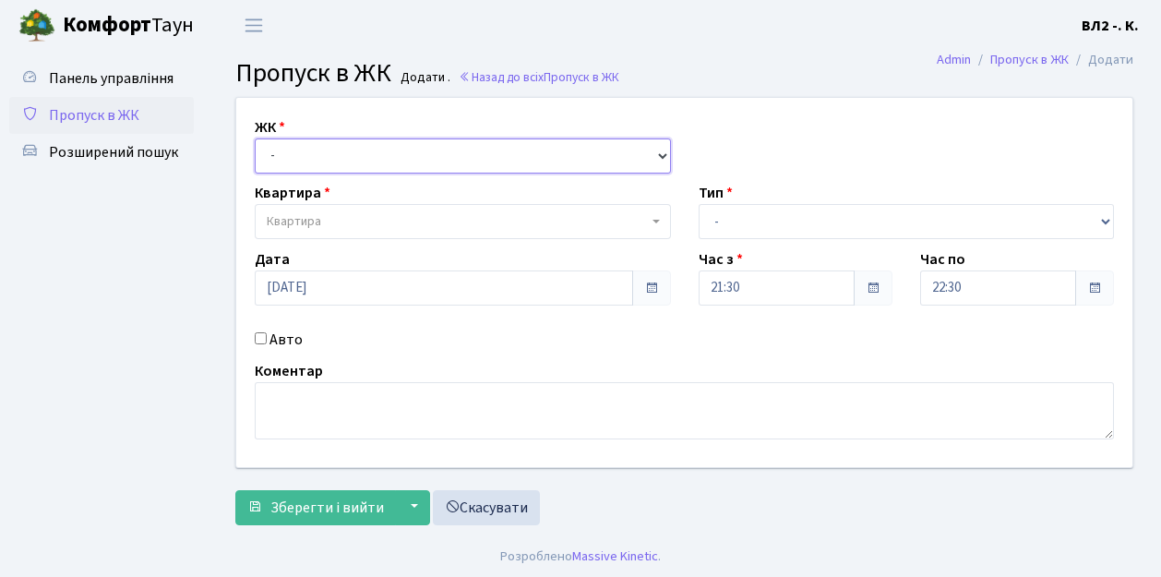
click at [661, 150] on select "- ВЛ1, Ужгородський пров., 4/1 ВЛ2, Голосіївський просп., 76 ВЛ3, пр.Голосіївсь…" at bounding box center [463, 155] width 416 height 35
select select "317"
click at [255, 138] on select "- ВЛ1, Ужгородський пров., 4/1 ВЛ2, Голосіївський просп., 76 ВЛ3, пр.Голосіївсь…" at bounding box center [463, 155] width 416 height 35
select select
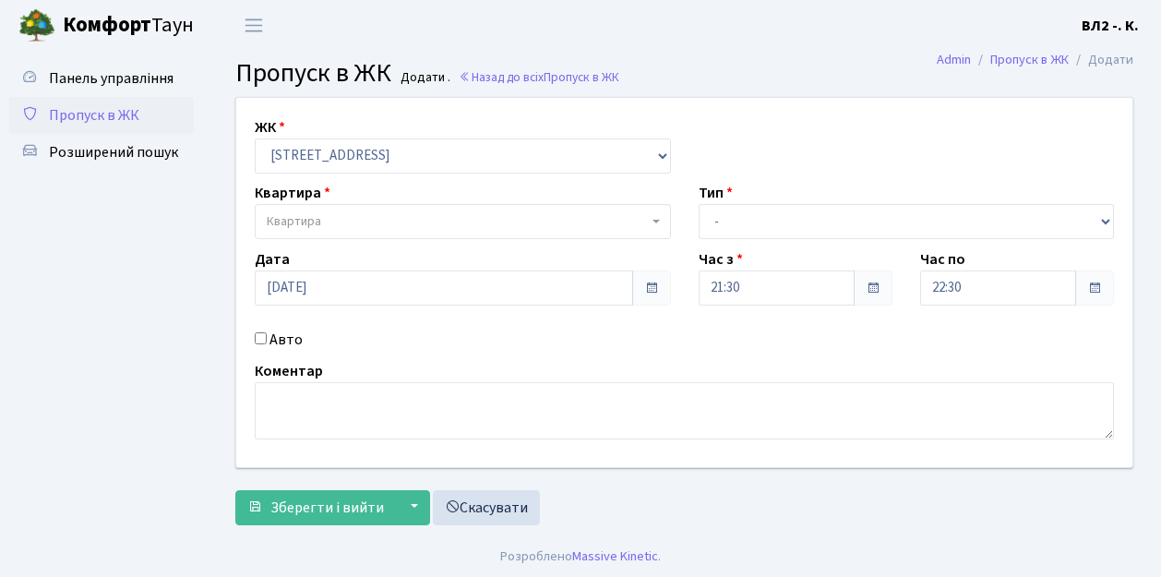
click at [650, 218] on span "Квартира" at bounding box center [463, 221] width 416 height 35
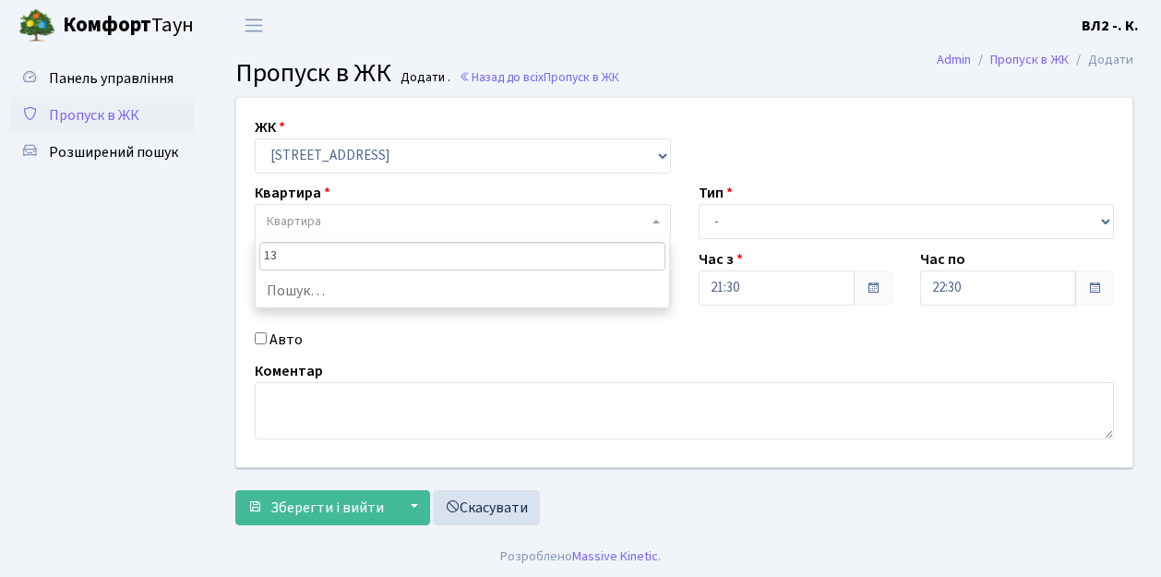
type input "137"
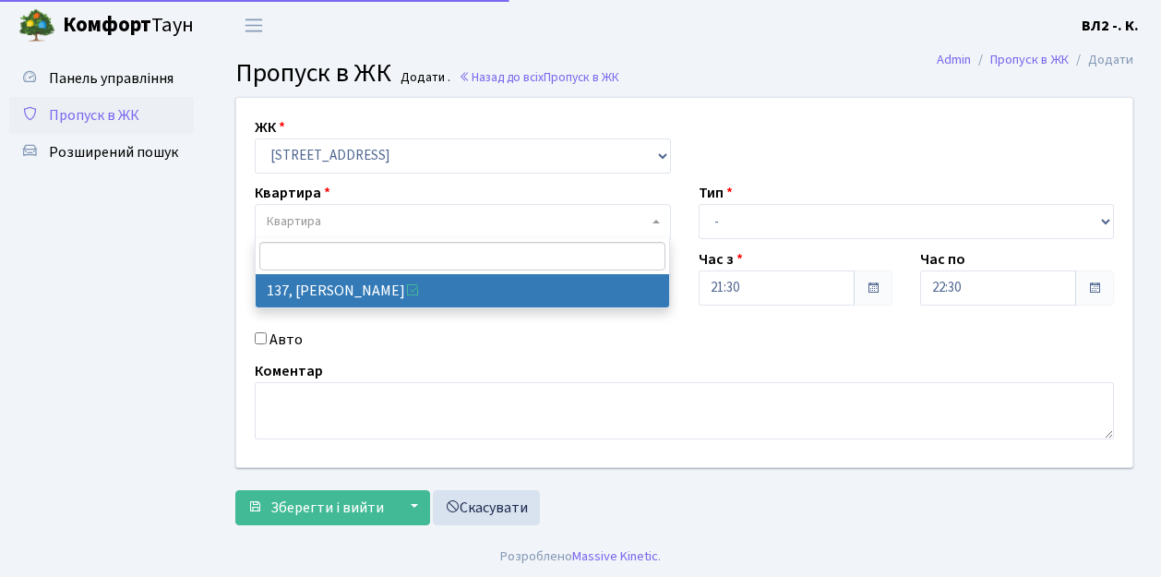
select select "38347"
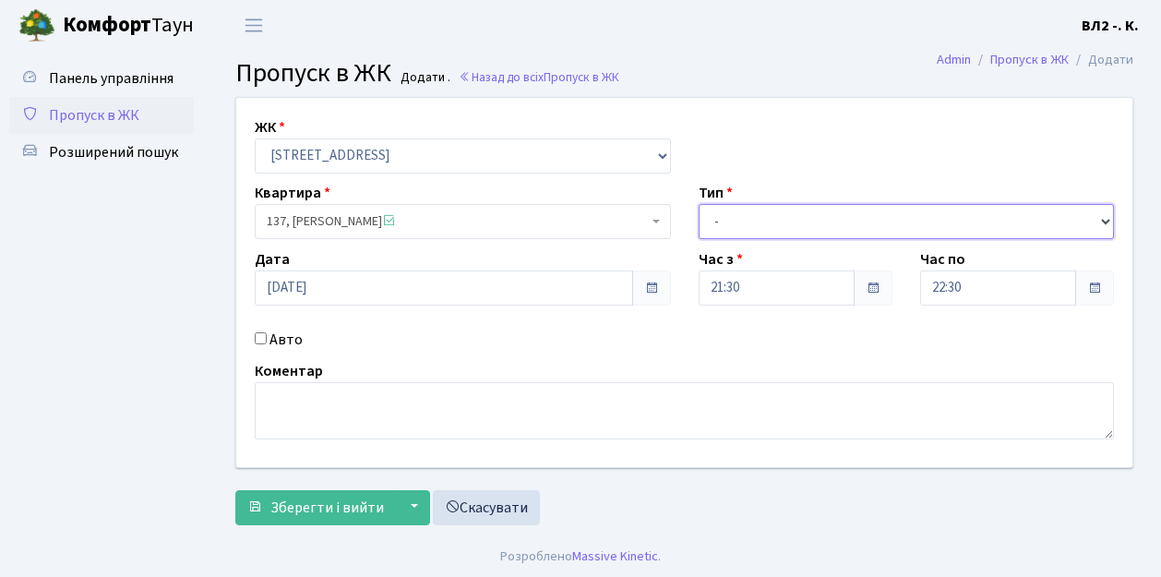
click at [1104, 217] on select "- Доставка Таксі Гості Сервіс" at bounding box center [907, 221] width 416 height 35
select select "1"
click at [699, 204] on select "- Доставка Таксі Гості Сервіс" at bounding box center [907, 221] width 416 height 35
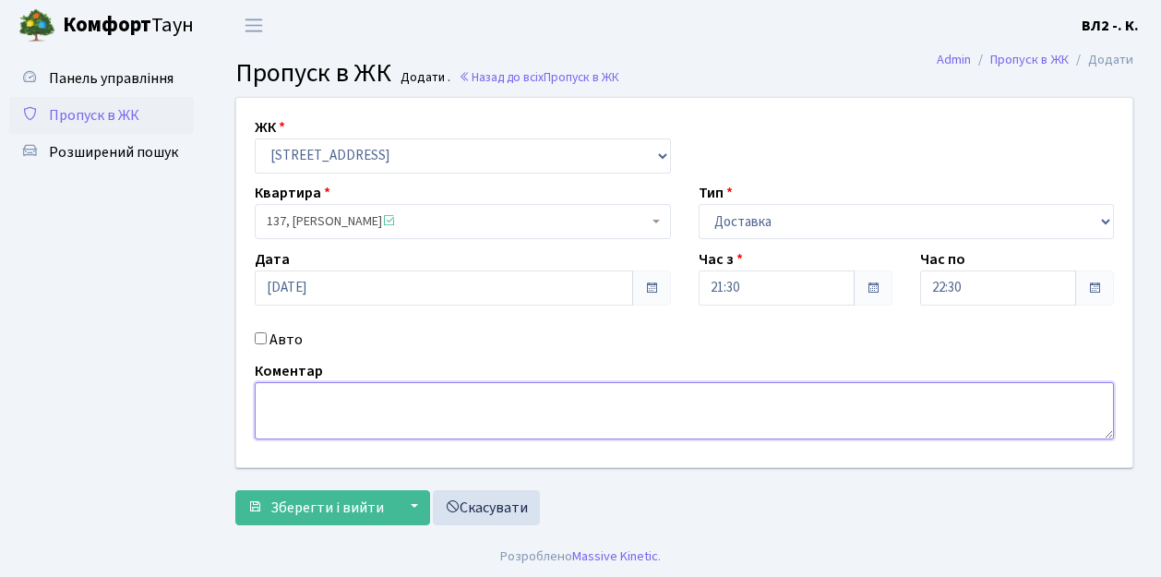
click at [271, 397] on textarea at bounding box center [684, 410] width 859 height 57
type textarea "Glovo 21-25"
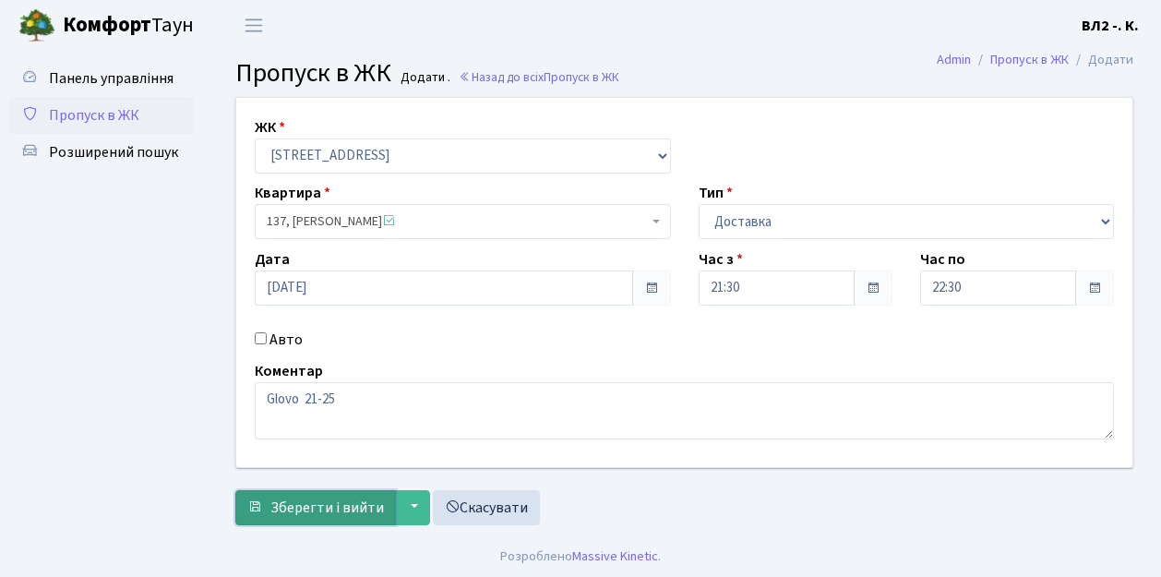
click at [297, 508] on span "Зберегти і вийти" at bounding box center [327, 507] width 114 height 20
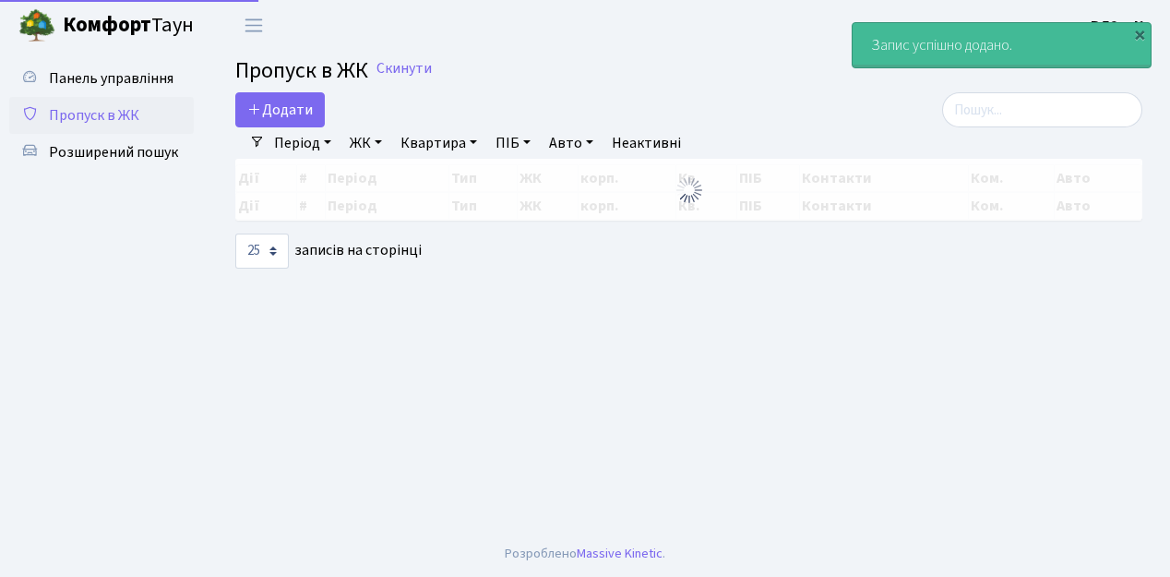
select select "25"
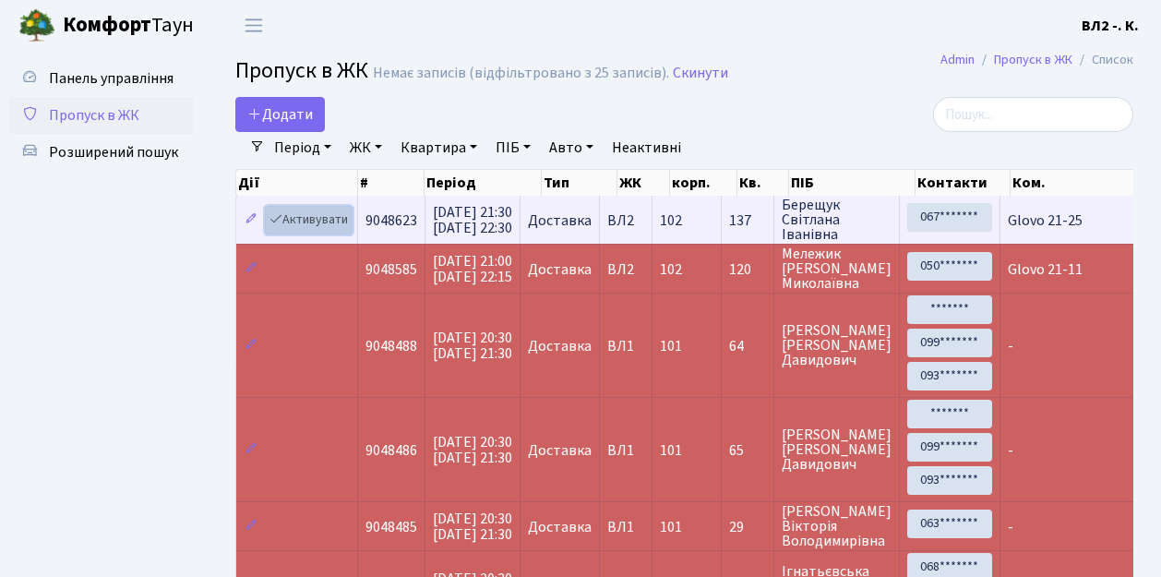
click at [347, 231] on link "Активувати" at bounding box center [309, 220] width 88 height 29
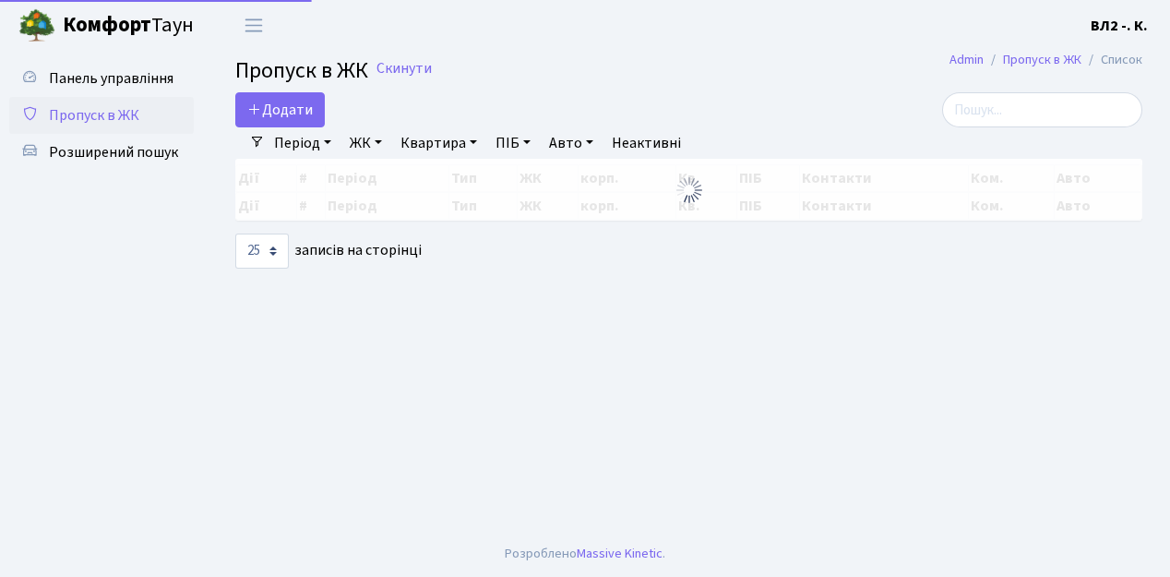
select select "25"
